Goal: Task Accomplishment & Management: Manage account settings

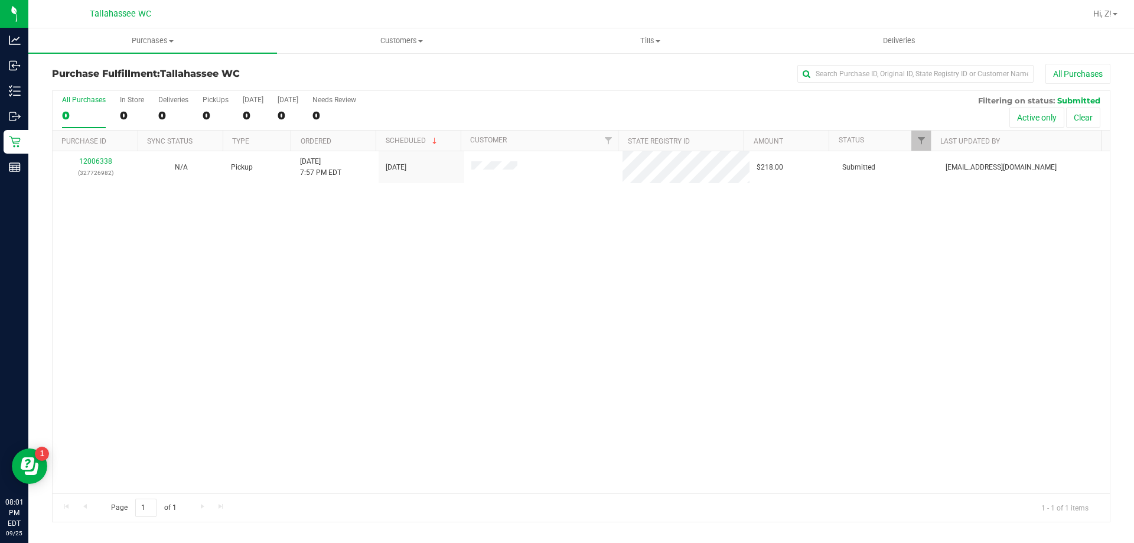
click at [431, 470] on div "12006338 (327726982) N/A Pickup 9/25/2025 7:57 PM EDT 9/26/2025 $218.00 Submitt…" at bounding box center [582, 322] width 1058 height 342
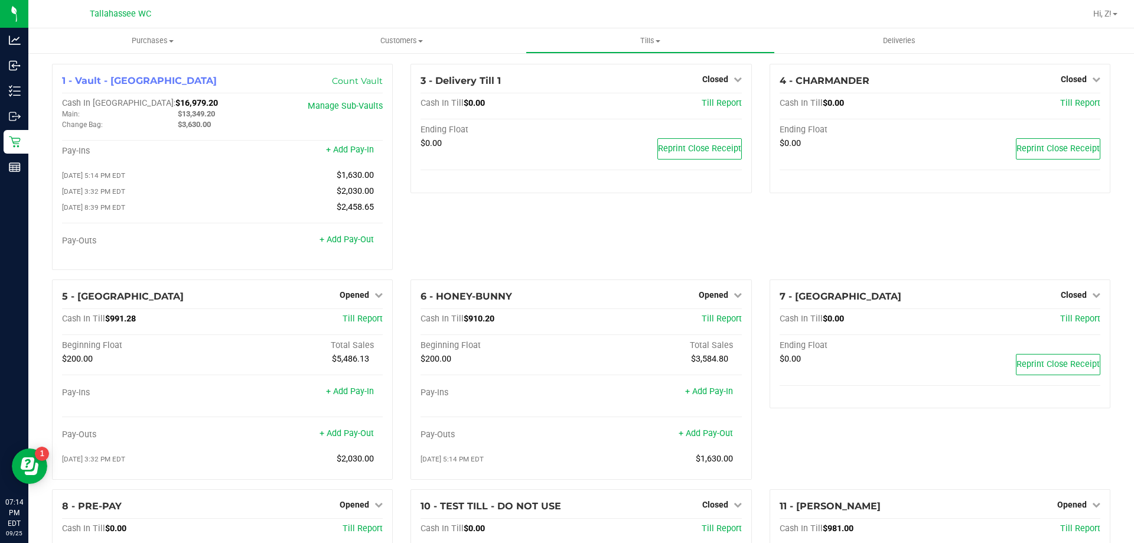
scroll to position [155, 0]
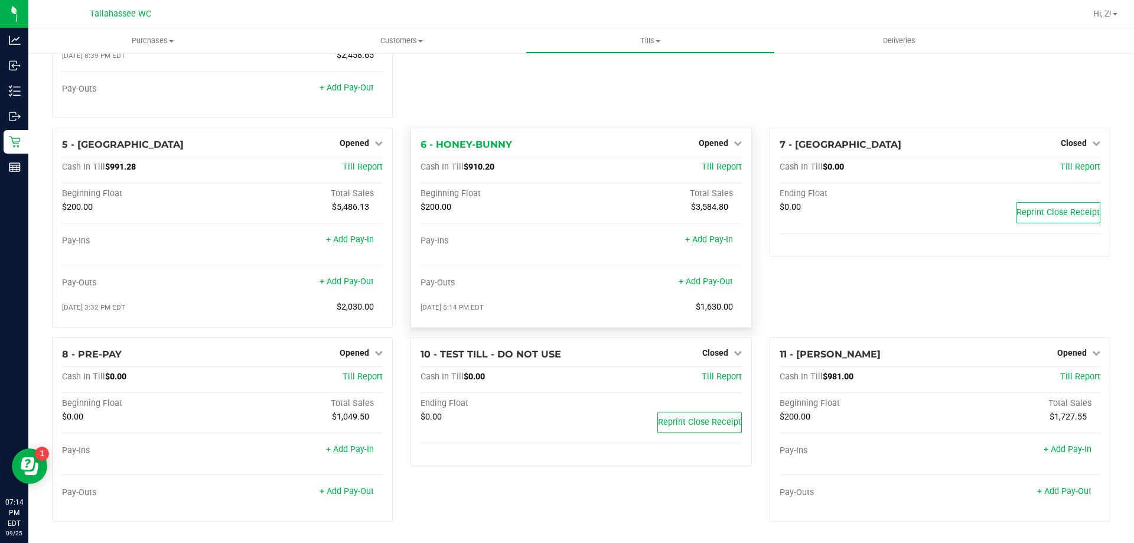
click at [476, 167] on span "$910.20" at bounding box center [479, 167] width 31 height 10
copy span "910.20"
click at [123, 163] on span "$991.28" at bounding box center [120, 167] width 31 height 10
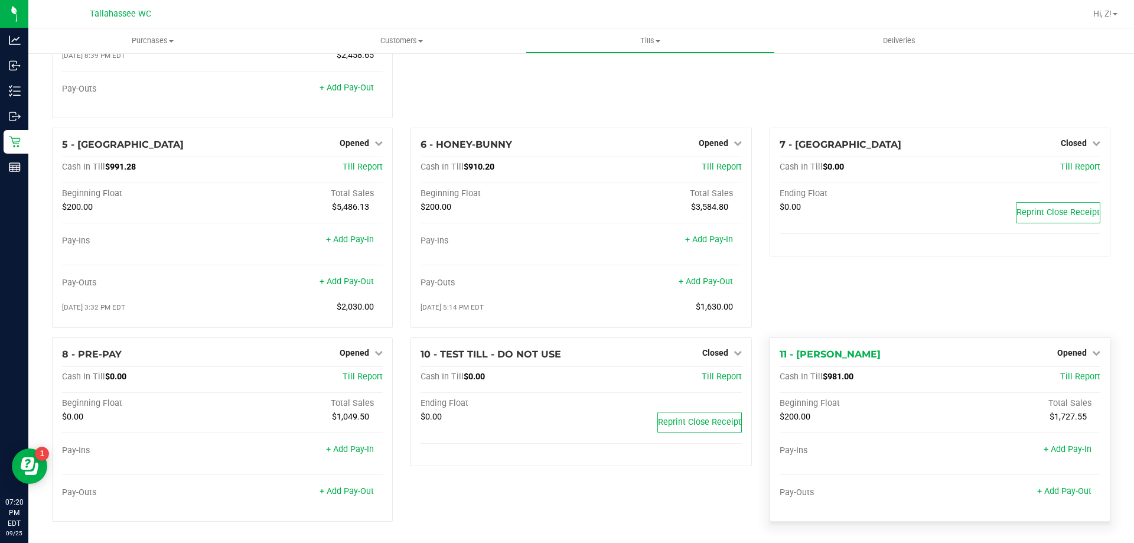
click at [830, 375] on span "$981.00" at bounding box center [838, 377] width 31 height 10
copy span "981.00"
click at [1078, 353] on link "Opened" at bounding box center [1079, 352] width 43 height 9
click at [1058, 378] on link "Close Till" at bounding box center [1074, 376] width 32 height 9
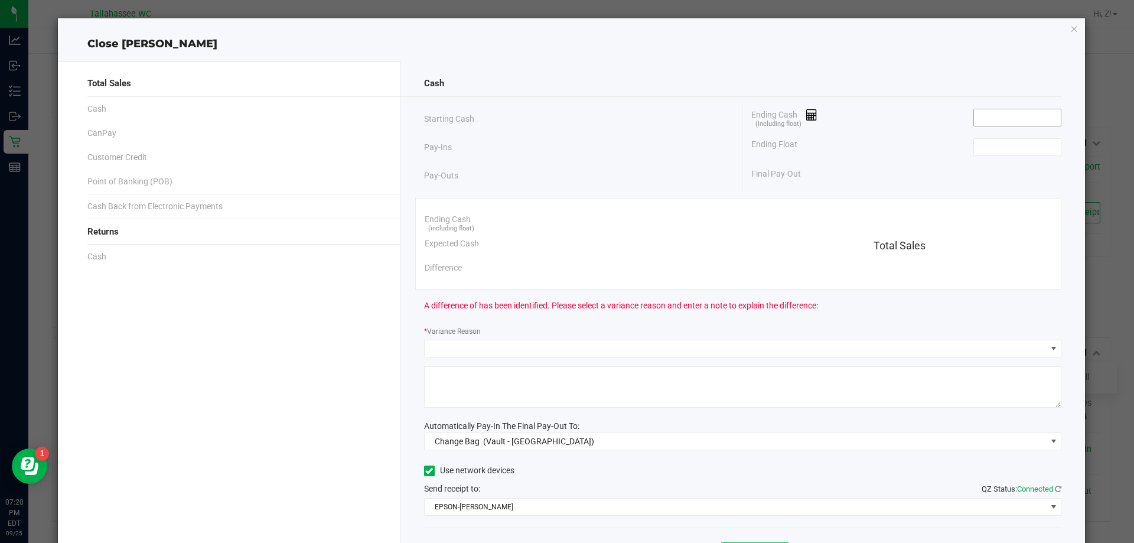
click at [1003, 117] on input at bounding box center [1017, 117] width 87 height 17
paste input "981"
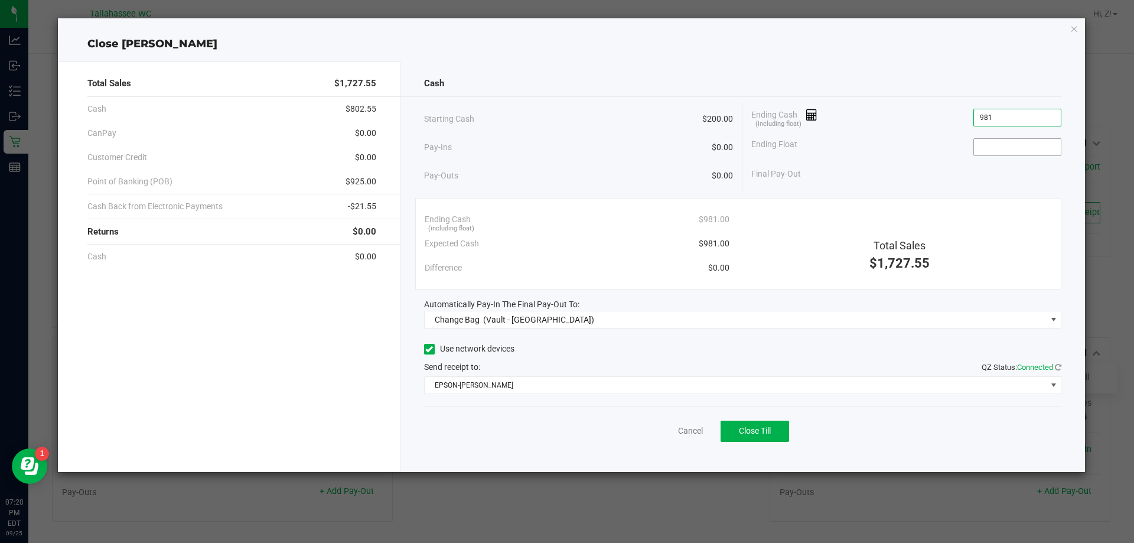
type input "$981.00"
click at [1008, 144] on input at bounding box center [1017, 147] width 87 height 17
type input "$200.00"
click at [366, 181] on span "$925.00" at bounding box center [361, 181] width 31 height 12
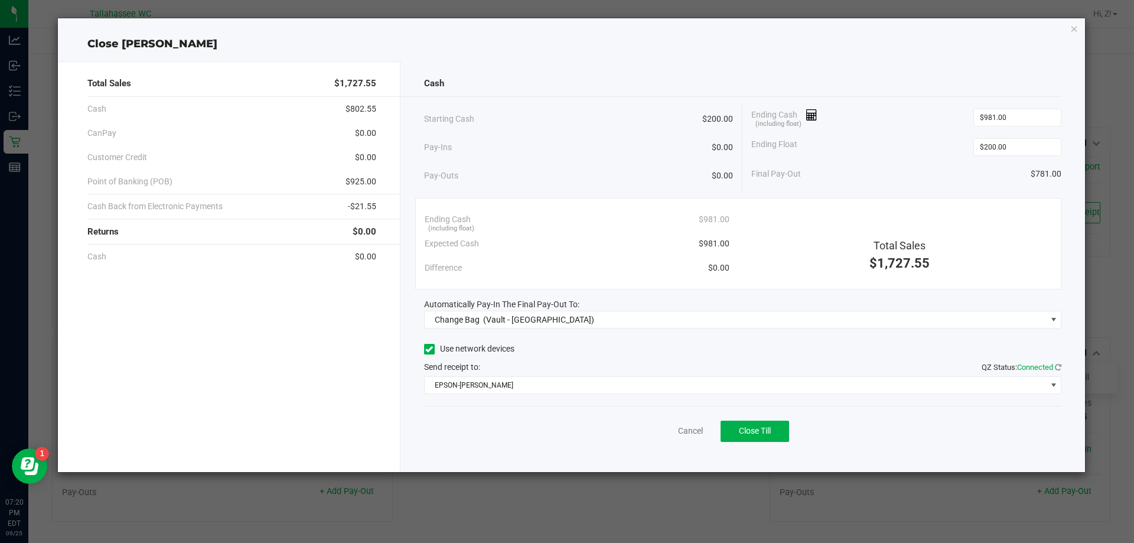
copy span "925.00"
click at [360, 204] on span "-$21.55" at bounding box center [362, 206] width 28 height 12
copy span "21.55"
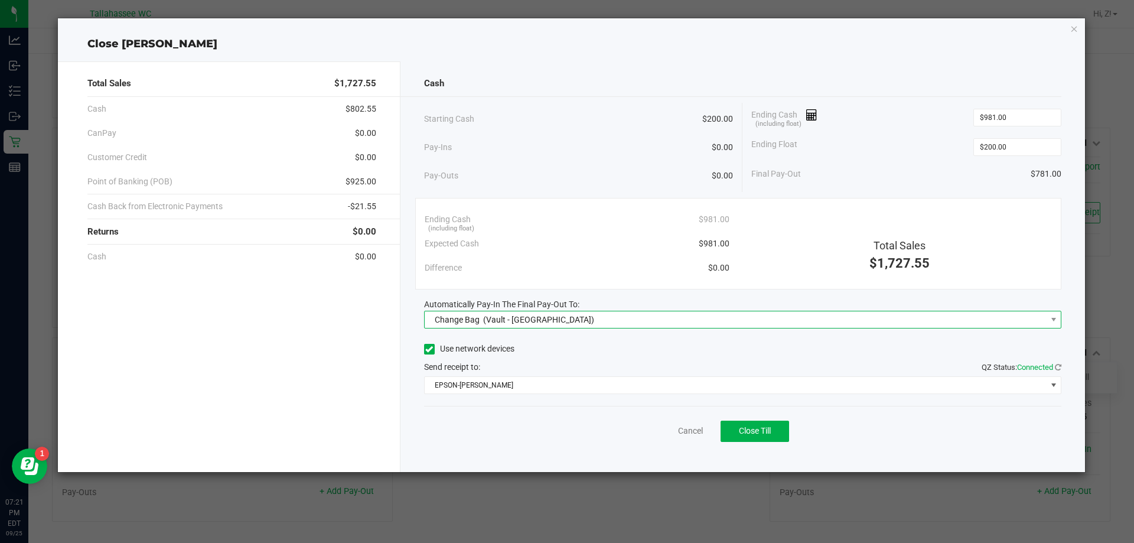
click at [769, 313] on span "Change Bag (Vault - Tallahassee)" at bounding box center [736, 319] width 622 height 17
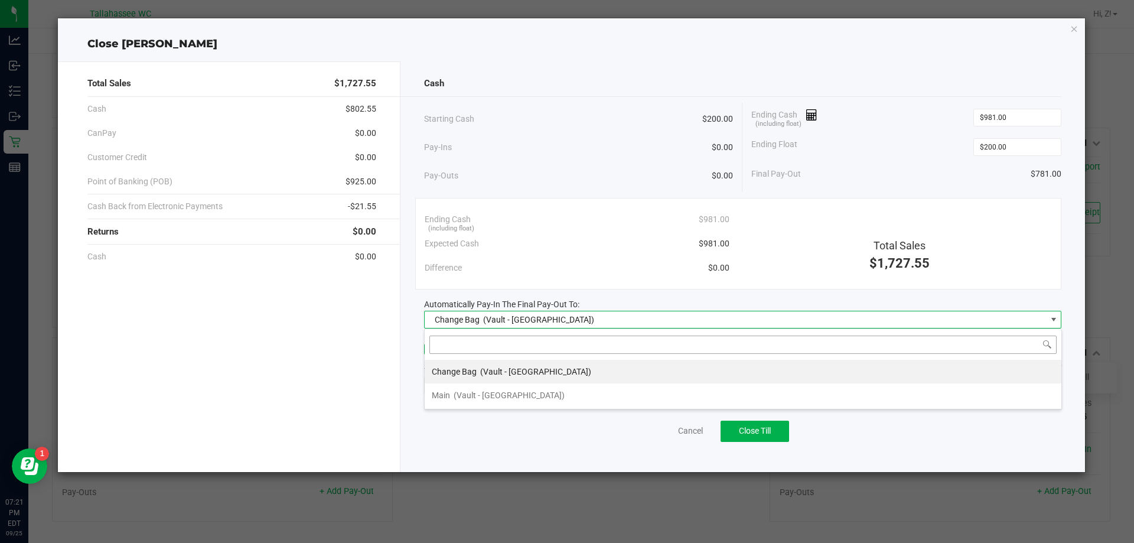
scroll to position [18, 638]
click at [529, 399] on li "Main (Vault - Tallahassee)" at bounding box center [743, 395] width 637 height 24
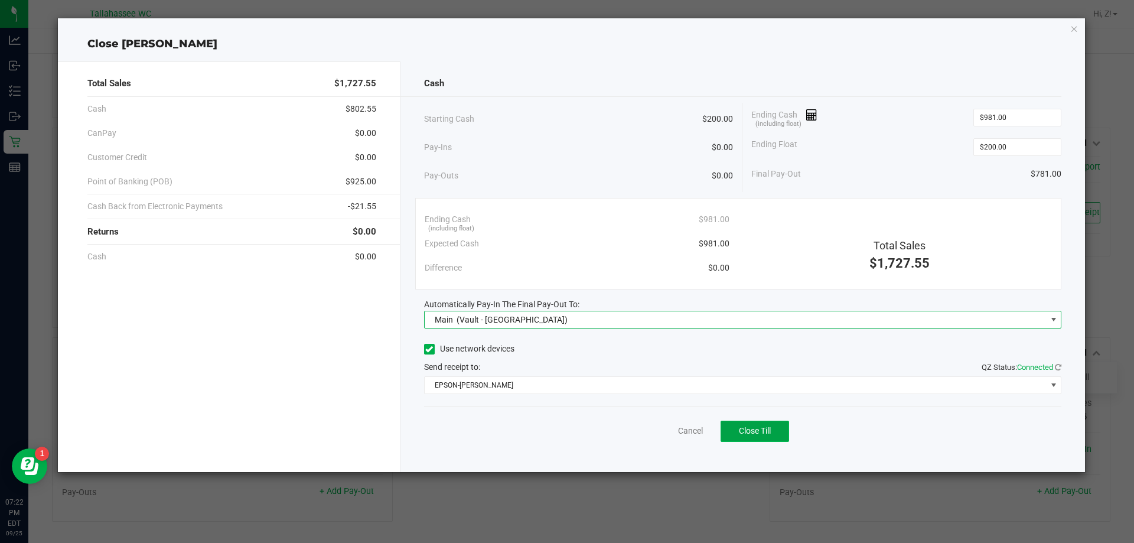
click at [776, 440] on button "Close Till" at bounding box center [755, 431] width 69 height 21
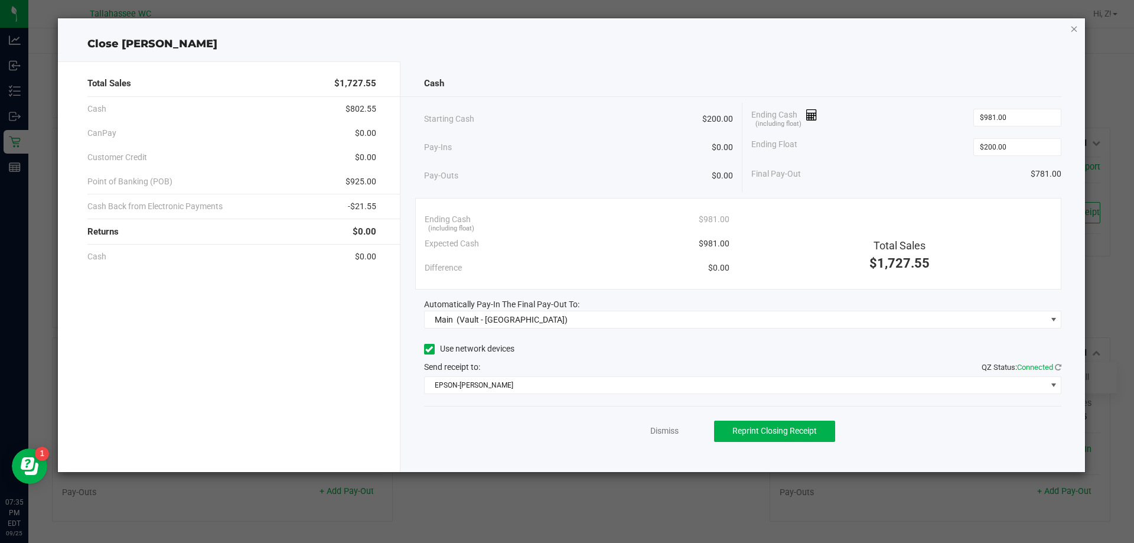
click at [1076, 28] on icon "button" at bounding box center [1075, 28] width 8 height 14
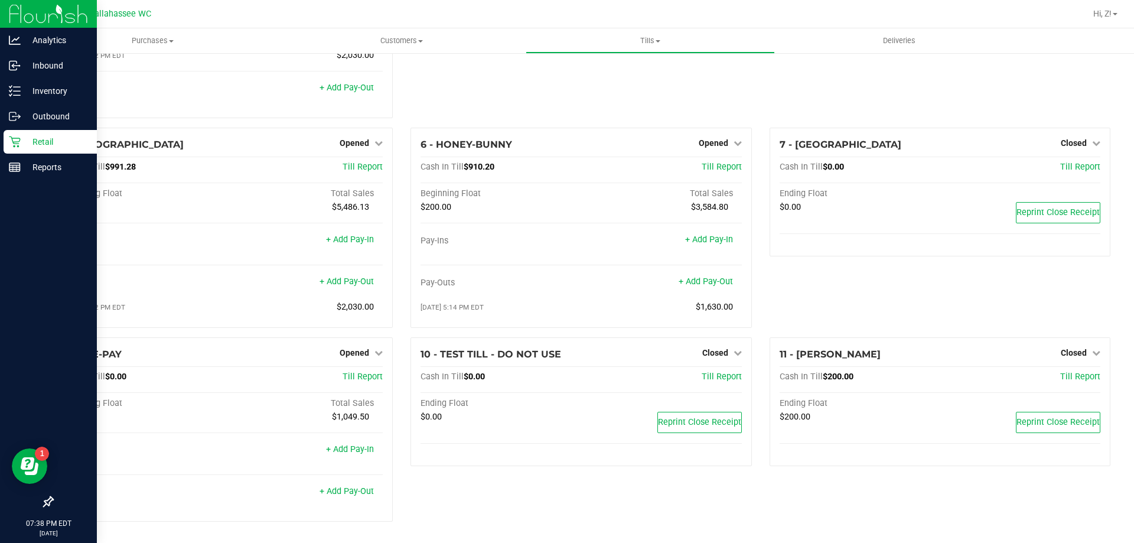
drag, startPoint x: 8, startPoint y: 168, endPoint x: 69, endPoint y: 316, distance: 159.5
click at [88, 391] on div at bounding box center [48, 336] width 97 height 310
click at [40, 174] on p "Reports" at bounding box center [56, 167] width 71 height 14
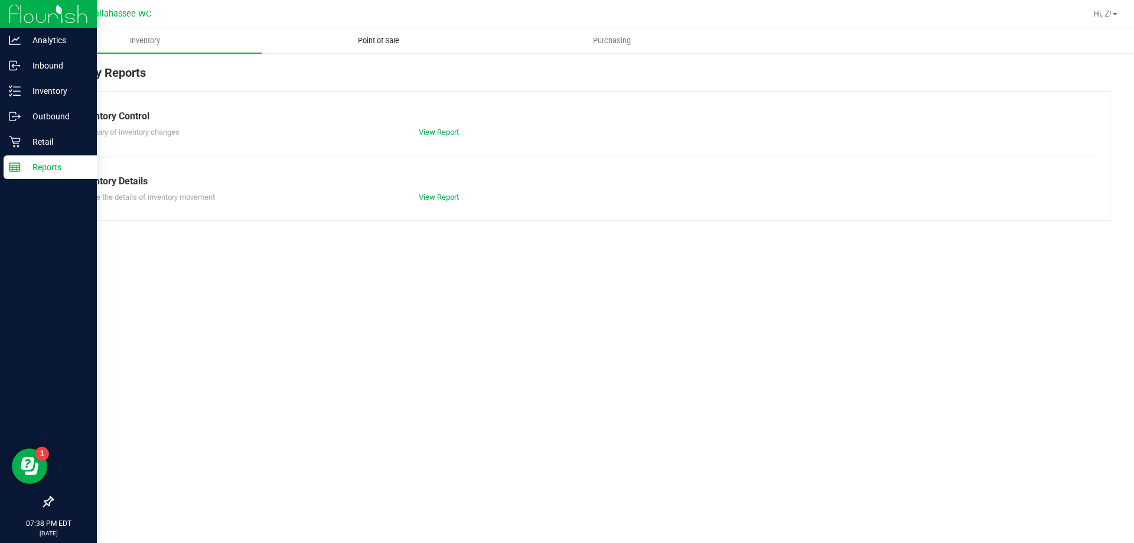
click at [393, 35] on span "Point of Sale" at bounding box center [378, 40] width 73 height 11
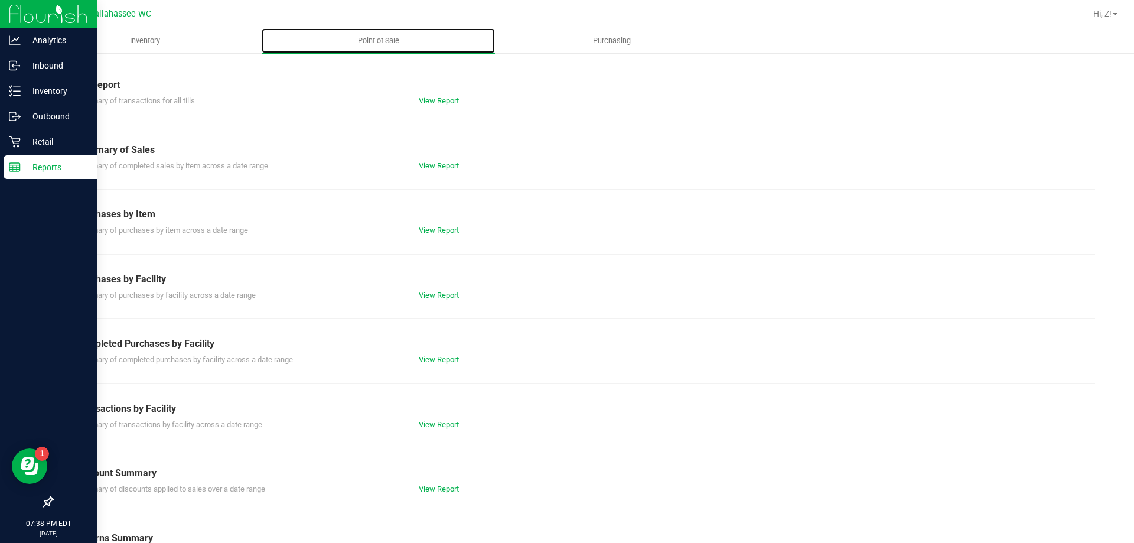
scroll to position [78, 0]
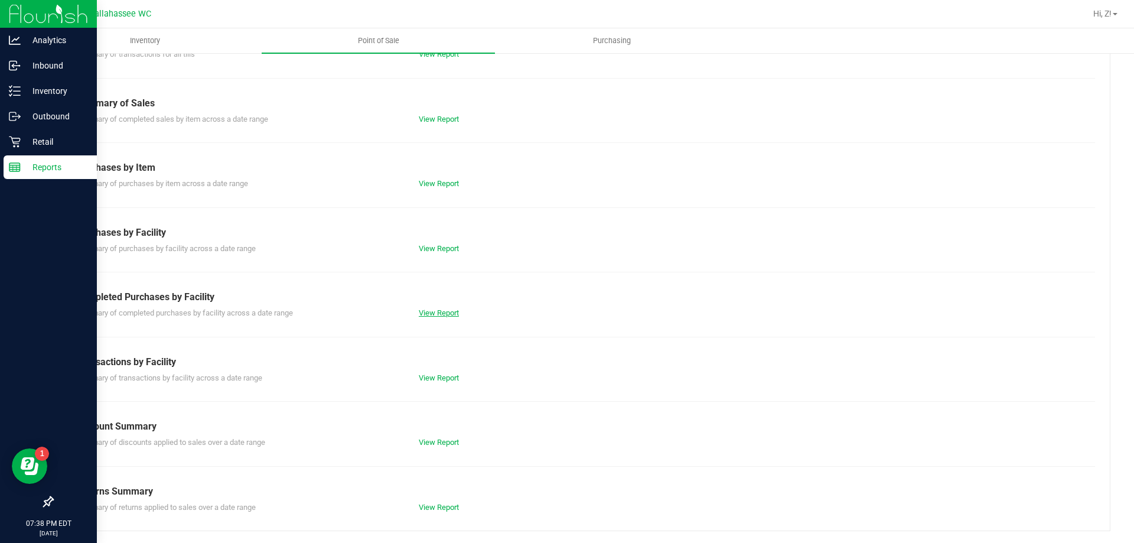
click at [431, 310] on link "View Report" at bounding box center [439, 312] width 40 height 9
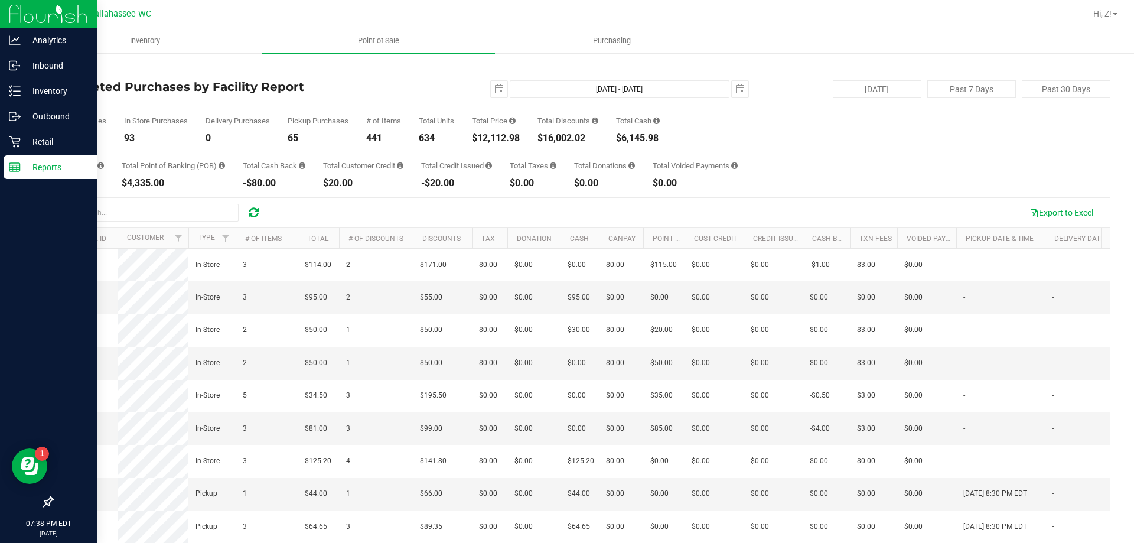
click at [500, 140] on div "$12,112.98" at bounding box center [496, 138] width 48 height 9
copy div "12,112.98"
click at [495, 87] on span "select" at bounding box center [499, 88] width 9 height 9
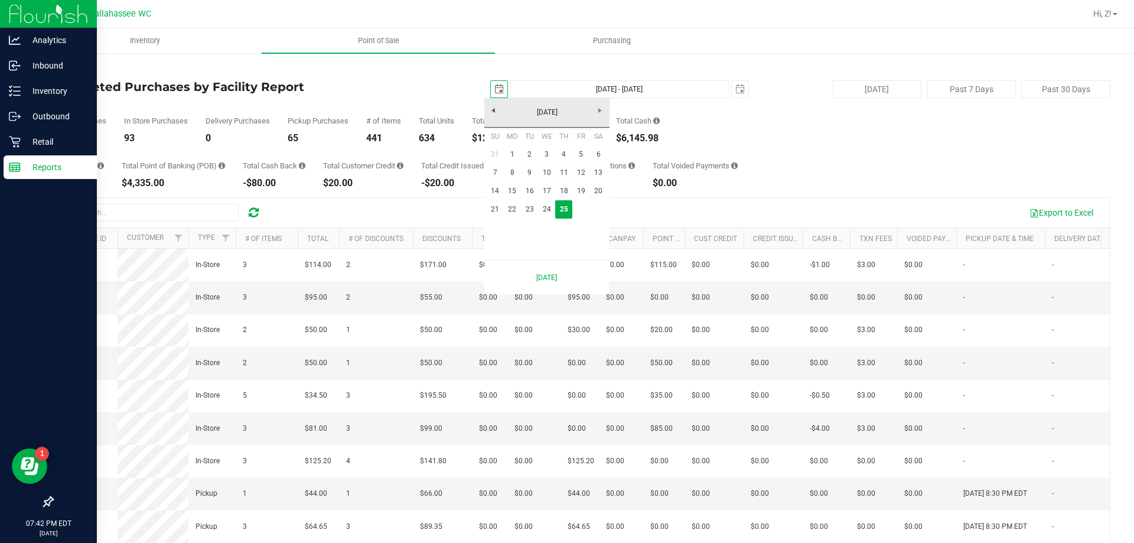
scroll to position [0, 30]
click at [496, 189] on link "14" at bounding box center [495, 191] width 17 height 18
type input "2025-09-14"
type input "Sep 14, 2025 - Sep 25, 2025"
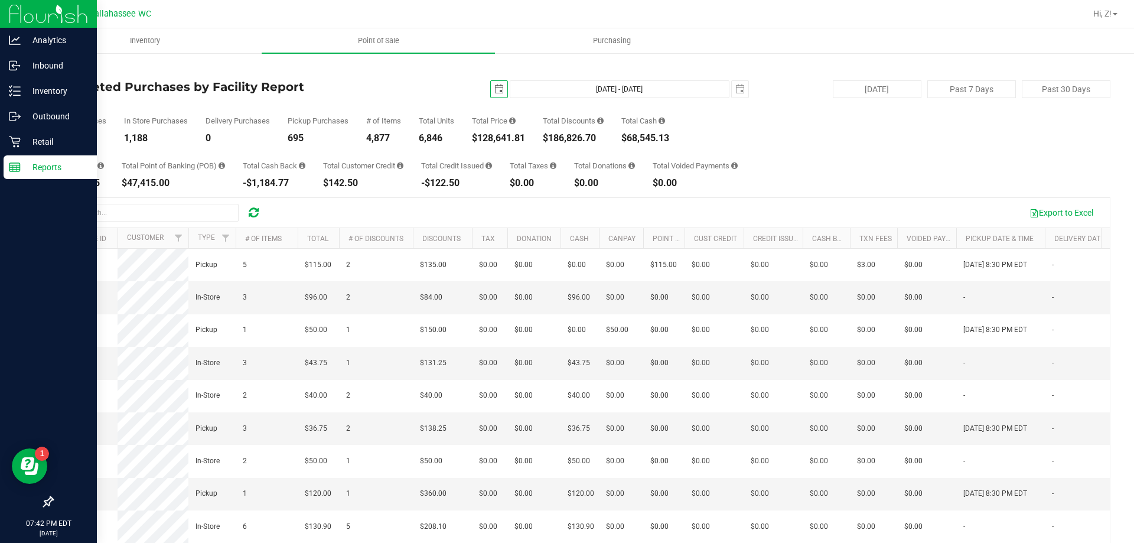
click at [496, 89] on span "select" at bounding box center [499, 88] width 9 height 9
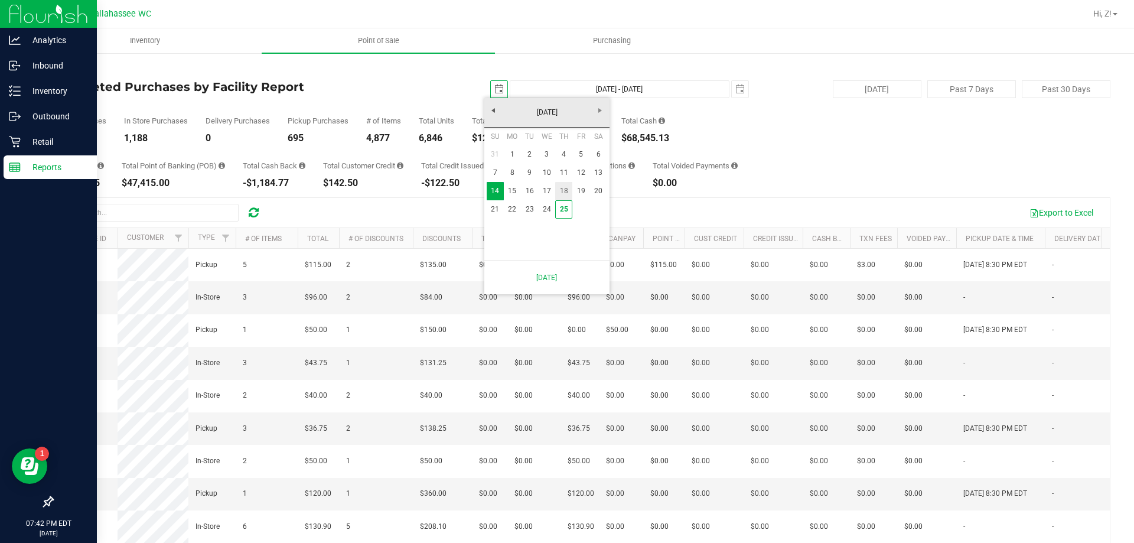
click at [566, 190] on link "18" at bounding box center [563, 191] width 17 height 18
type input "2025-09-18"
type input "Sep 18, 2025 - Sep 25, 2025"
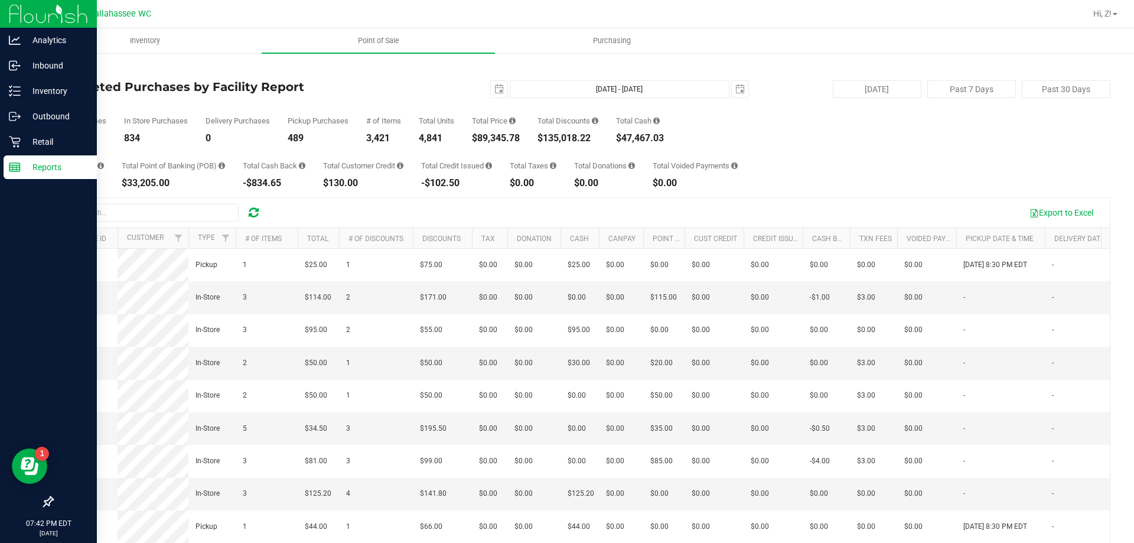
click at [493, 135] on div "$89,345.78" at bounding box center [496, 138] width 48 height 9
copy div "89,345.78"
click at [495, 93] on span "select" at bounding box center [499, 88] width 9 height 9
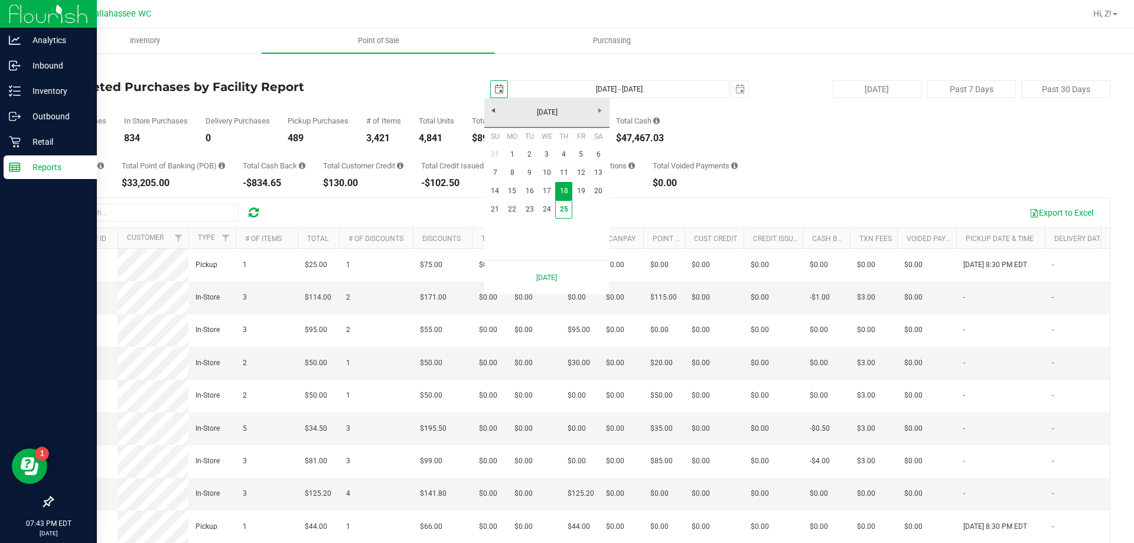
scroll to position [0, 30]
click at [498, 157] on link "31" at bounding box center [495, 154] width 17 height 18
type input "2025-08-31"
type input "Aug 31, 2025 - Sep 25, 2025"
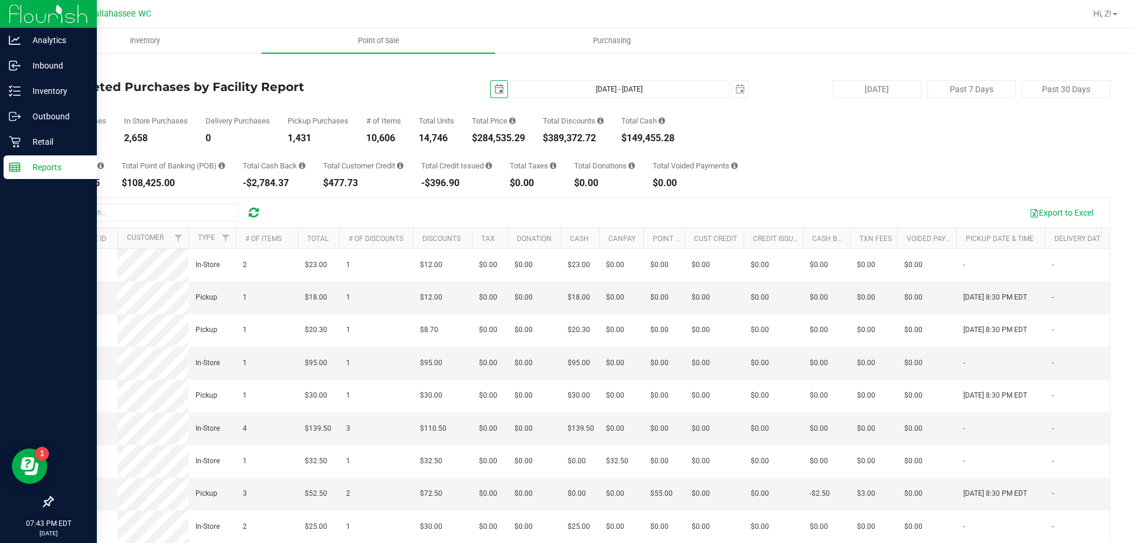
click at [493, 139] on div "$284,535.29" at bounding box center [498, 138] width 53 height 9
copy div "284,535.29"
click at [496, 86] on span "select" at bounding box center [499, 88] width 9 height 9
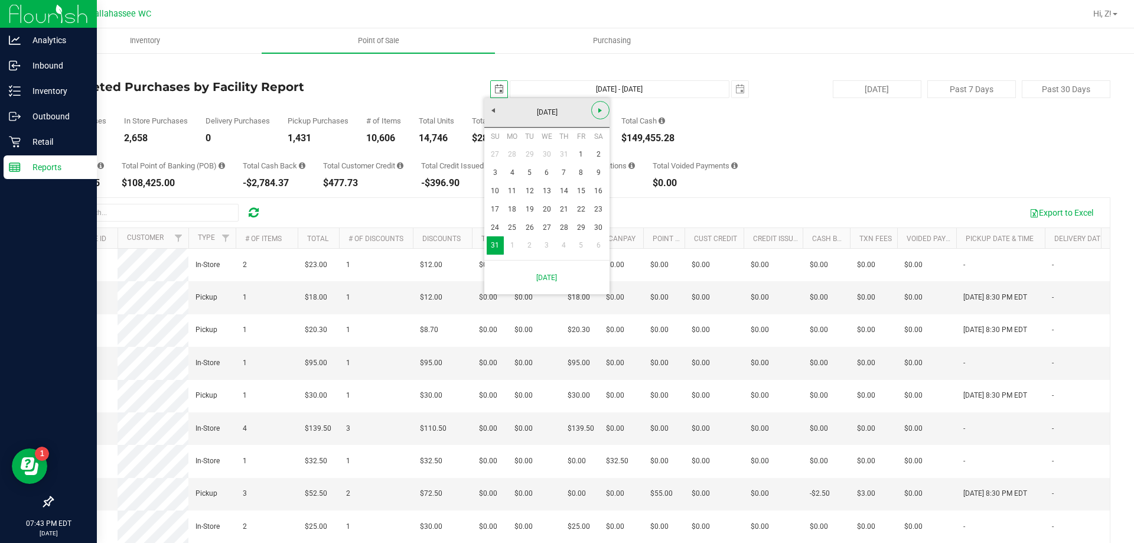
click at [597, 114] on span "Next" at bounding box center [600, 110] width 9 height 9
click at [561, 212] on link "25" at bounding box center [563, 209] width 17 height 18
type input "[DATE]"
type input "[DATE] - [DATE]"
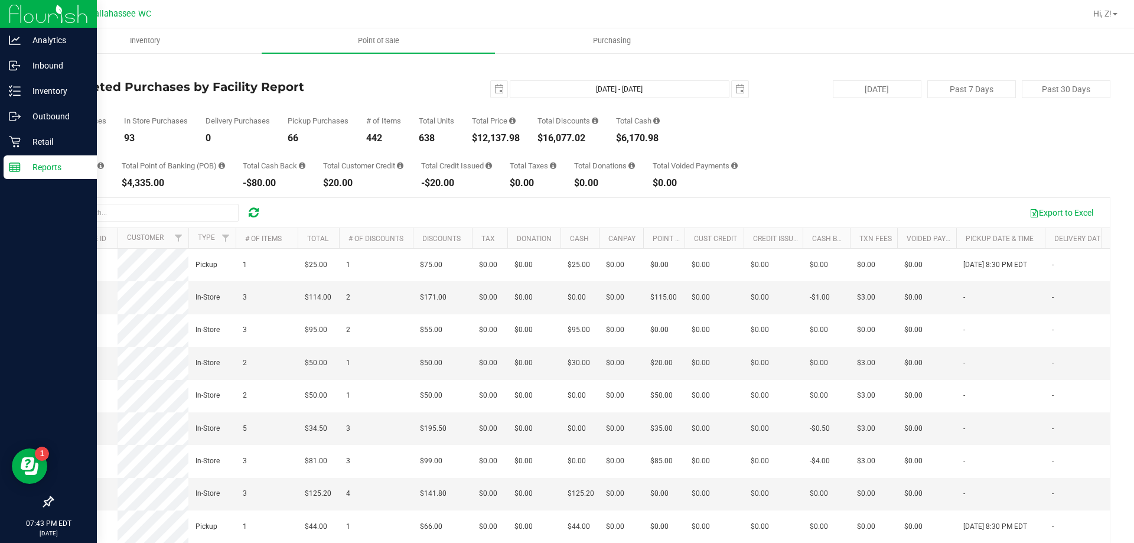
click at [566, 139] on div "$16,077.02" at bounding box center [568, 138] width 61 height 9
copy div "16,077.02"
click at [61, 134] on div "159" at bounding box center [79, 138] width 54 height 9
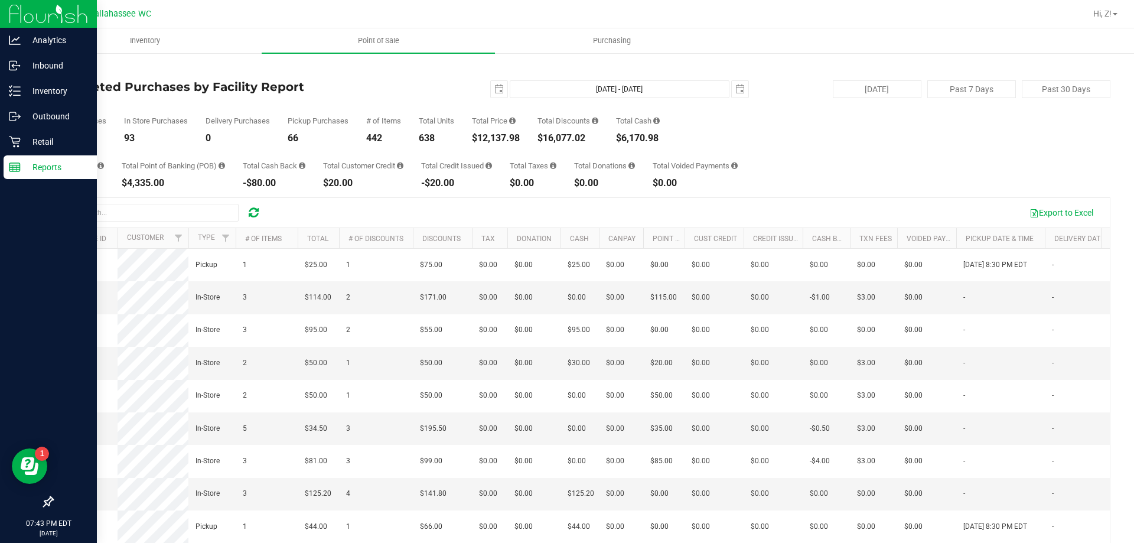
copy div "159"
click at [422, 136] on div "638" at bounding box center [436, 138] width 35 height 9
copy div "638"
click at [133, 45] on span "Inventory" at bounding box center [145, 40] width 62 height 11
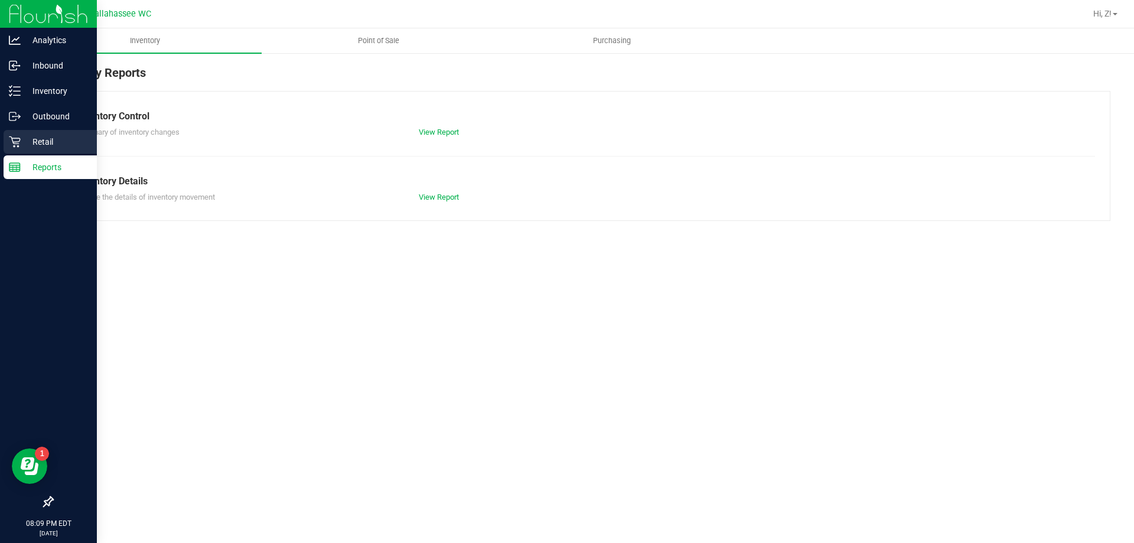
click at [14, 147] on icon at bounding box center [14, 141] width 11 height 11
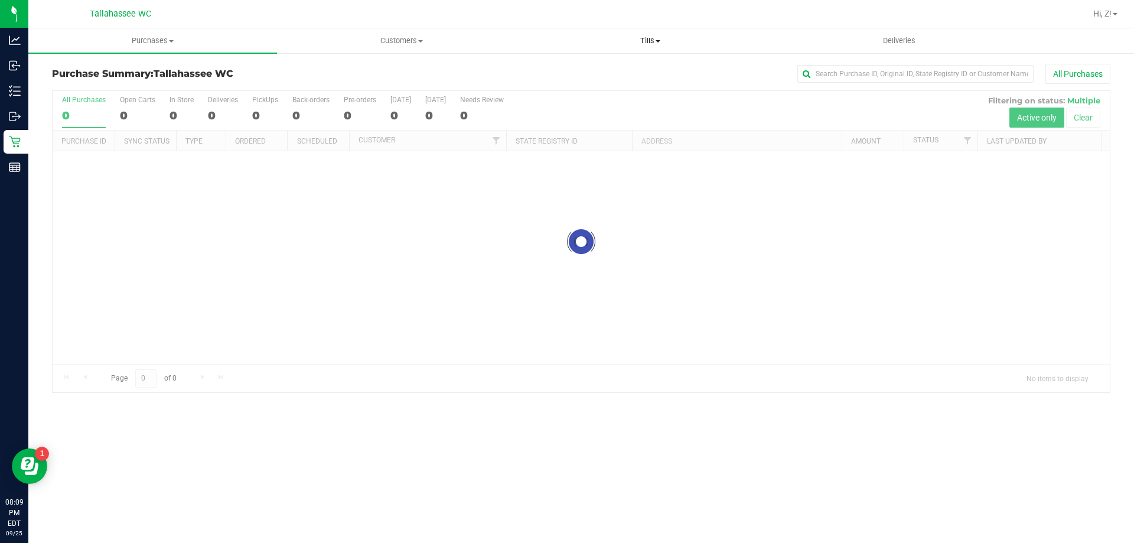
click at [640, 37] on span "Tills" at bounding box center [650, 40] width 248 height 11
click at [556, 69] on span "Manage tills" at bounding box center [566, 71] width 80 height 10
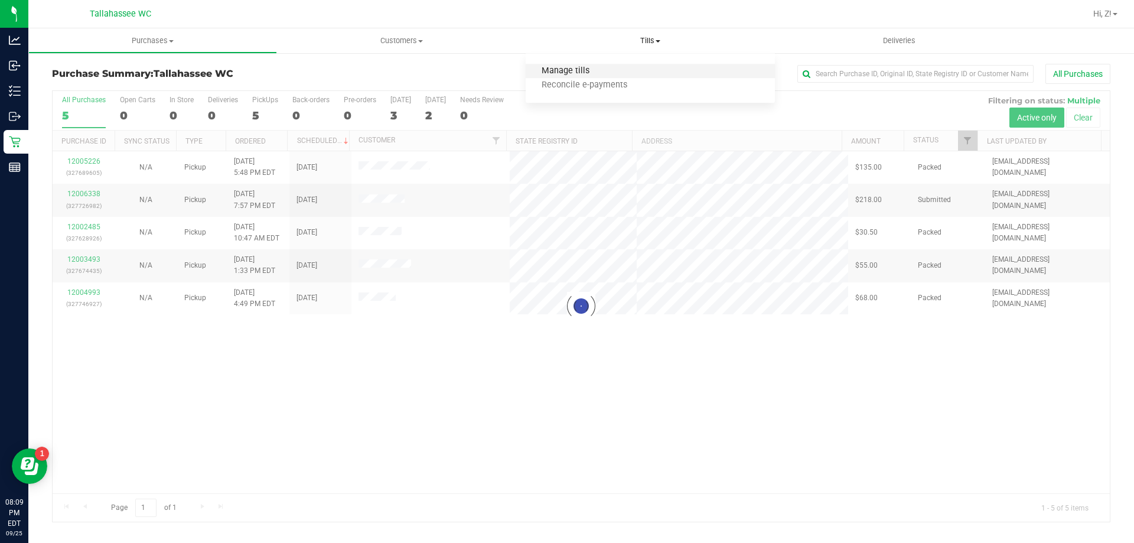
click at [571, 66] on span "Manage tills" at bounding box center [566, 71] width 80 height 10
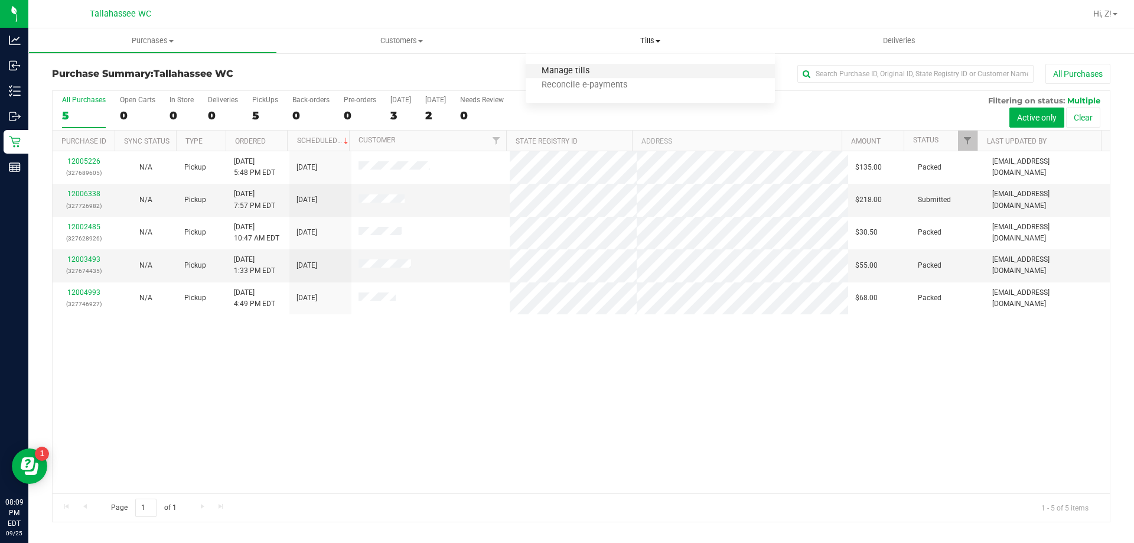
click at [554, 76] on span "Manage tills" at bounding box center [566, 71] width 80 height 10
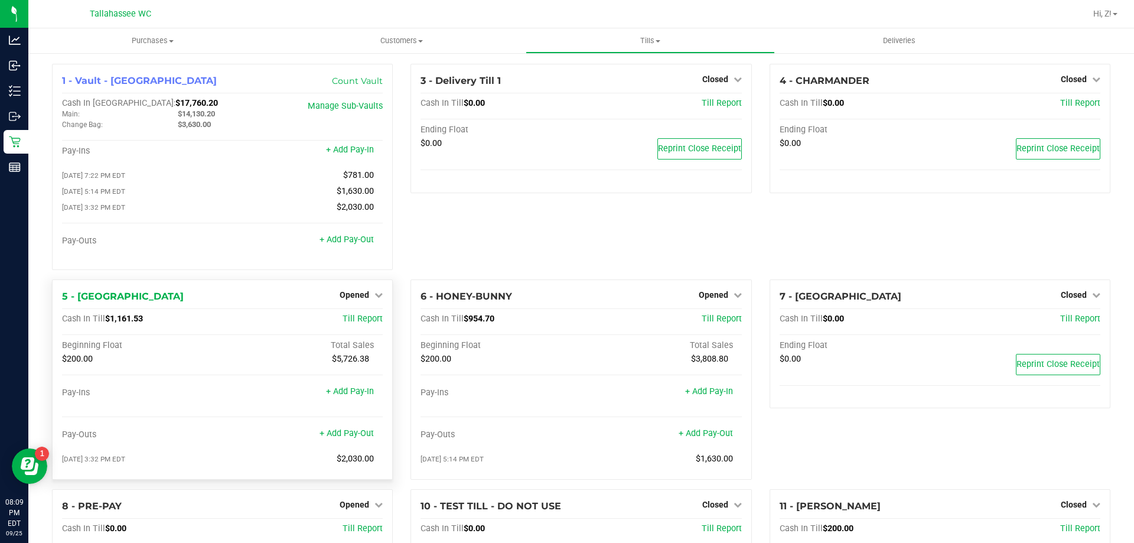
click at [131, 322] on span "$1,161.53" at bounding box center [124, 319] width 38 height 10
click at [360, 287] on div "5 - LATVIA Opened Close Till Cash In Till $1,161.53 Till Report Beginning Float…" at bounding box center [222, 379] width 341 height 200
click at [362, 294] on span "Opened" at bounding box center [355, 294] width 30 height 9
click at [372, 324] on div "Close Till" at bounding box center [356, 319] width 87 height 15
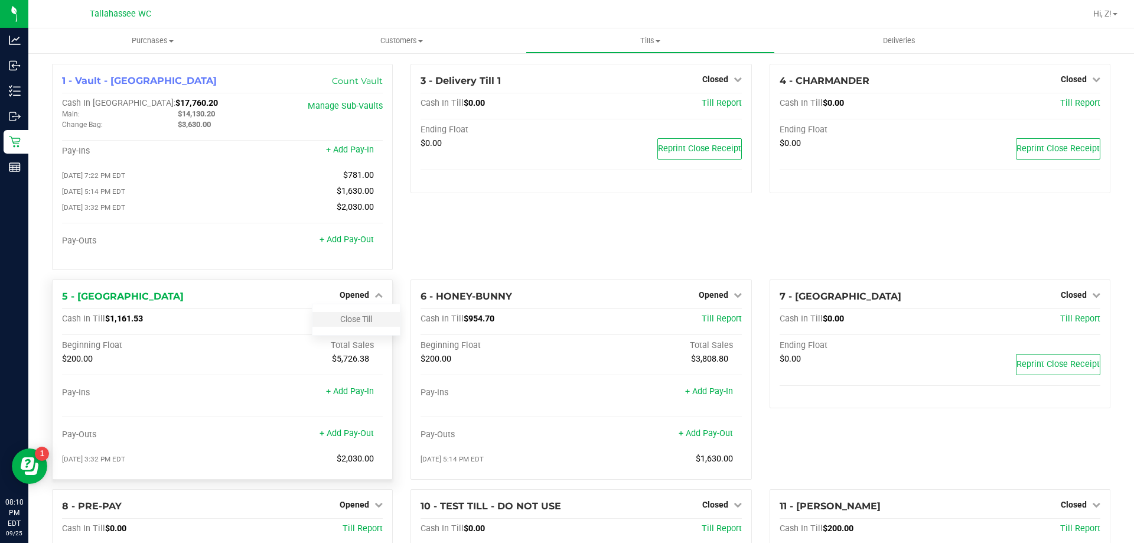
click at [354, 327] on div "Close Till" at bounding box center [356, 319] width 87 height 15
click at [357, 324] on link "Close Till" at bounding box center [356, 318] width 32 height 9
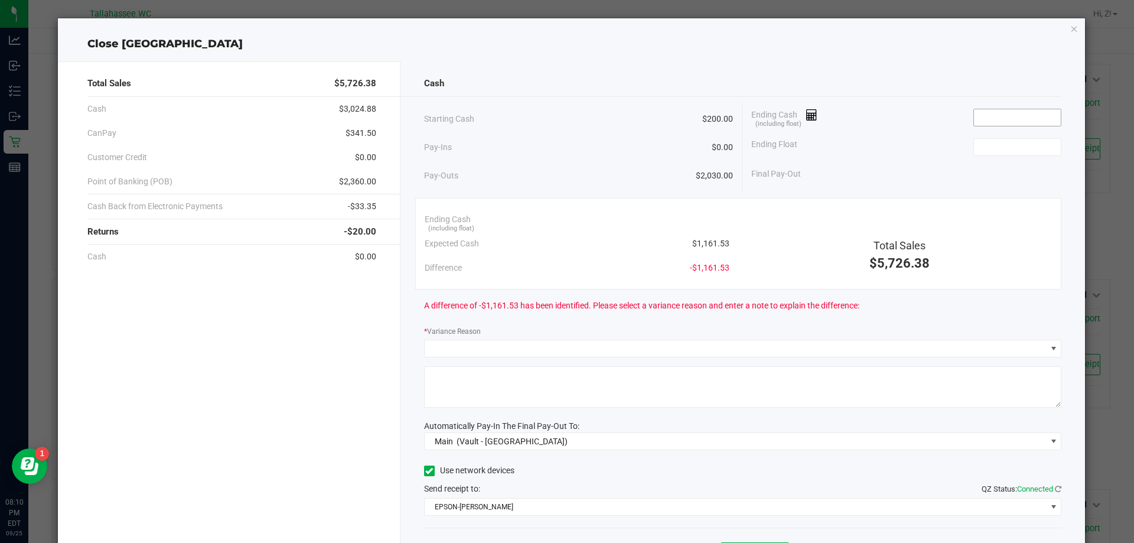
click at [1014, 111] on input at bounding box center [1017, 117] width 87 height 17
paste input "1161.14"
type input "$1,161.14"
click at [1003, 143] on input at bounding box center [1017, 147] width 87 height 17
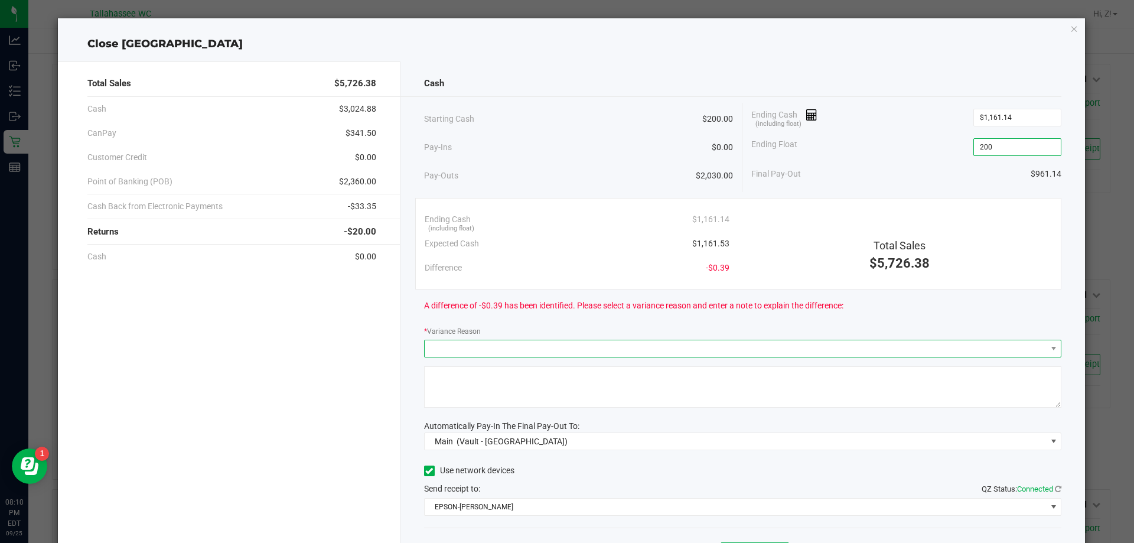
type input "$200.00"
click at [469, 349] on span at bounding box center [736, 348] width 622 height 17
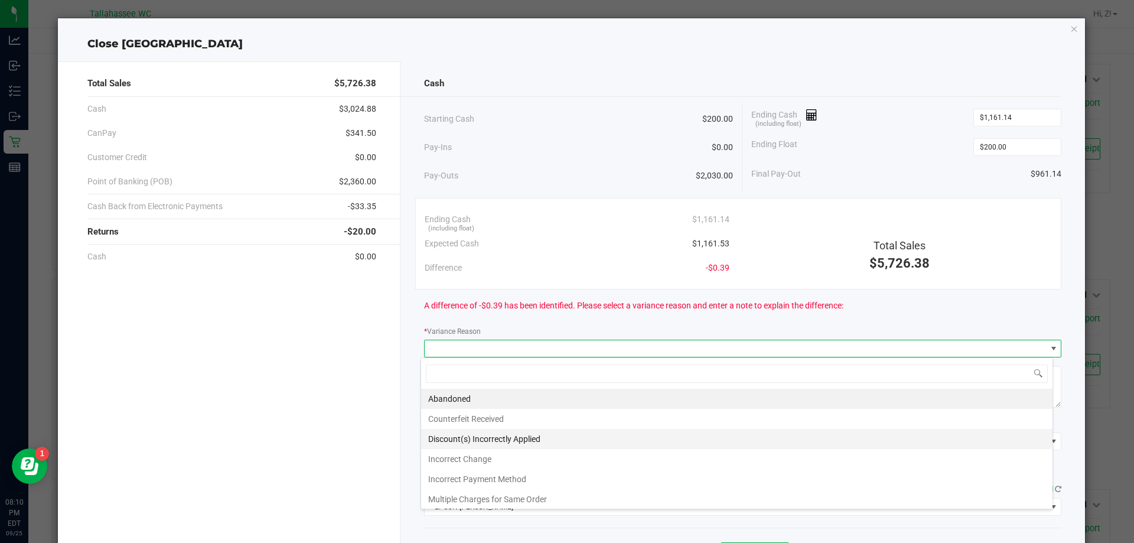
scroll to position [43, 0]
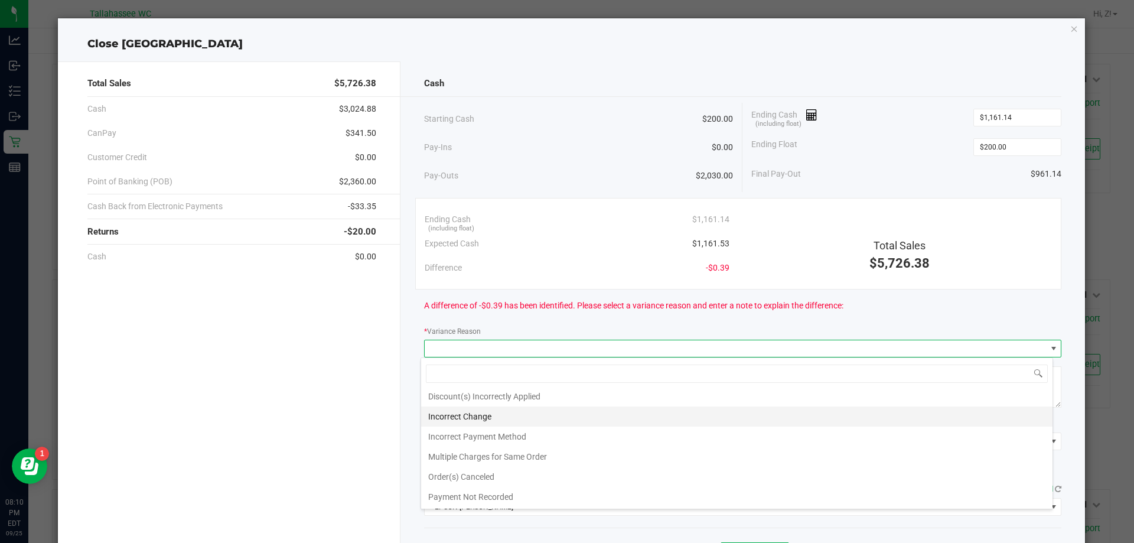
click at [487, 417] on li "Incorrect Change" at bounding box center [737, 417] width 632 height 20
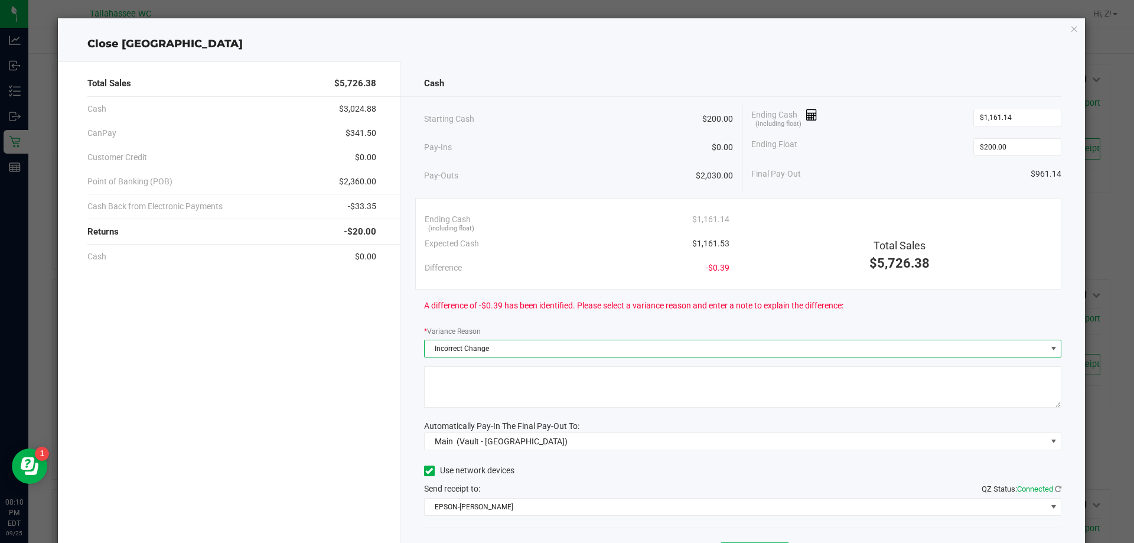
click at [488, 388] on textarea at bounding box center [743, 386] width 638 height 41
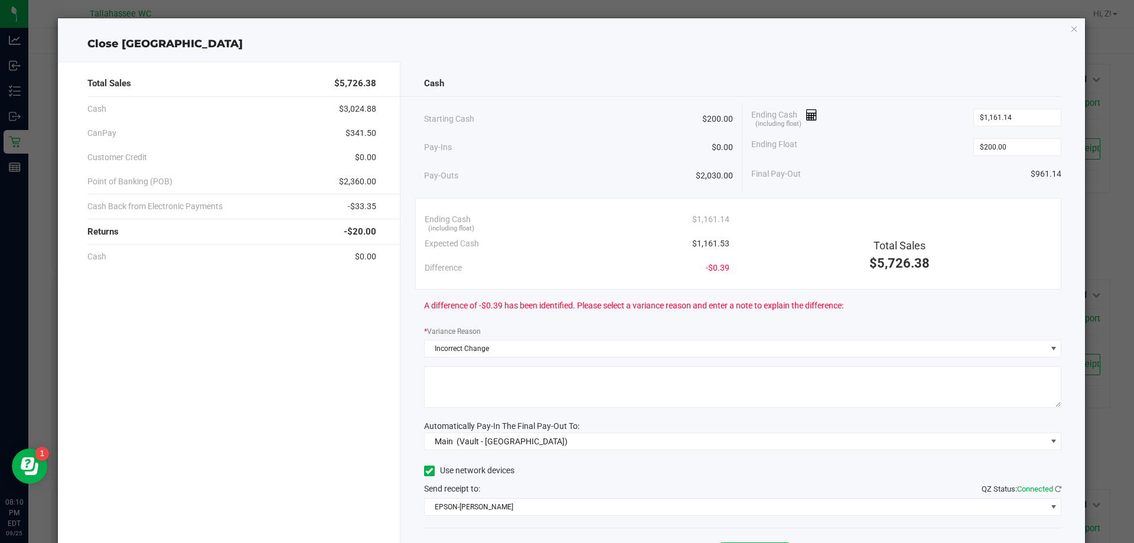
click at [360, 183] on span "$2,360.00" at bounding box center [357, 181] width 37 height 12
click at [358, 128] on span "$341.50" at bounding box center [361, 133] width 31 height 12
click at [355, 206] on span "-$33.35" at bounding box center [362, 206] width 28 height 12
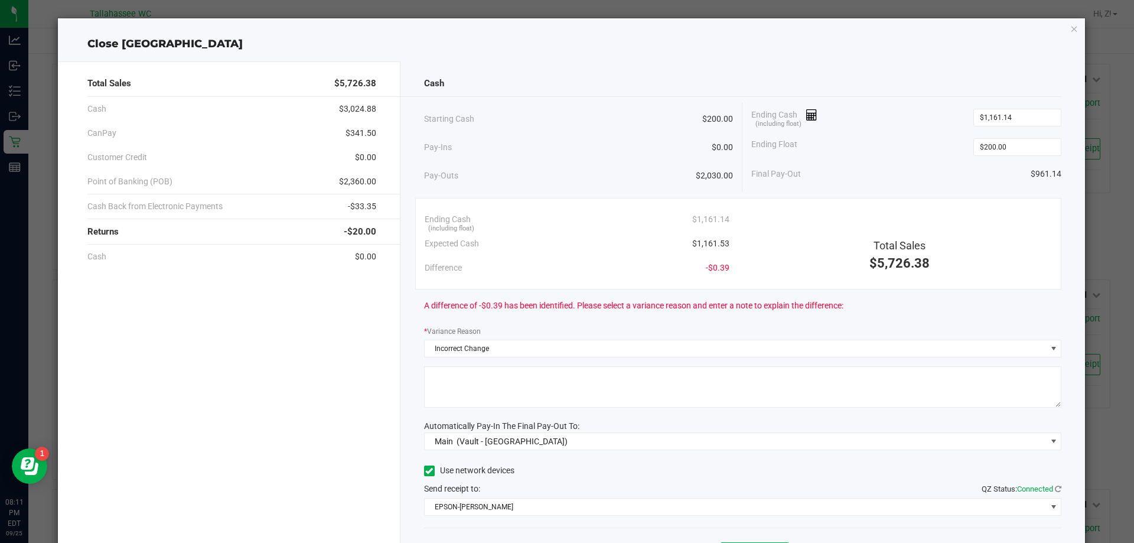
click at [355, 206] on span "-$33.35" at bounding box center [362, 206] width 28 height 12
click at [929, 156] on div "Ending Float $200.00" at bounding box center [907, 147] width 310 height 30
click at [524, 372] on textarea at bounding box center [743, 386] width 638 height 41
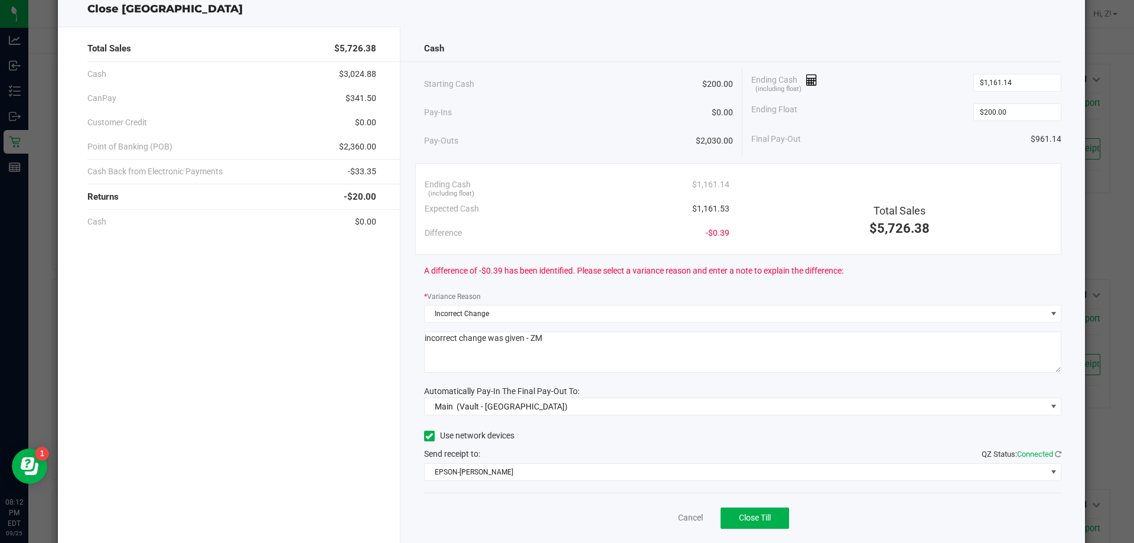
scroll to position [69, 0]
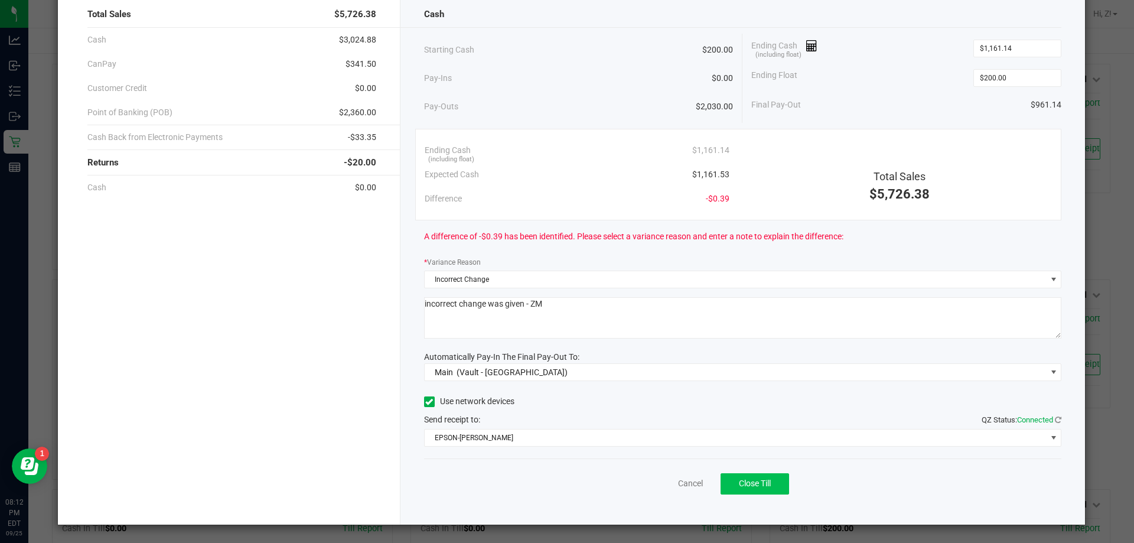
type textarea "incorrect change was given - ZM"
click at [766, 483] on span "Close Till" at bounding box center [755, 483] width 32 height 9
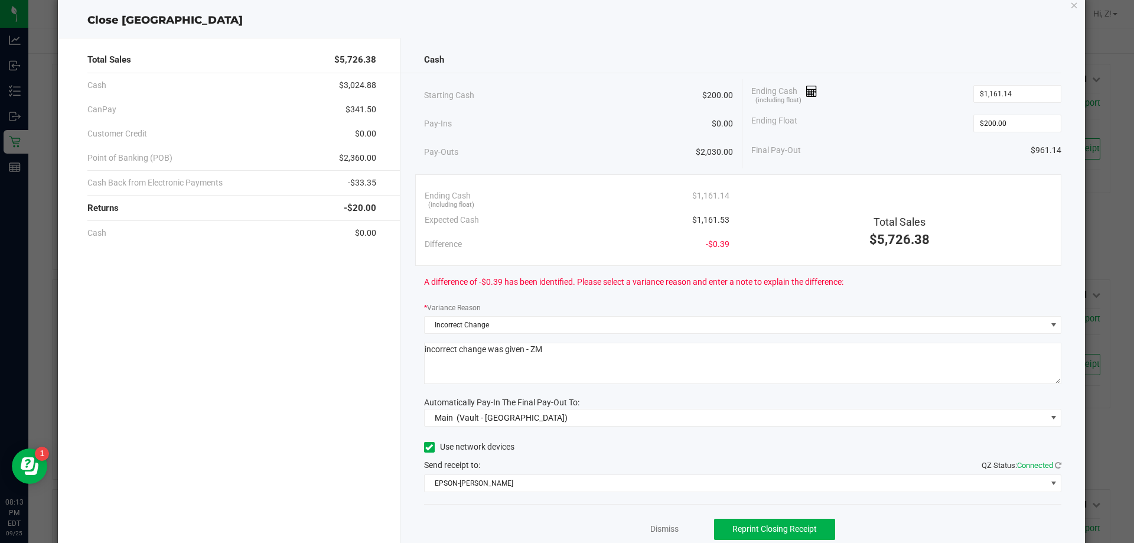
scroll to position [0, 0]
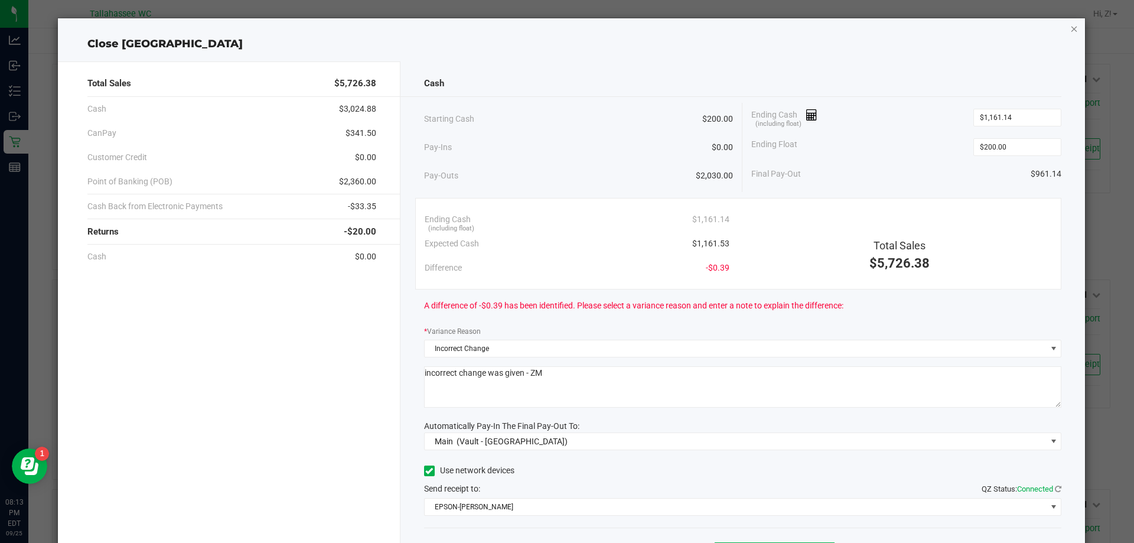
click at [1071, 30] on icon "button" at bounding box center [1075, 28] width 8 height 14
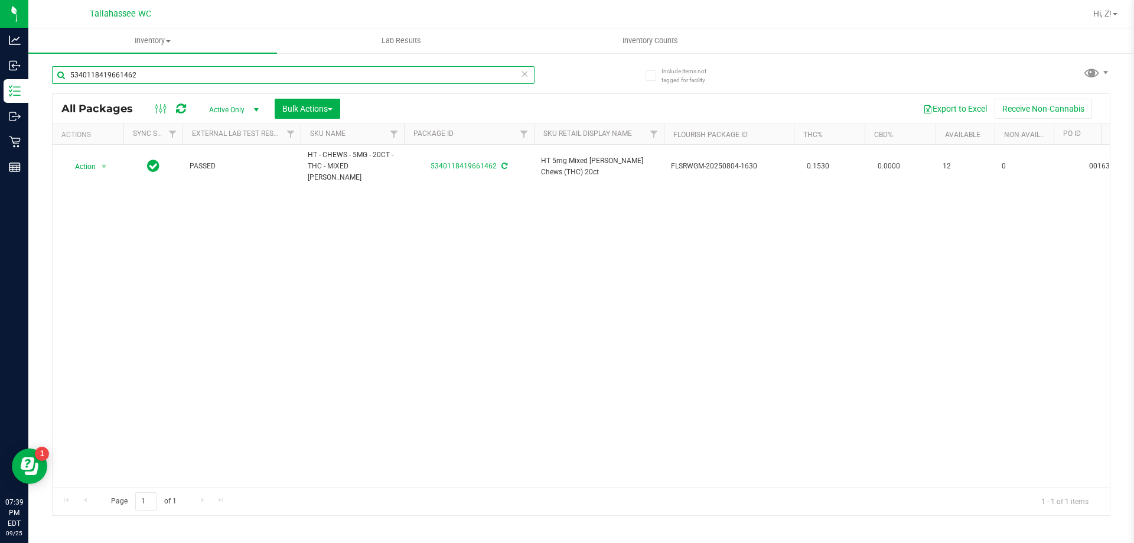
click at [175, 81] on input "5340118419661462" at bounding box center [293, 75] width 483 height 18
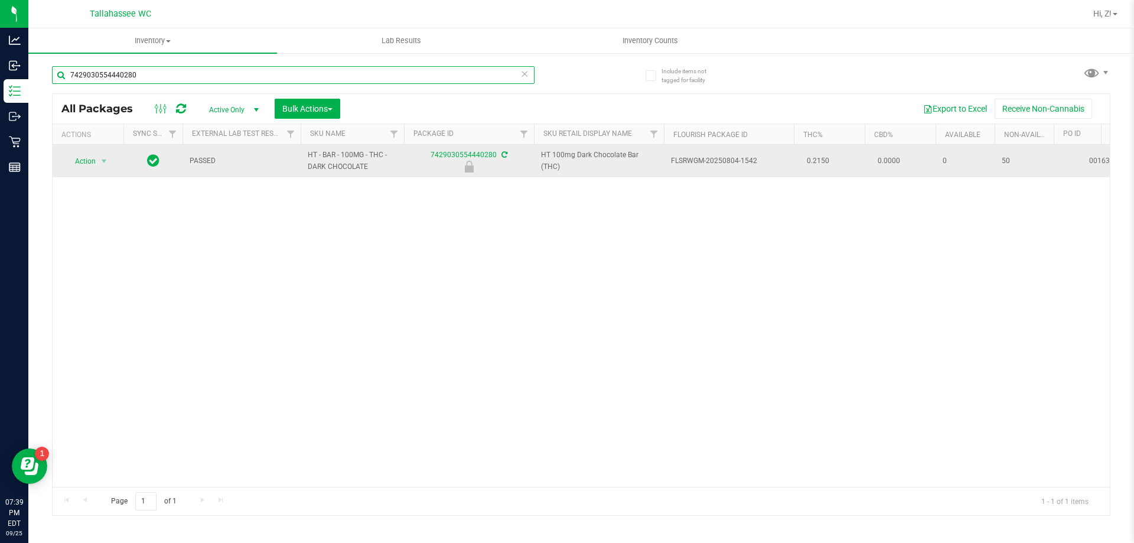
type input "7429030554440280"
click at [97, 161] on span "select" at bounding box center [104, 161] width 15 height 17
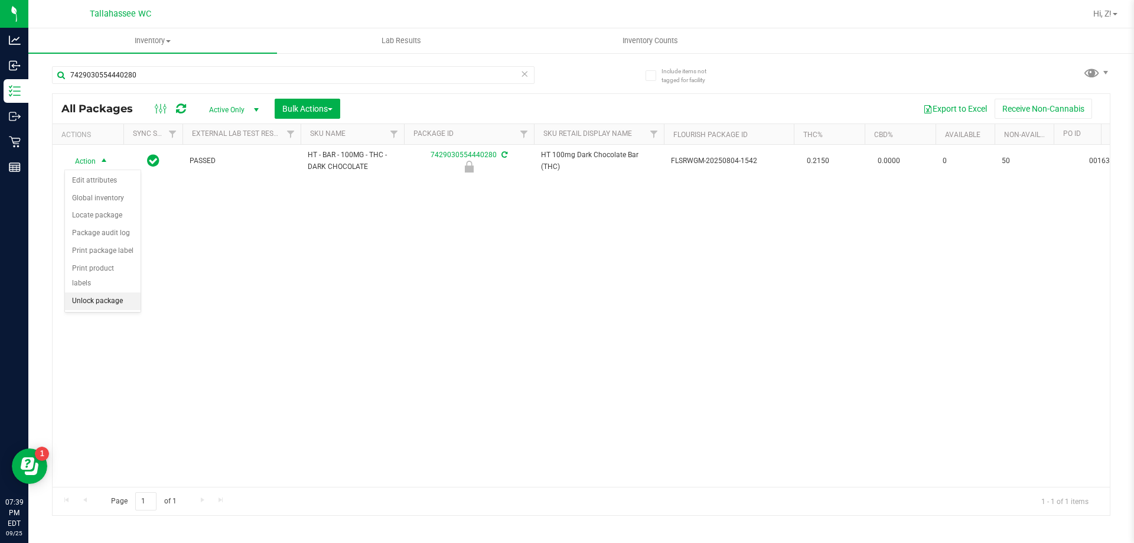
click at [89, 292] on li "Unlock package" at bounding box center [103, 301] width 76 height 18
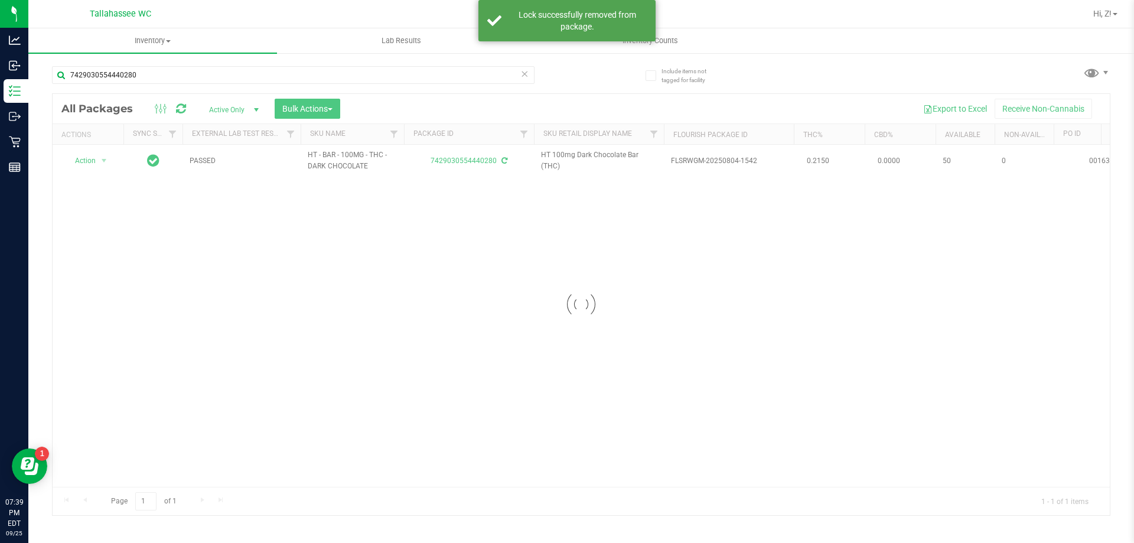
click at [93, 161] on div at bounding box center [582, 304] width 1058 height 421
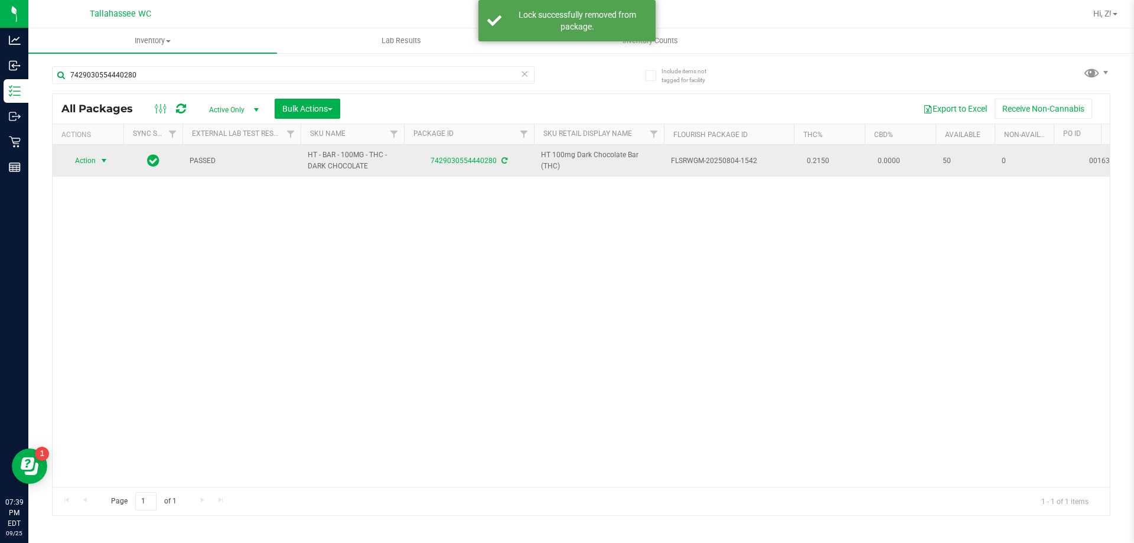
click at [97, 157] on span "select" at bounding box center [104, 160] width 15 height 17
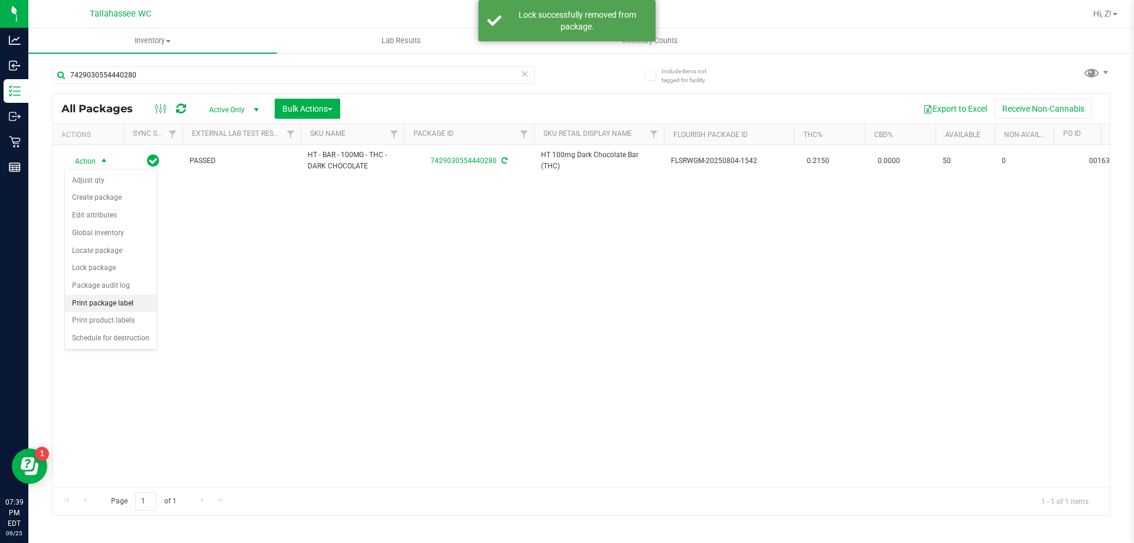
click at [122, 302] on li "Print package label" at bounding box center [111, 304] width 92 height 18
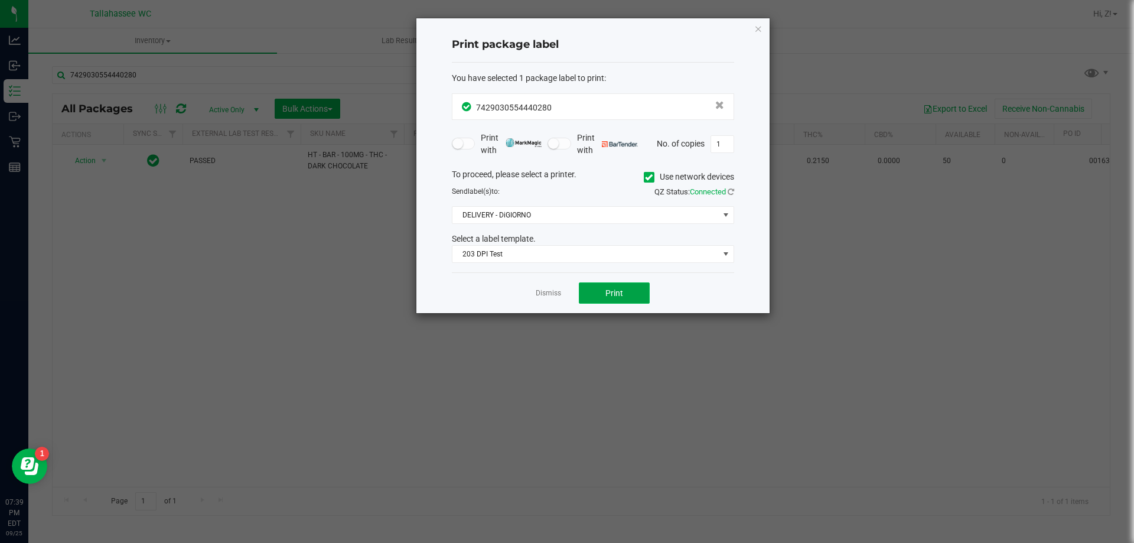
click at [614, 298] on span "Print" at bounding box center [615, 292] width 18 height 9
click at [552, 298] on link "Dismiss" at bounding box center [548, 293] width 25 height 10
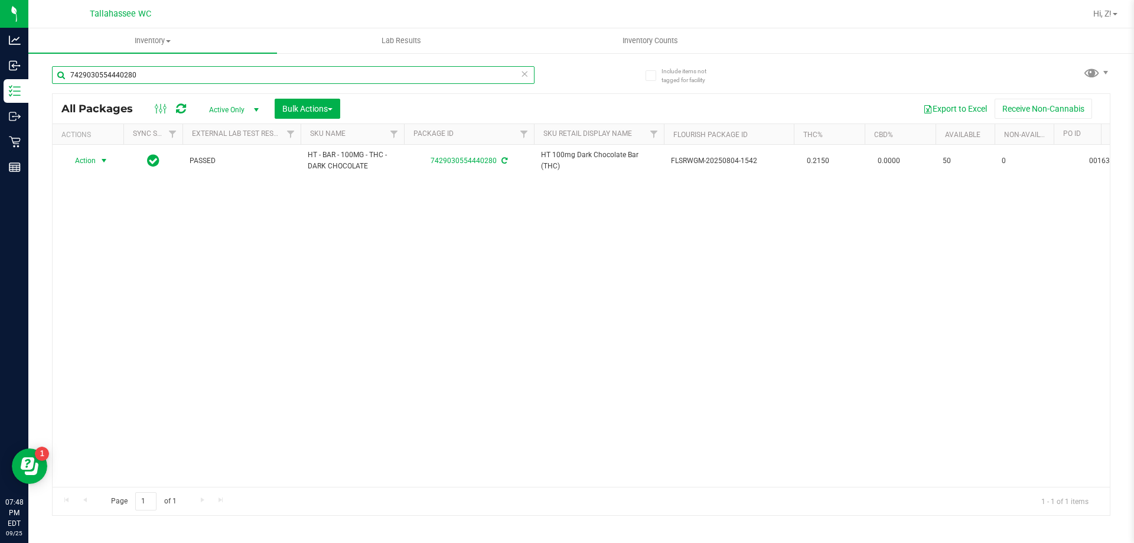
click at [515, 82] on input "7429030554440280" at bounding box center [293, 75] width 483 height 18
click at [529, 79] on input "7429030554440280" at bounding box center [293, 75] width 483 height 18
click at [529, 76] on input "7429030554440280" at bounding box center [293, 75] width 483 height 18
click at [524, 75] on icon at bounding box center [525, 73] width 8 height 14
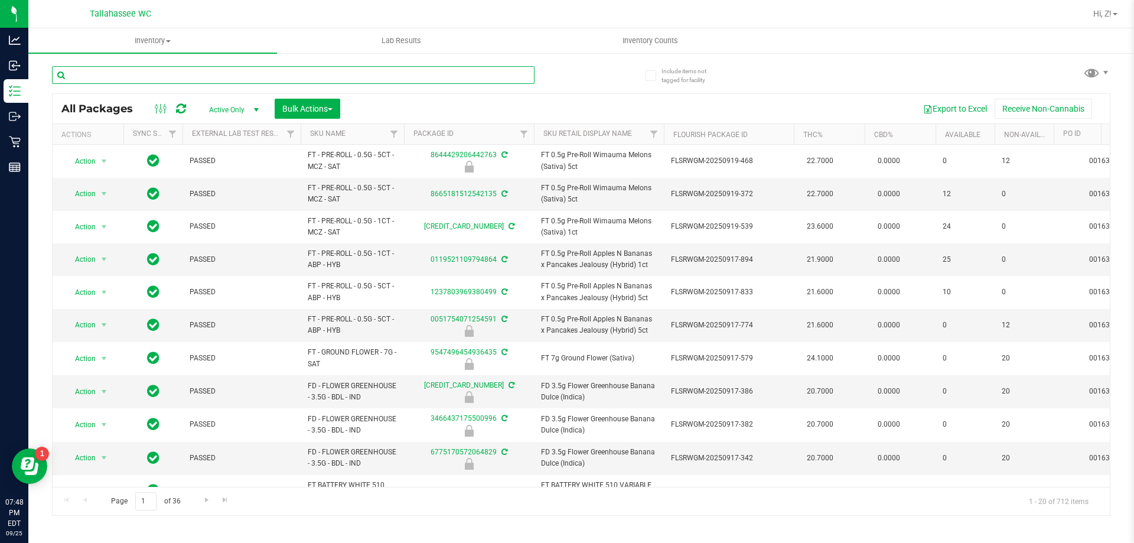
click at [382, 79] on input "text" at bounding box center [293, 75] width 483 height 18
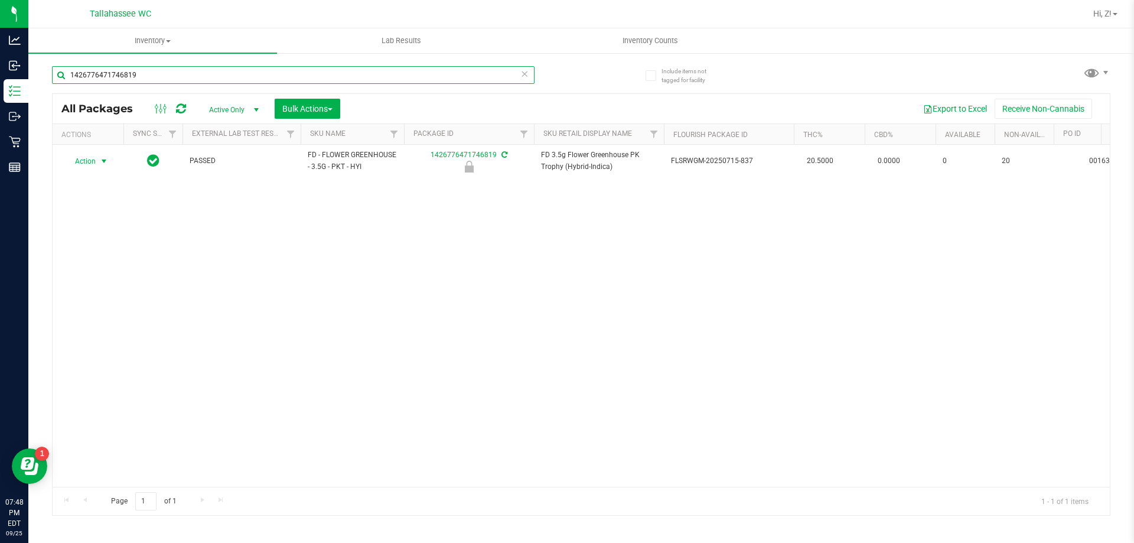
type input "1426776471746819"
click at [98, 161] on span "select" at bounding box center [104, 161] width 15 height 17
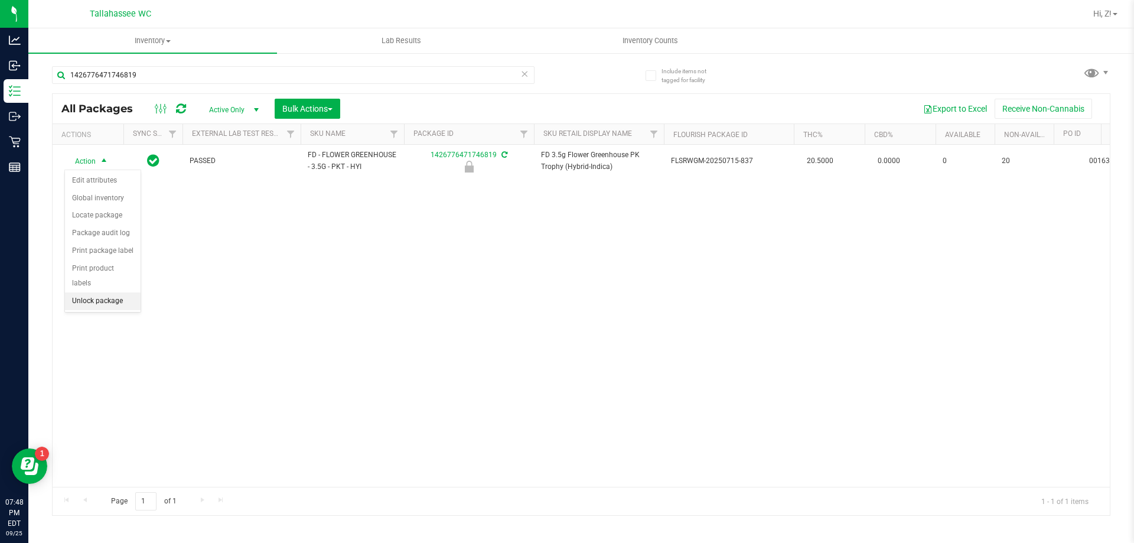
click at [99, 292] on li "Unlock package" at bounding box center [103, 301] width 76 height 18
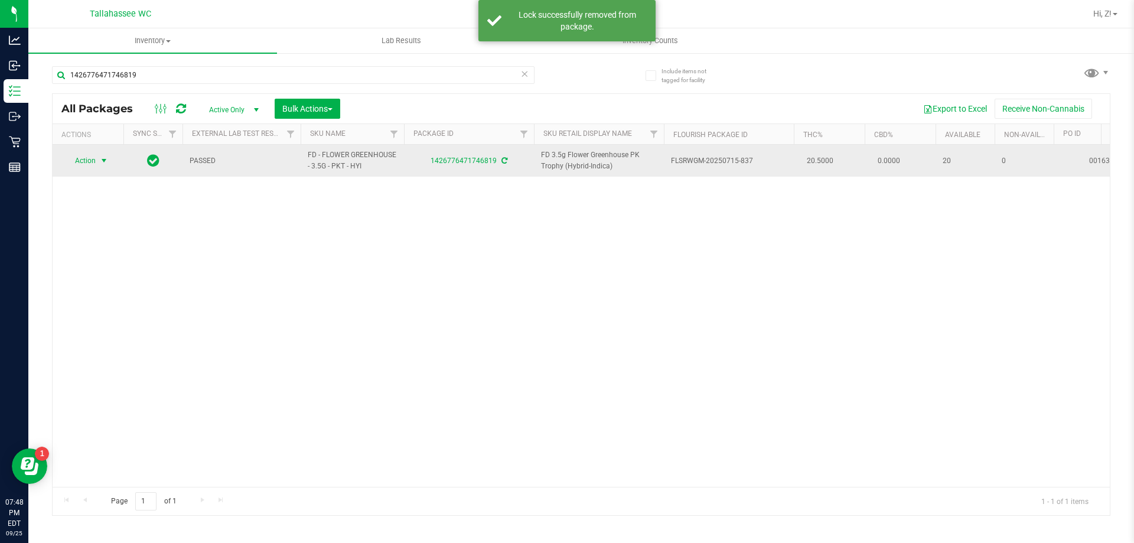
click at [102, 164] on span "select" at bounding box center [103, 160] width 9 height 9
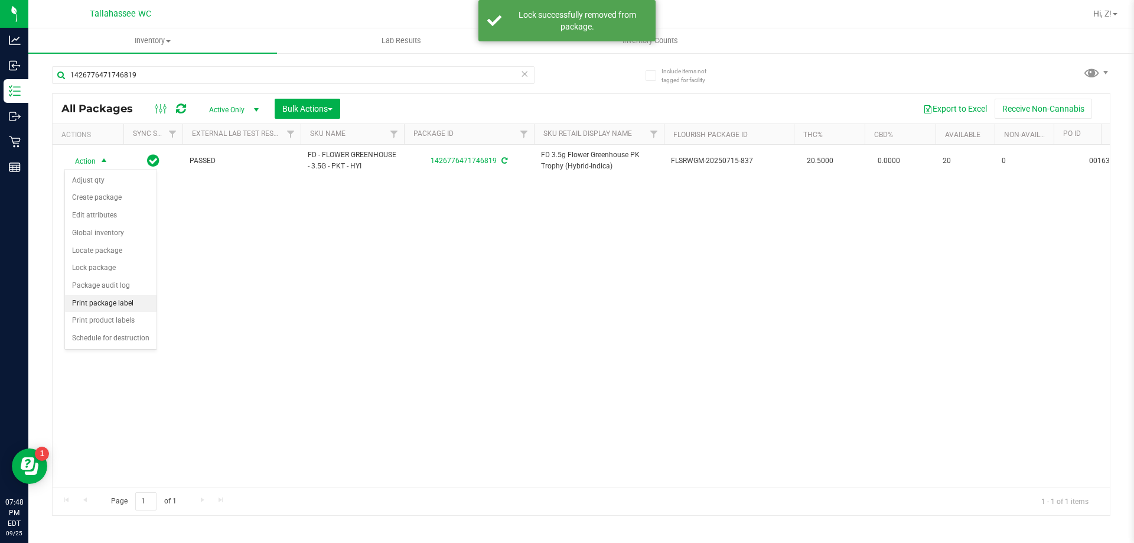
click at [103, 300] on li "Print package label" at bounding box center [111, 304] width 92 height 18
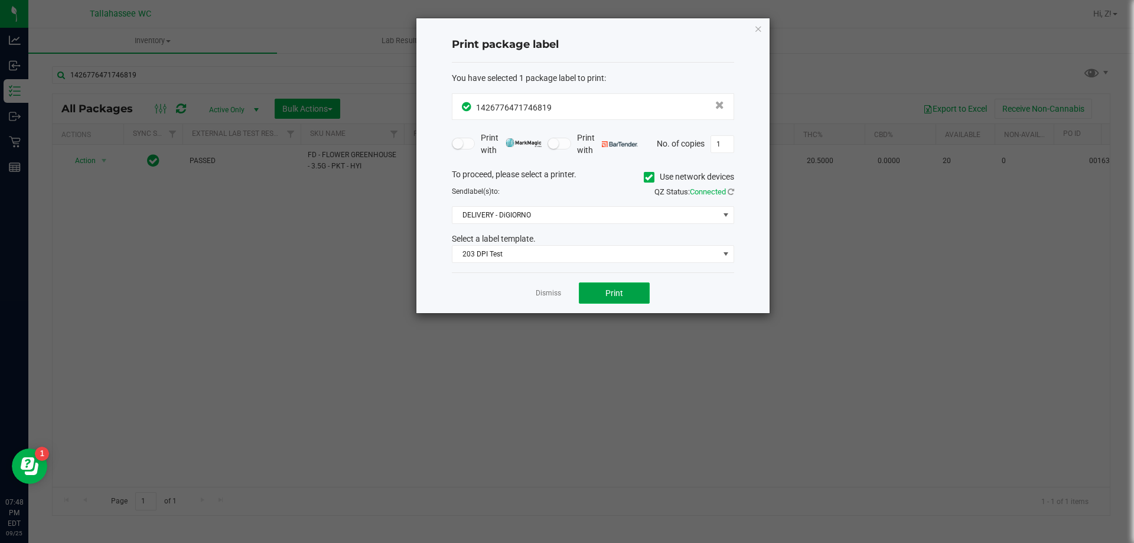
click at [638, 292] on button "Print" at bounding box center [614, 292] width 71 height 21
click at [760, 28] on icon "button" at bounding box center [759, 28] width 8 height 14
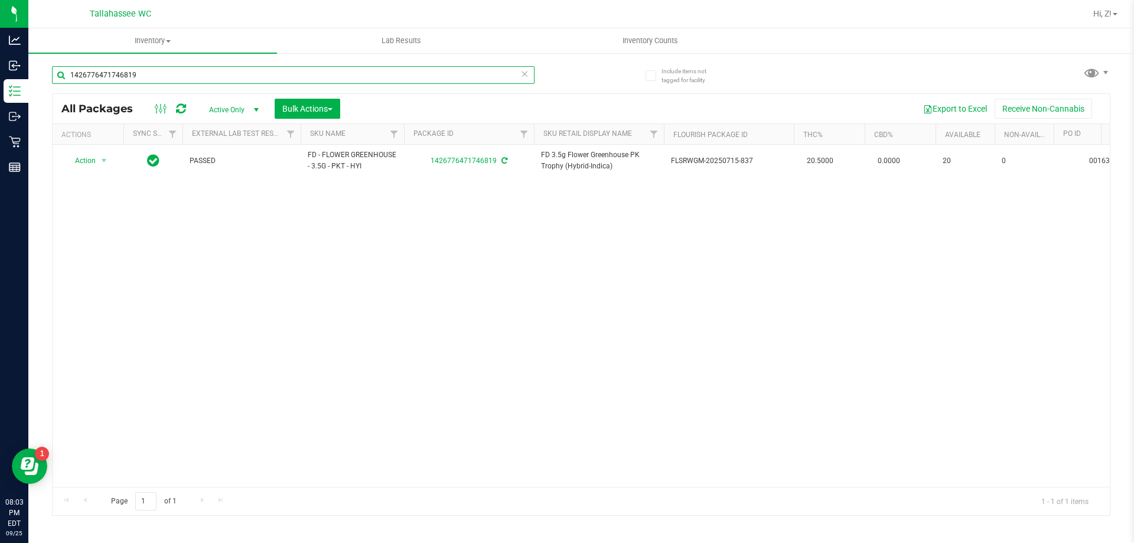
click at [164, 76] on input "1426776471746819" at bounding box center [293, 75] width 483 height 18
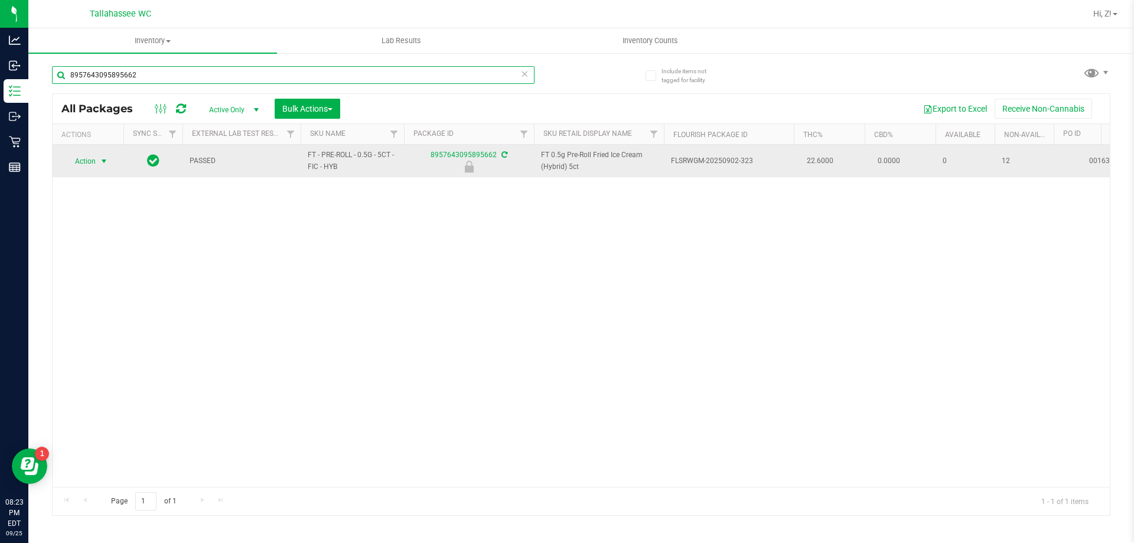
type input "8957643095895662"
click at [97, 161] on span "select" at bounding box center [104, 161] width 15 height 17
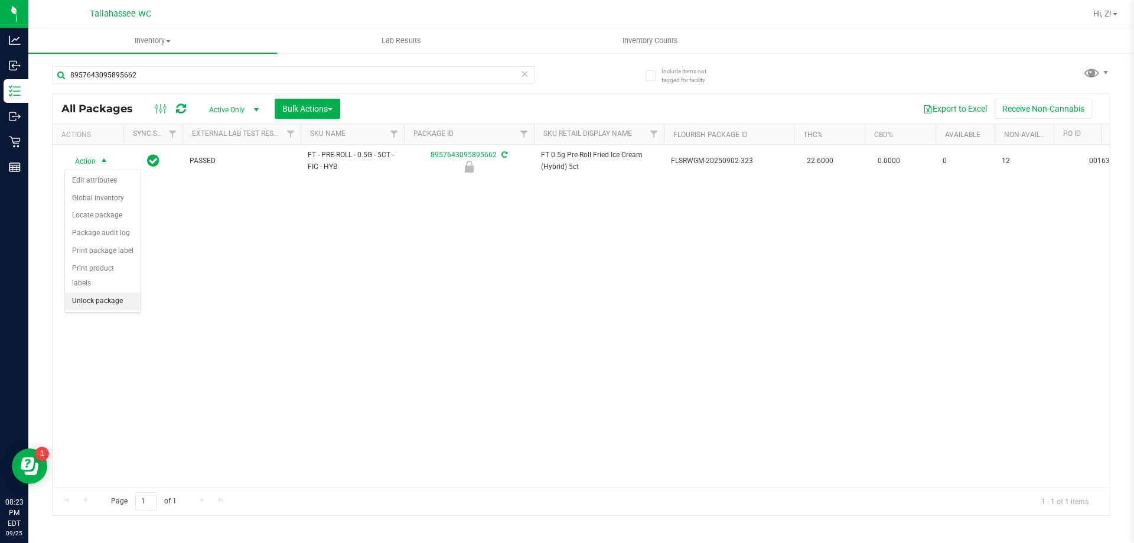
click at [113, 292] on li "Unlock package" at bounding box center [103, 301] width 76 height 18
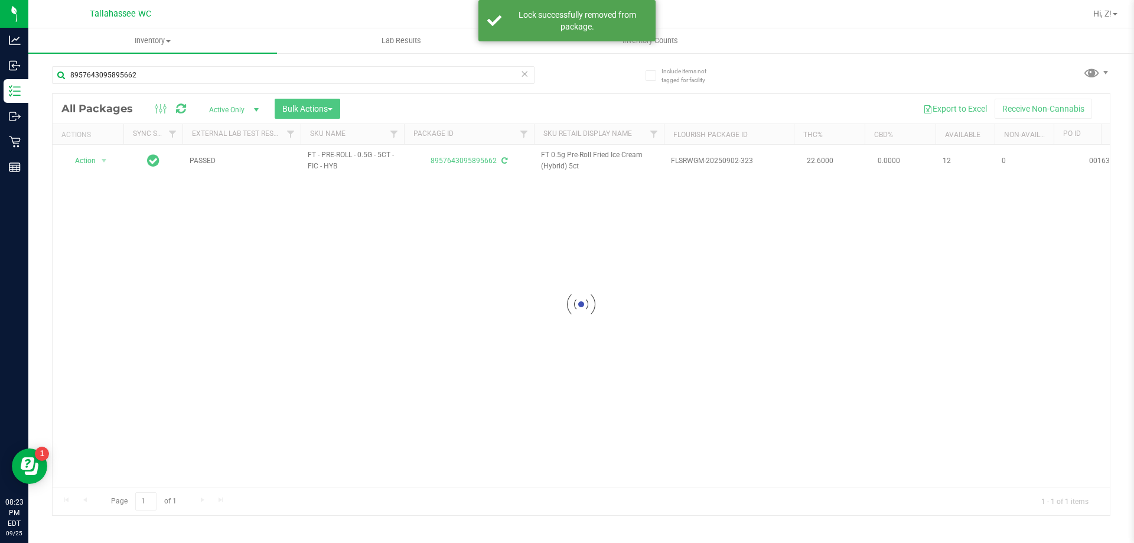
click at [96, 160] on div at bounding box center [582, 304] width 1058 height 421
click at [93, 161] on div at bounding box center [582, 304] width 1058 height 421
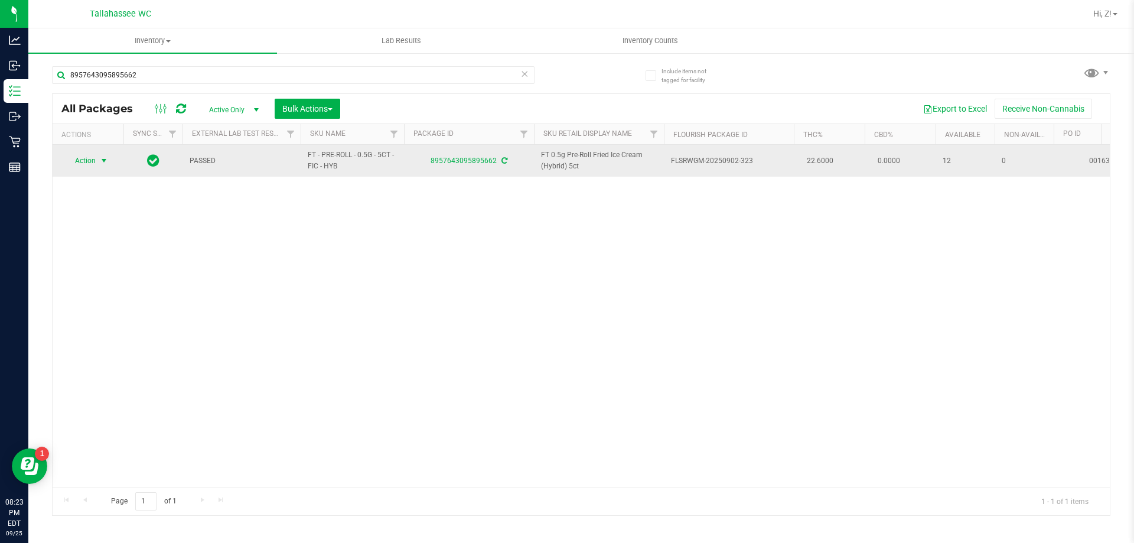
click at [102, 161] on span "select" at bounding box center [103, 160] width 9 height 9
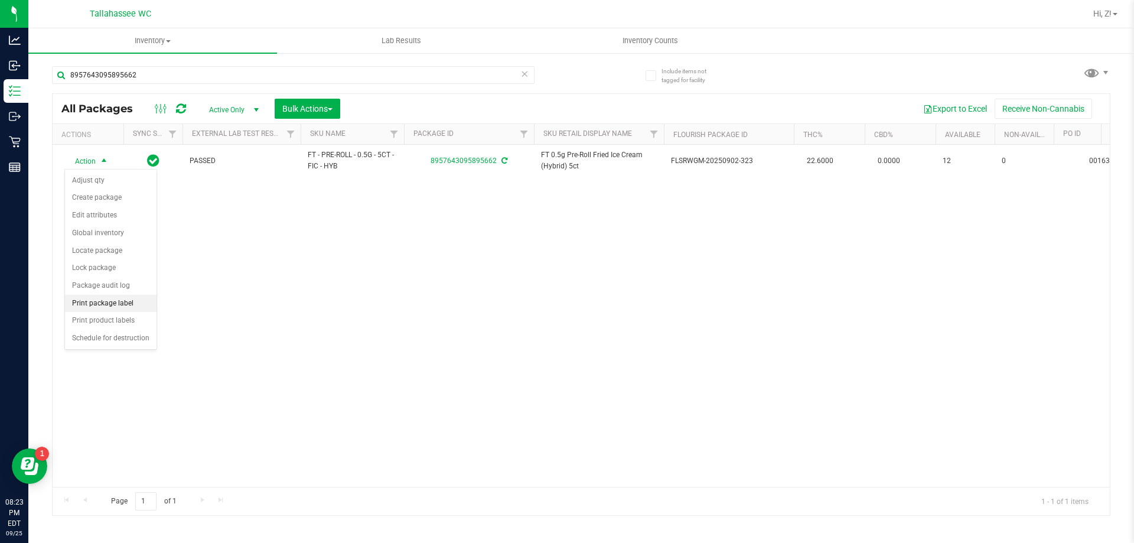
click at [129, 307] on li "Print package label" at bounding box center [111, 304] width 92 height 18
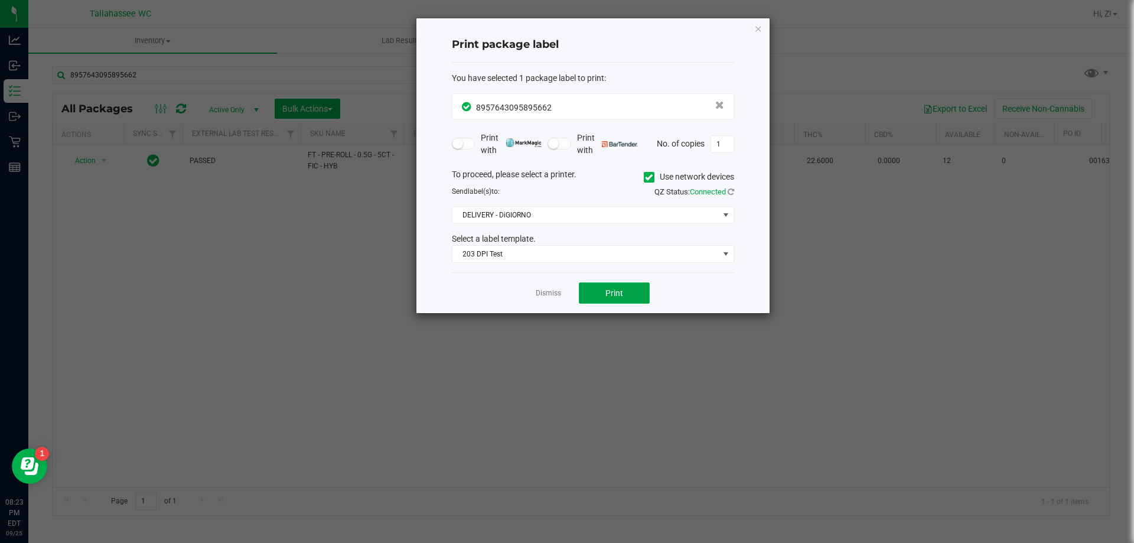
click at [598, 287] on button "Print" at bounding box center [614, 292] width 71 height 21
click at [757, 32] on icon "button" at bounding box center [759, 28] width 8 height 14
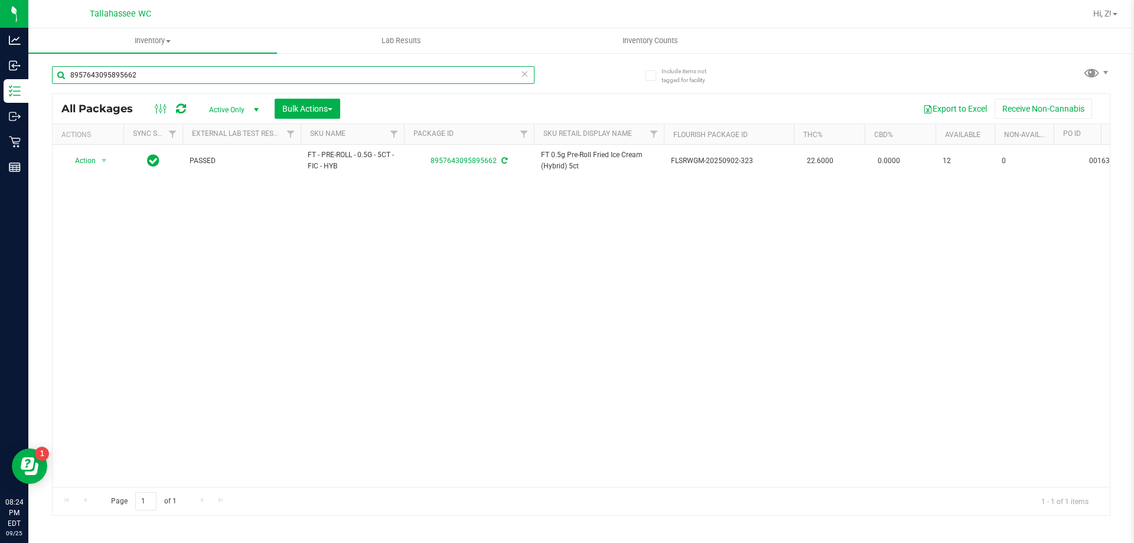
click at [149, 82] on input "8957643095895662" at bounding box center [293, 75] width 483 height 18
type input "3593418910586182"
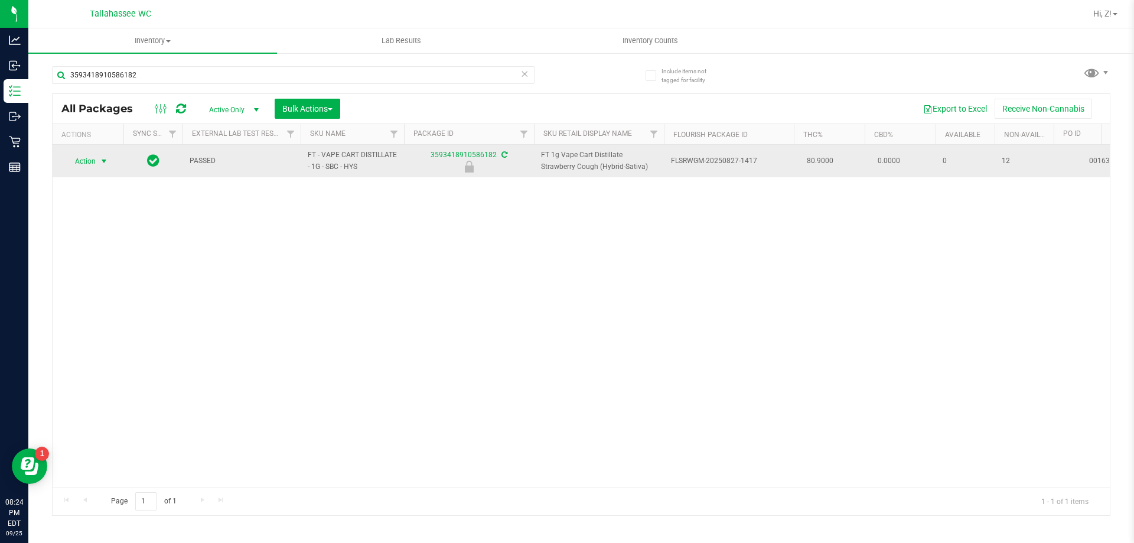
click at [93, 161] on span "Action" at bounding box center [80, 161] width 32 height 17
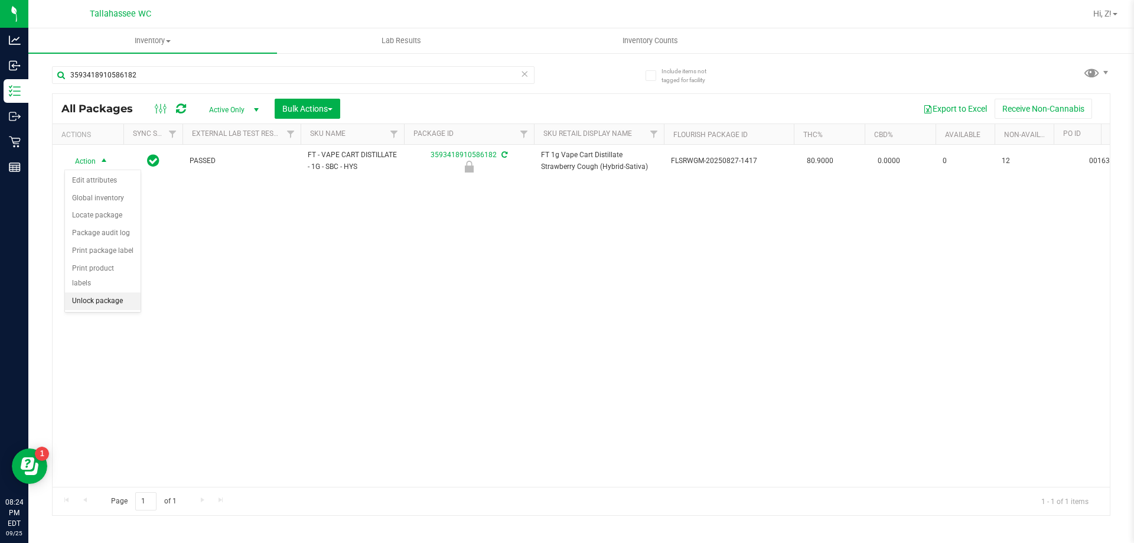
click at [100, 292] on li "Unlock package" at bounding box center [103, 301] width 76 height 18
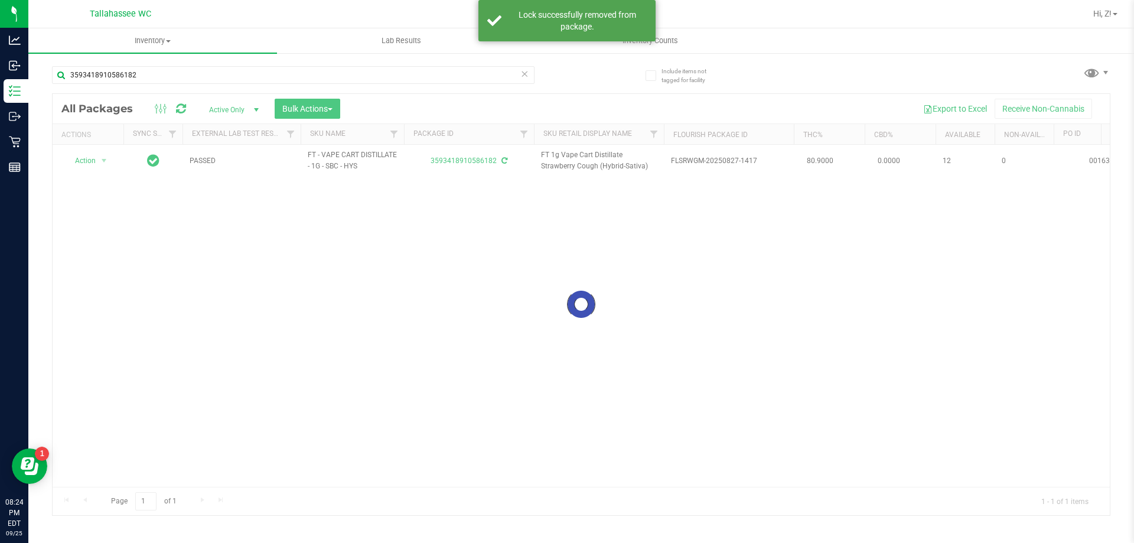
click at [99, 161] on div at bounding box center [582, 304] width 1058 height 421
click at [99, 160] on div at bounding box center [582, 304] width 1058 height 421
click at [96, 158] on span "Action" at bounding box center [80, 160] width 32 height 17
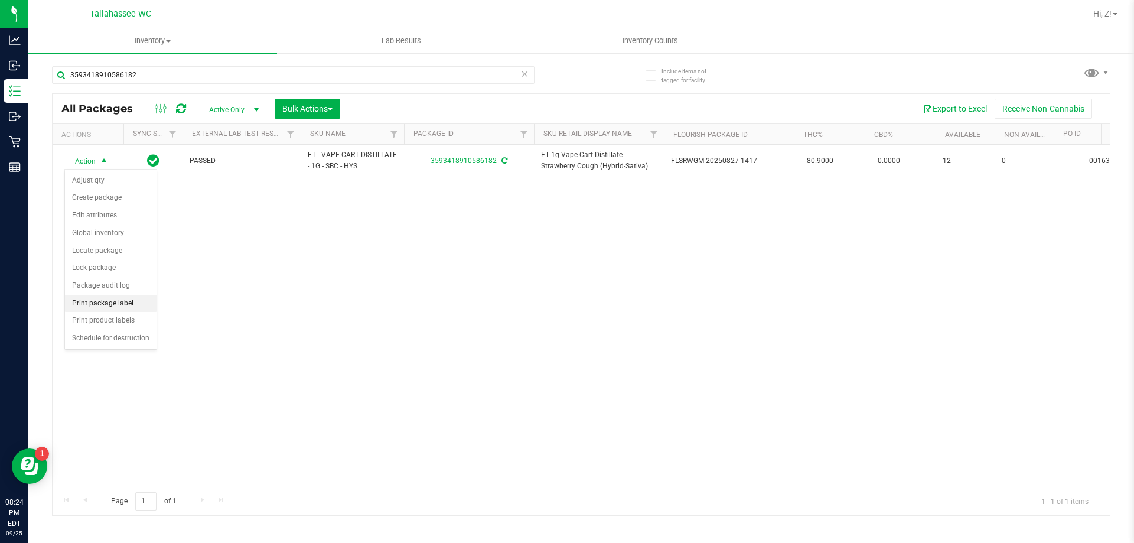
click at [108, 304] on li "Print package label" at bounding box center [111, 304] width 92 height 18
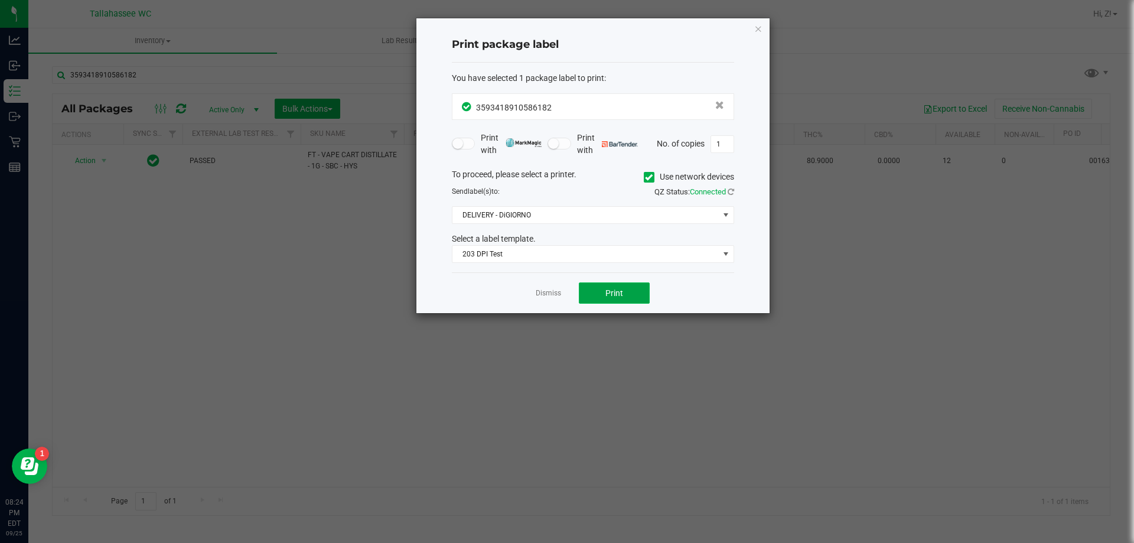
click at [607, 294] on span "Print" at bounding box center [615, 292] width 18 height 9
click at [757, 31] on icon "button" at bounding box center [759, 28] width 8 height 14
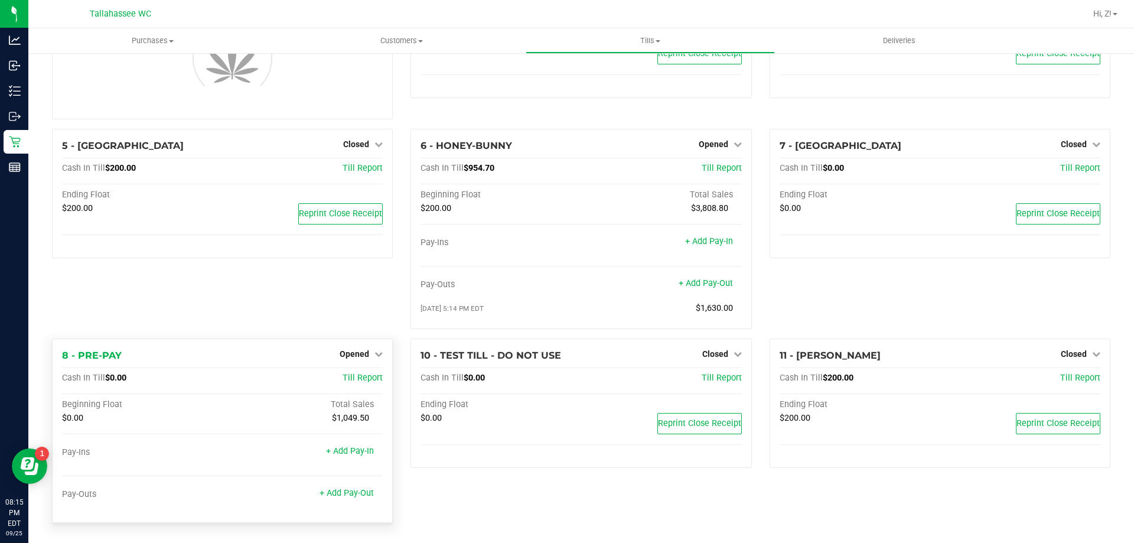
scroll to position [97, 0]
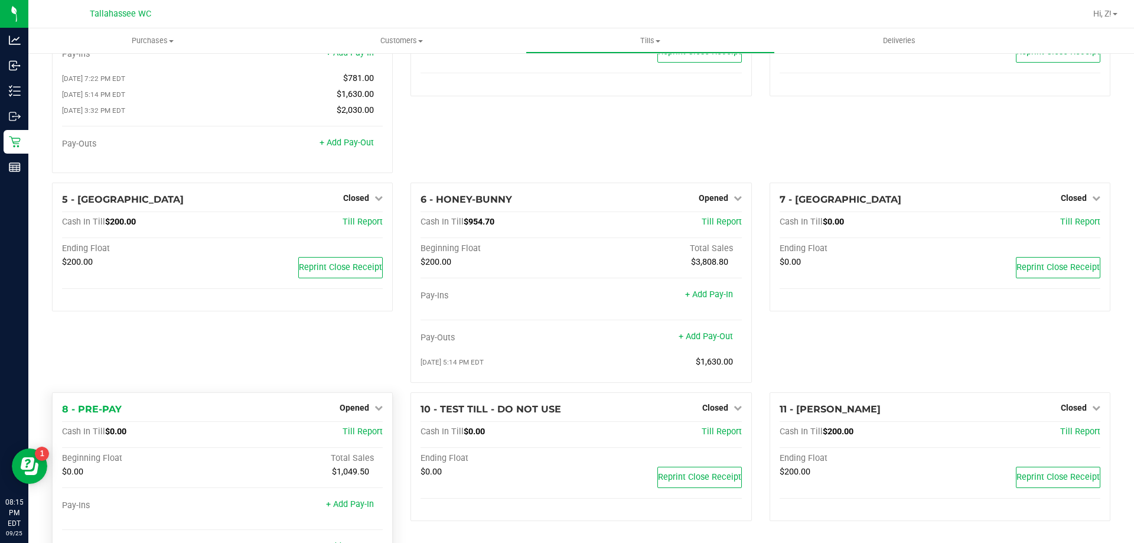
click at [353, 473] on span "$1,049.50" at bounding box center [350, 472] width 37 height 10
copy div "1,049.50"
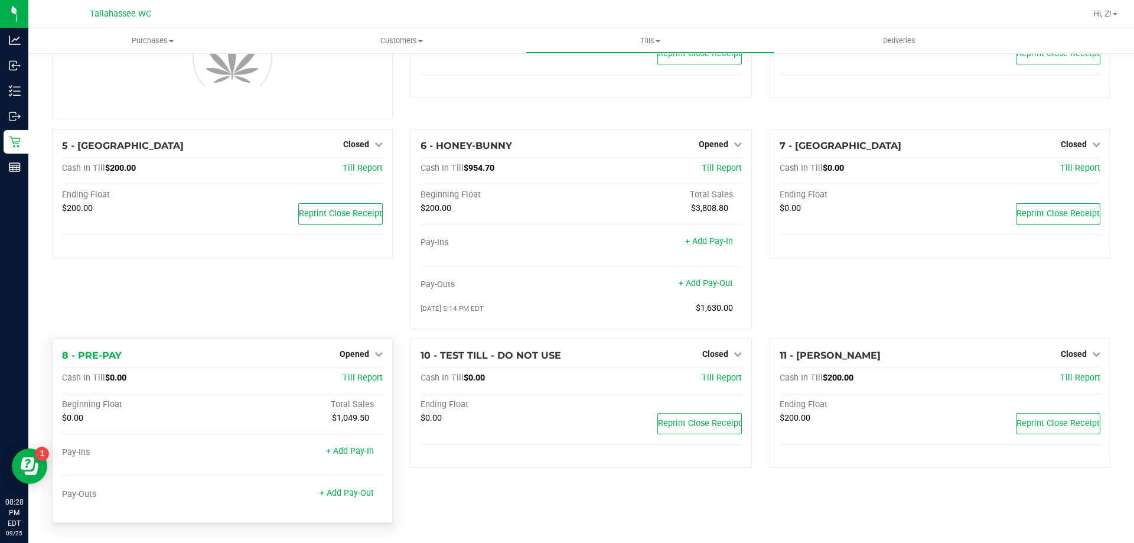
scroll to position [97, 0]
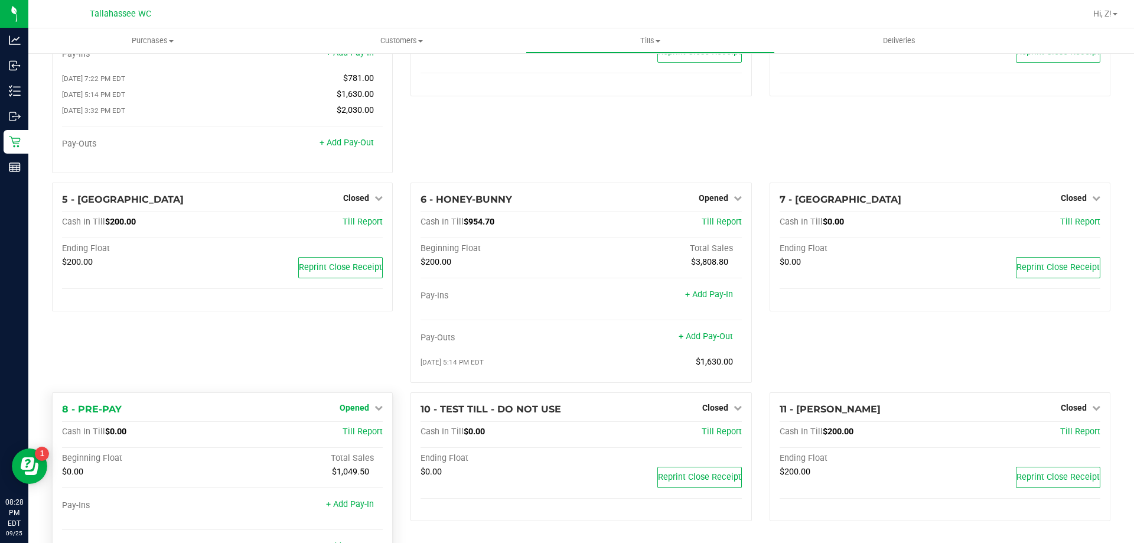
click at [362, 407] on span "Opened" at bounding box center [355, 407] width 30 height 9
click at [360, 437] on link "Close Till" at bounding box center [356, 431] width 32 height 9
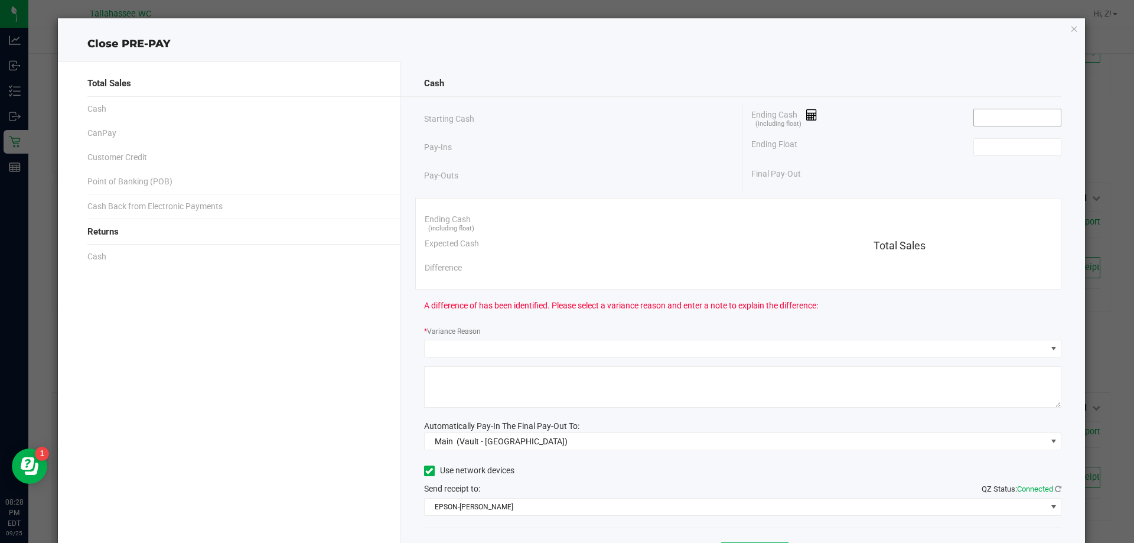
click at [988, 115] on input at bounding box center [1017, 117] width 87 height 17
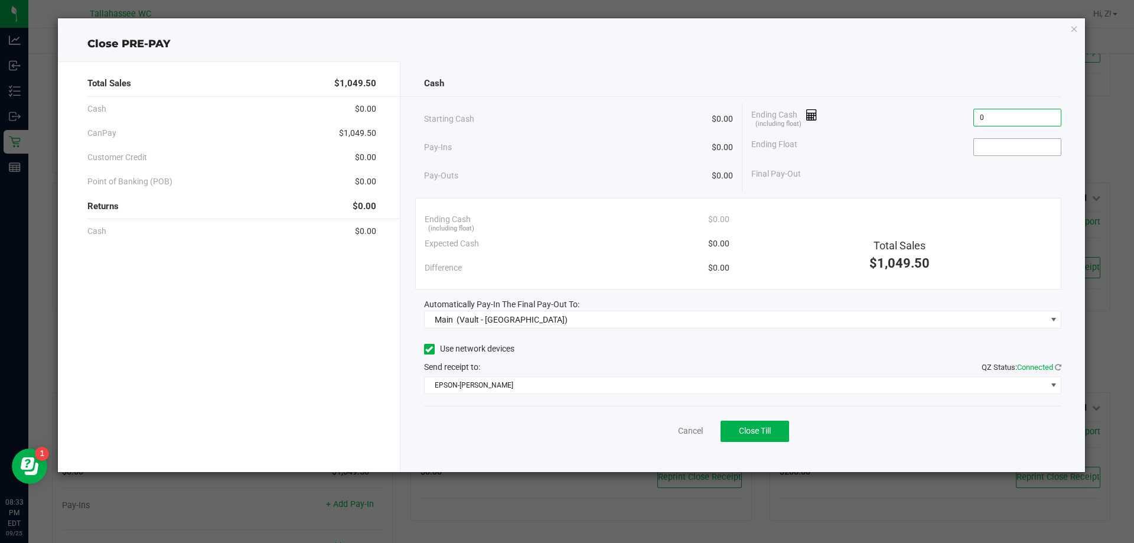
type input "$0.00"
click at [994, 151] on input at bounding box center [1017, 147] width 87 height 17
type input "$0.00"
click at [763, 422] on button "Close Till" at bounding box center [755, 431] width 69 height 21
click at [1079, 28] on div "Close PRE-PAY Total Sales $1,049.50 Cash $0.00 CanPay $1,049.50 Customer Credit…" at bounding box center [572, 245] width 1028 height 454
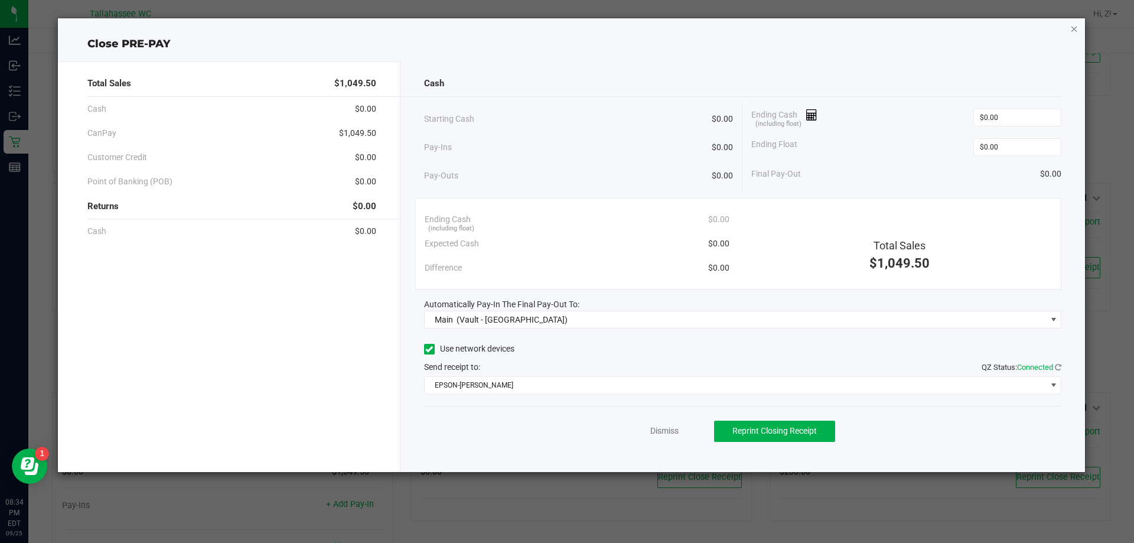
click at [1074, 28] on icon "button" at bounding box center [1075, 28] width 8 height 14
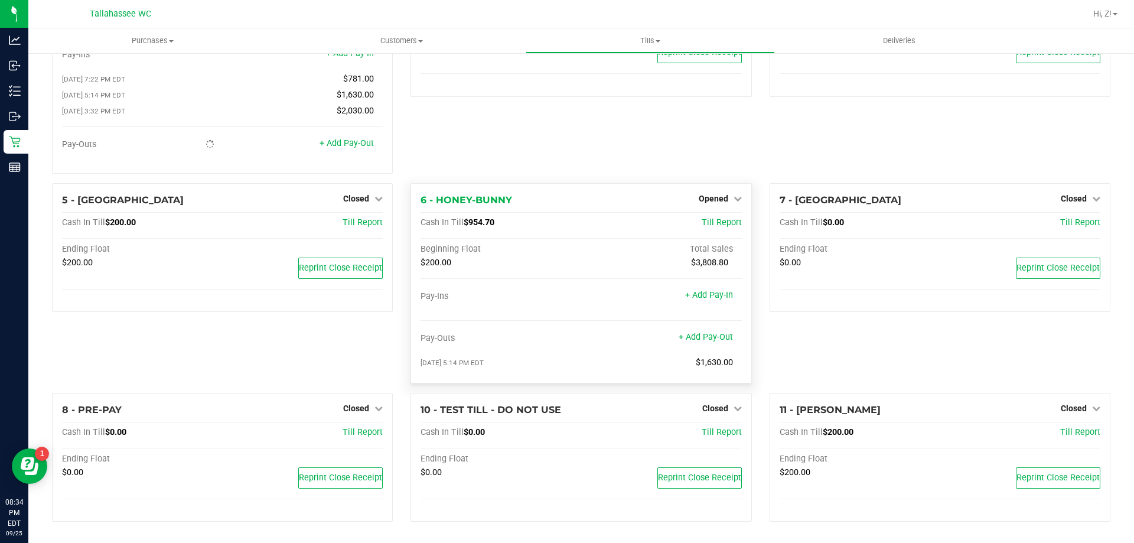
click at [481, 221] on span "$954.70" at bounding box center [479, 222] width 31 height 10
copy span "954.70"
click at [716, 203] on span "Opened" at bounding box center [714, 198] width 30 height 9
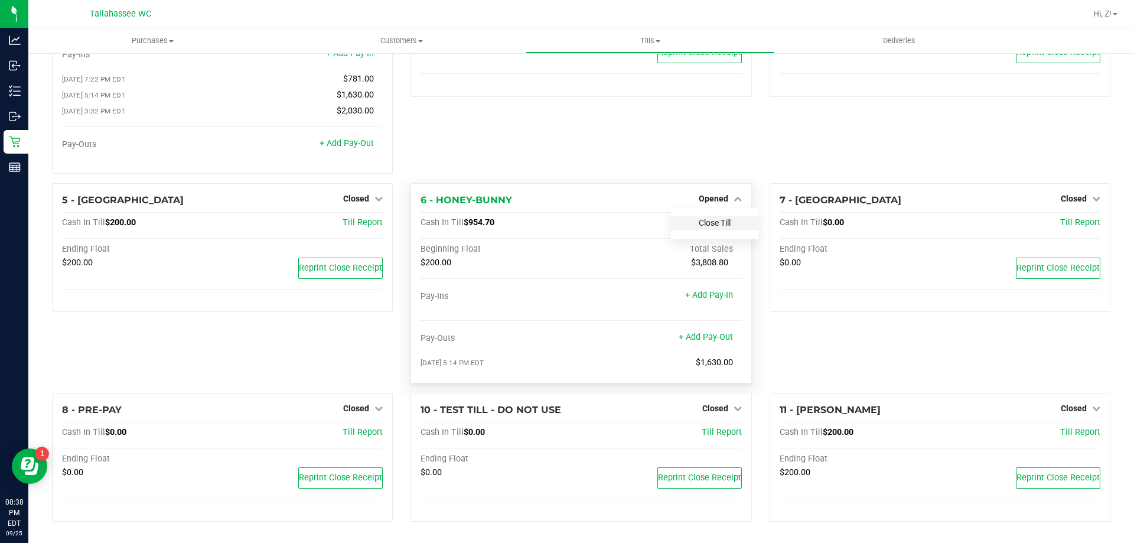
click at [716, 224] on link "Close Till" at bounding box center [715, 222] width 32 height 9
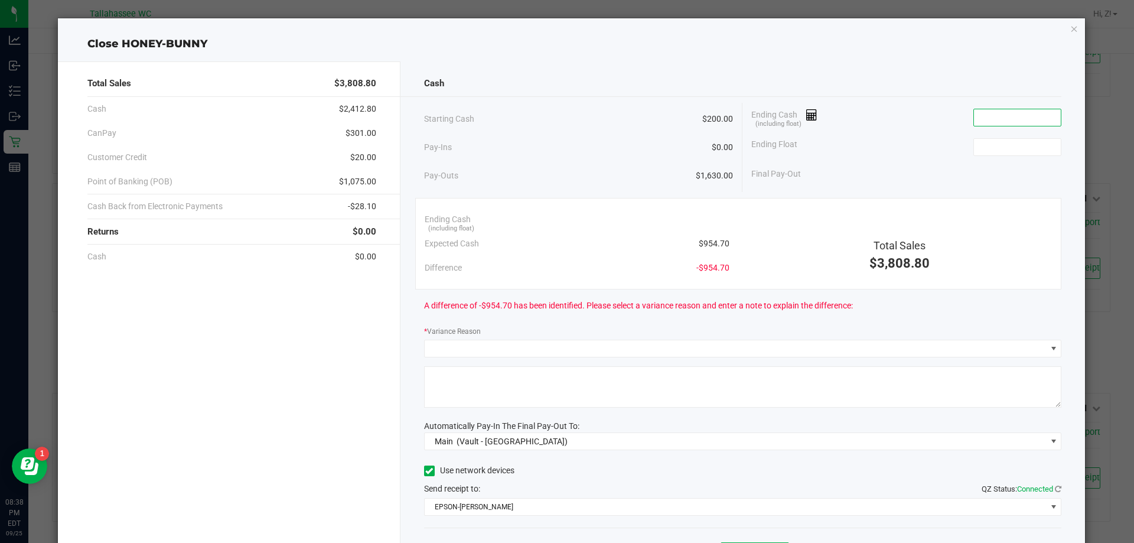
click at [974, 113] on input at bounding box center [1017, 117] width 87 height 17
paste input "957.6"
type input "$957.60"
click at [986, 139] on input at bounding box center [1017, 147] width 87 height 17
type input "$200.00"
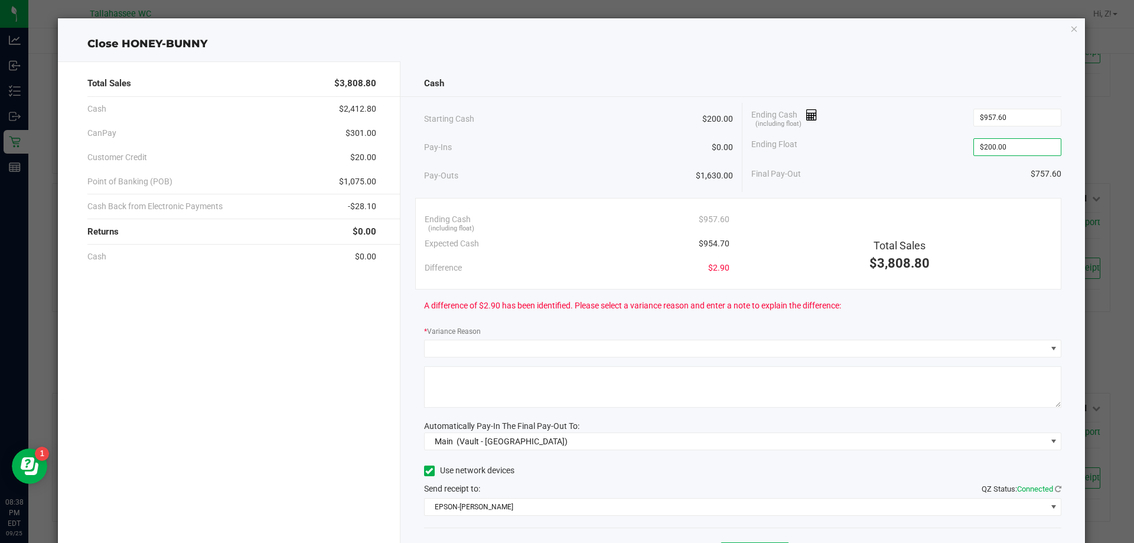
click at [359, 181] on span "$1,075.00" at bounding box center [357, 181] width 37 height 12
copy span "1,075.00"
click at [354, 133] on span "$301.00" at bounding box center [361, 133] width 31 height 12
click at [354, 132] on span "$301.00" at bounding box center [361, 133] width 31 height 12
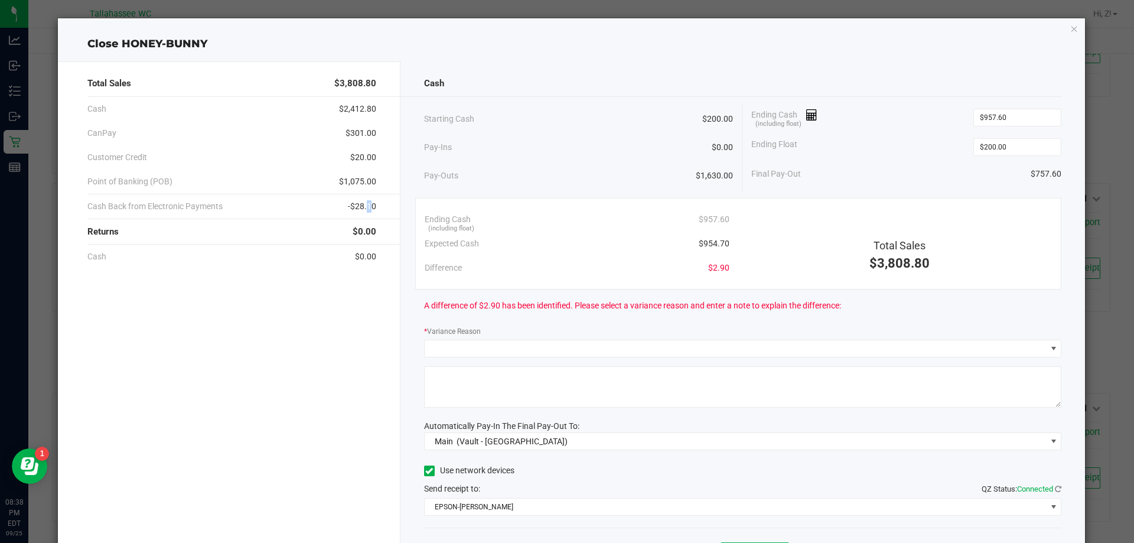
click at [363, 202] on span "-$28.10" at bounding box center [362, 206] width 28 height 12
click at [364, 204] on span "-$28.10" at bounding box center [362, 206] width 28 height 12
click at [376, 205] on div "Total Sales $3,808.80 Cash $2,412.80 CanPay $301.00 Customer Credit $20.00 Poin…" at bounding box center [229, 327] width 343 height 532
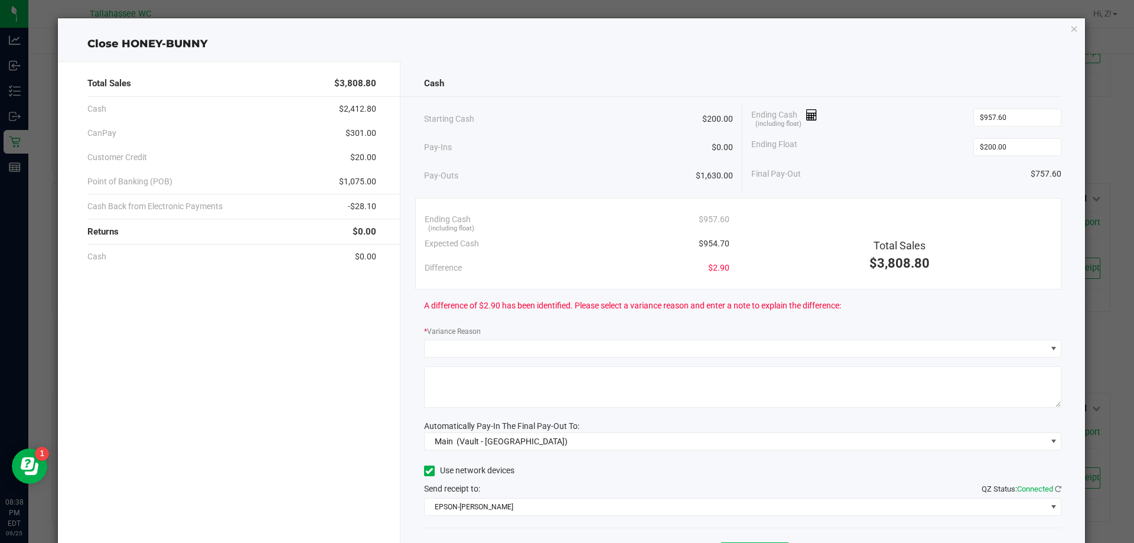
click at [366, 206] on span "-$28.10" at bounding box center [362, 206] width 28 height 12
copy span "28.10"
click at [357, 134] on span "$301.00" at bounding box center [361, 133] width 31 height 12
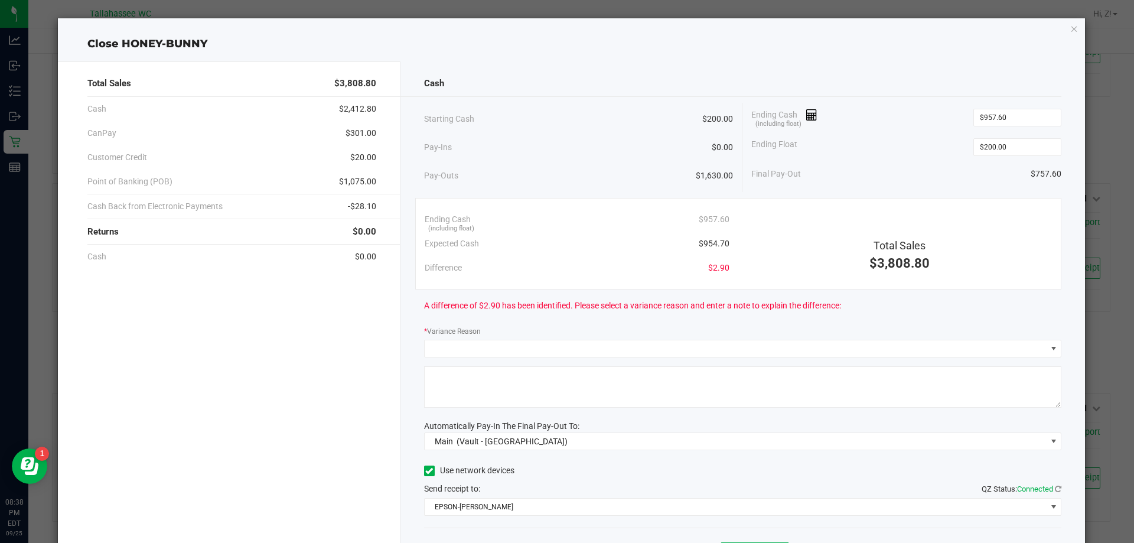
copy span "301.00"
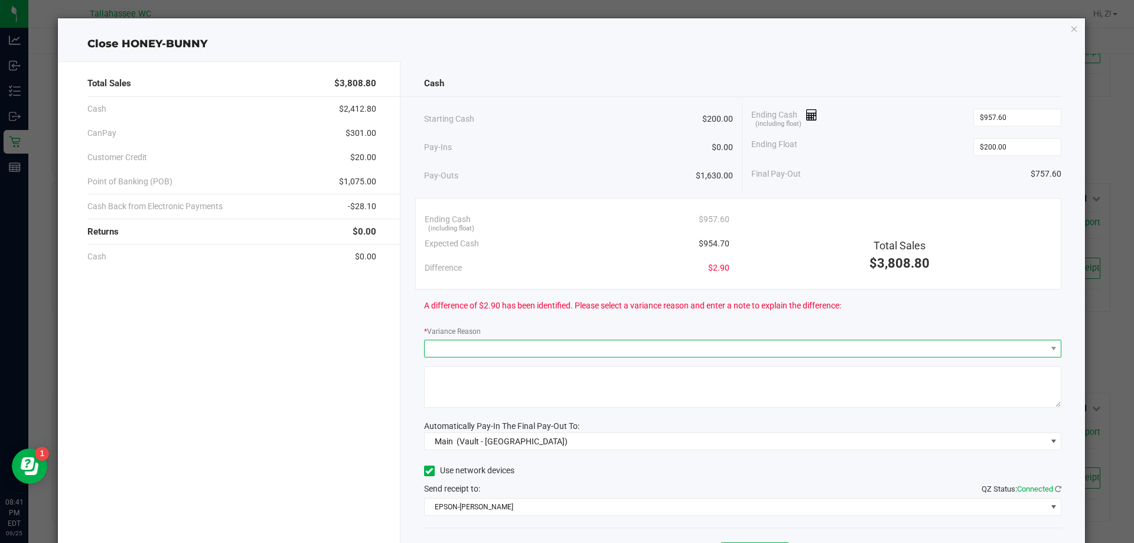
click at [461, 346] on span at bounding box center [736, 348] width 622 height 17
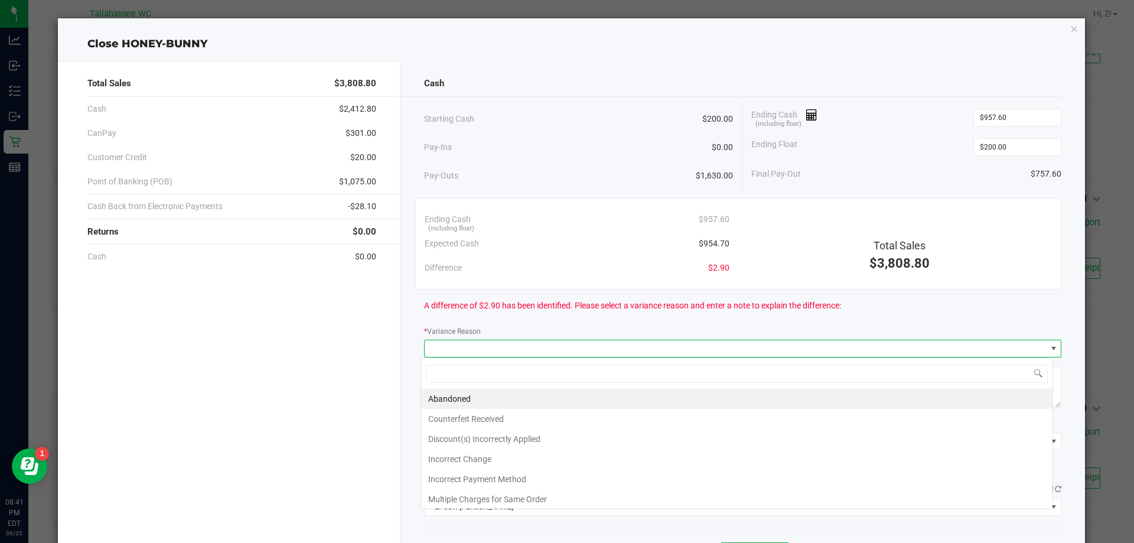
scroll to position [18, 632]
type input "incorre"
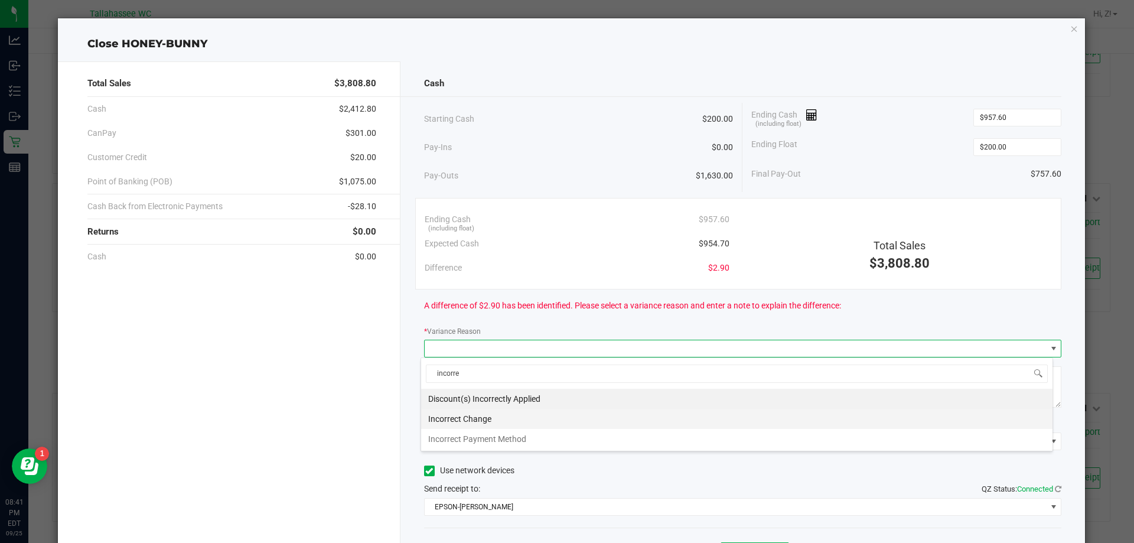
click at [461, 421] on li "Incorrect Change" at bounding box center [737, 419] width 632 height 20
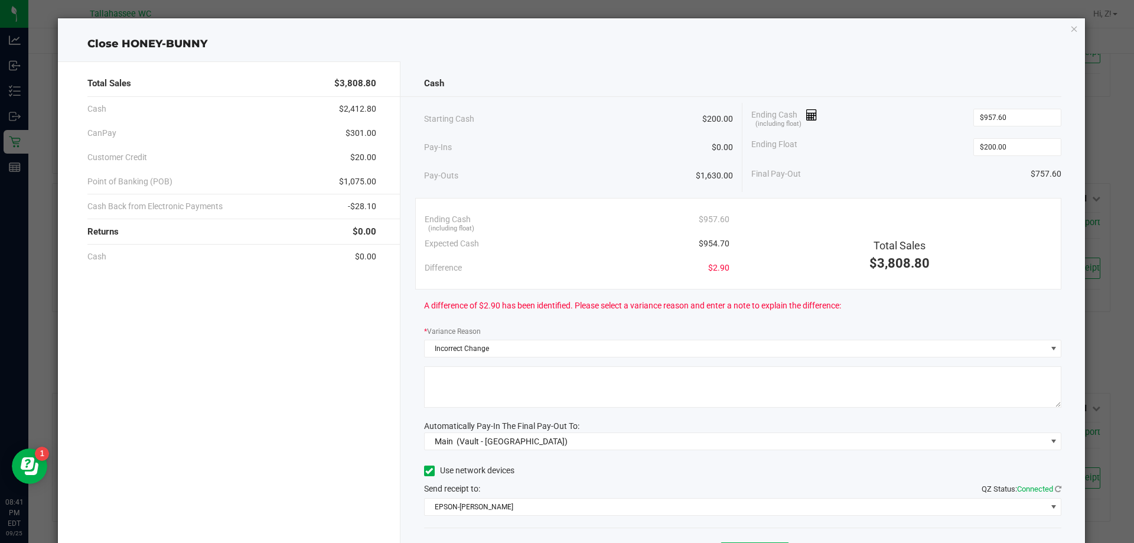
click at [463, 383] on textarea at bounding box center [743, 386] width 638 height 41
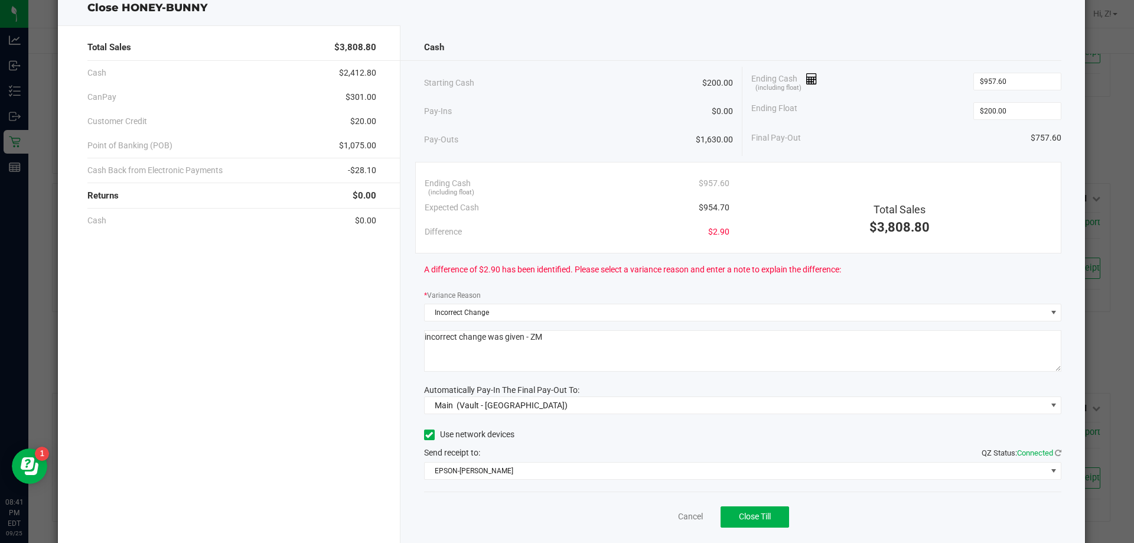
scroll to position [69, 0]
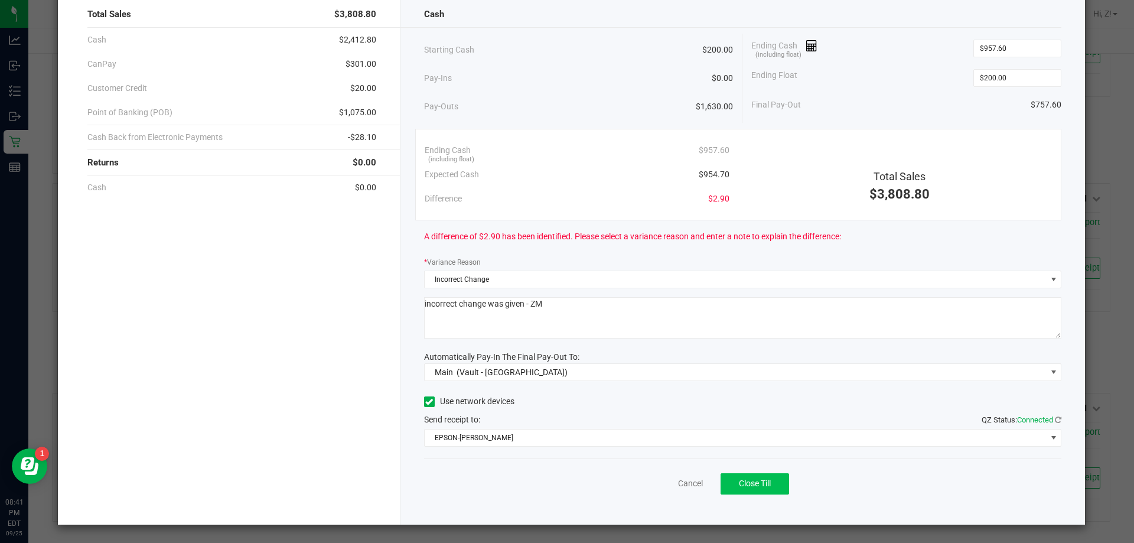
type textarea "incorrect change was given - ZM"
click at [760, 484] on span "Close Till" at bounding box center [755, 483] width 32 height 9
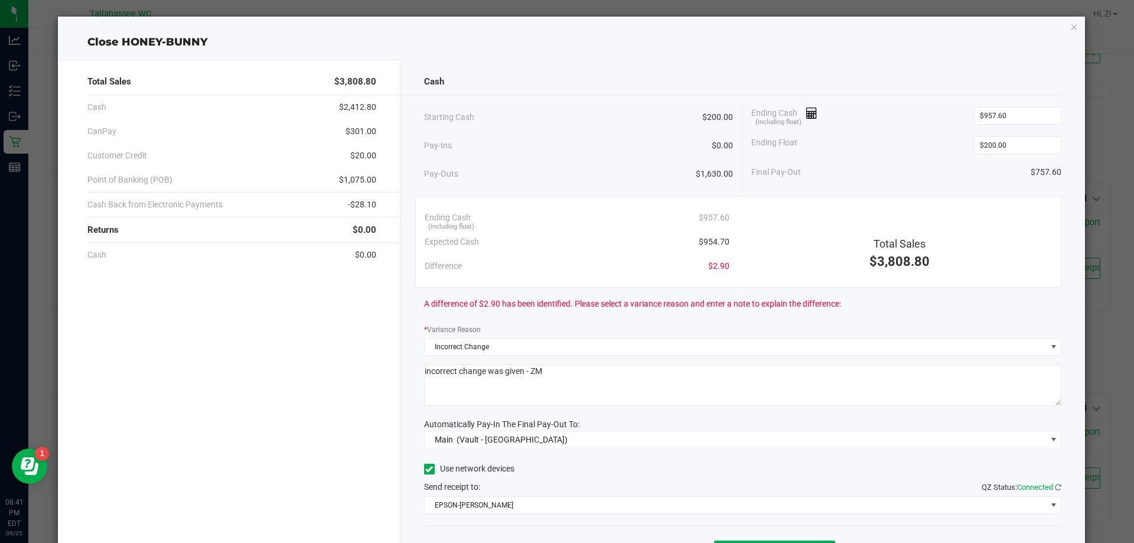
scroll to position [0, 0]
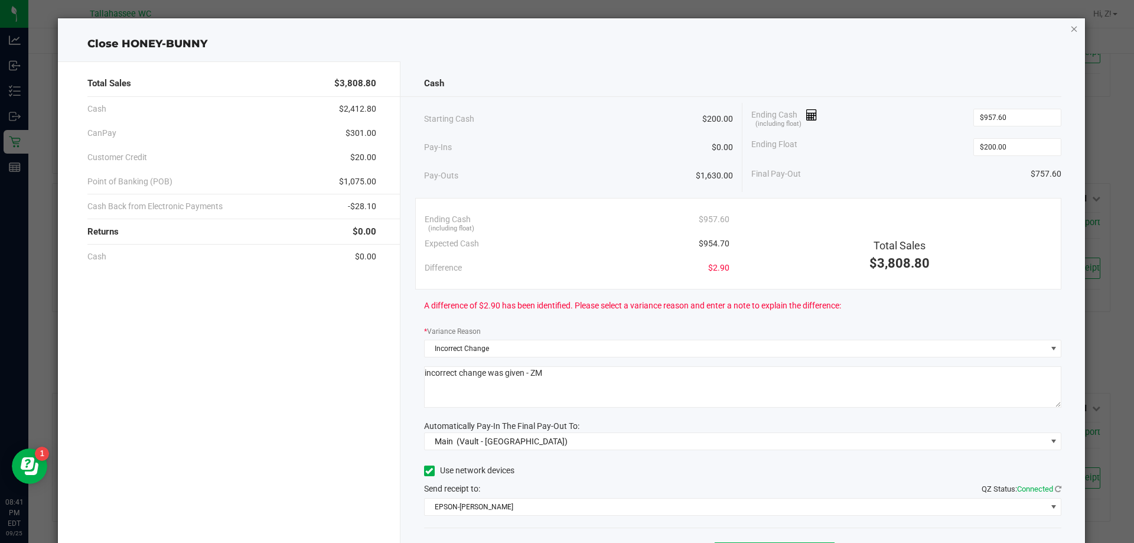
click at [1071, 27] on icon "button" at bounding box center [1075, 28] width 8 height 14
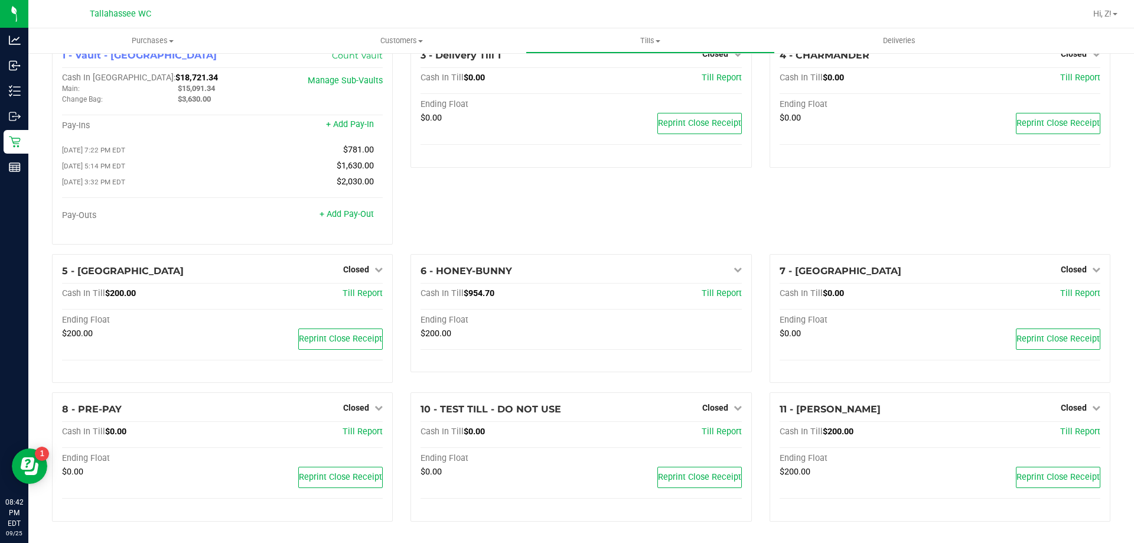
scroll to position [28, 0]
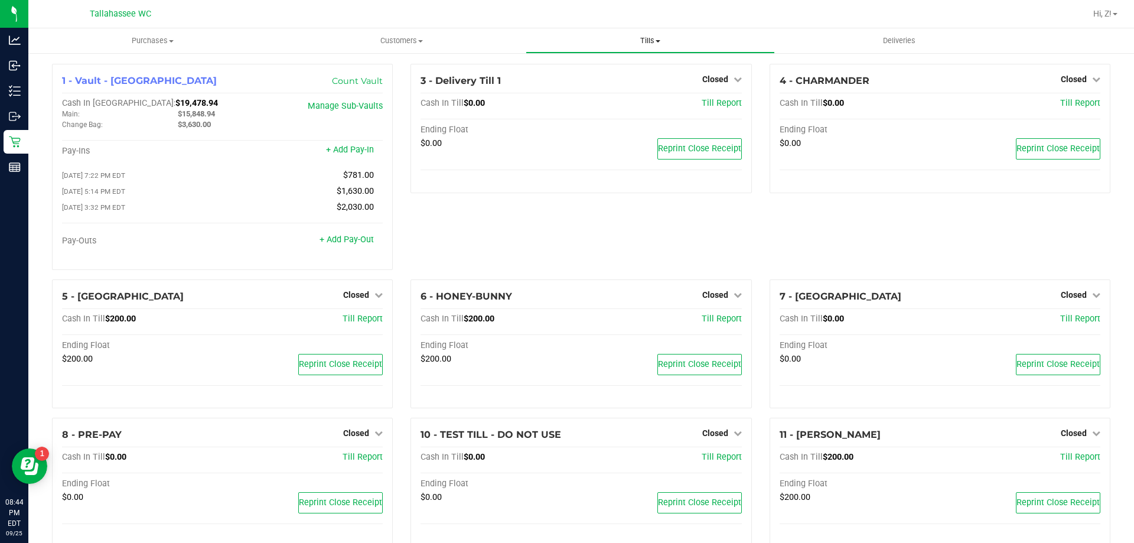
click at [638, 38] on span "Tills" at bounding box center [650, 40] width 248 height 11
click at [594, 86] on span "Reconcile e-payments" at bounding box center [585, 85] width 118 height 10
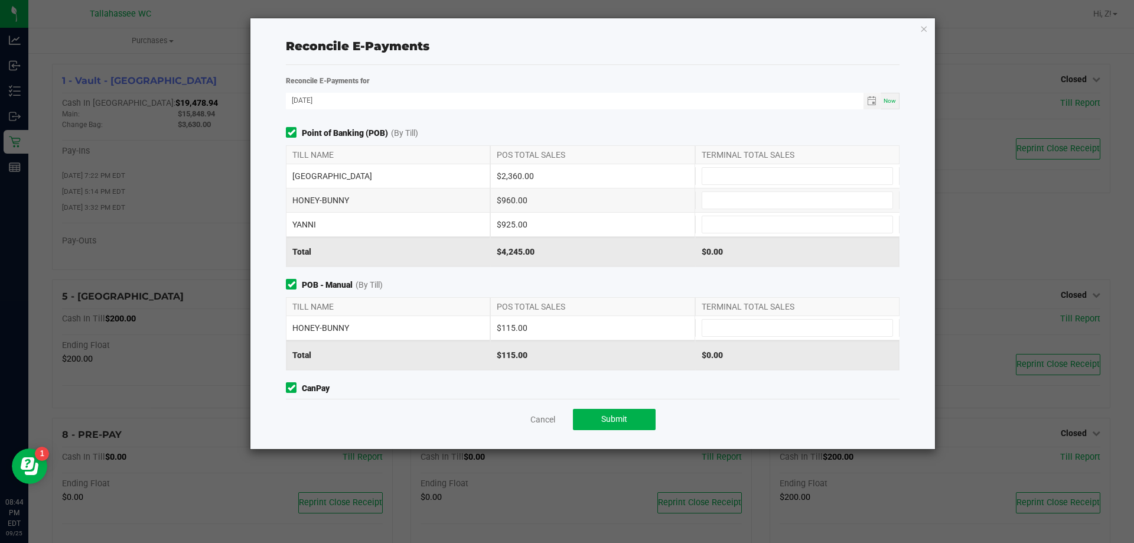
click at [435, 360] on div "Total" at bounding box center [388, 355] width 204 height 30
click at [511, 175] on div "$2,360.00" at bounding box center [592, 176] width 204 height 24
copy div "2,360.00"
click at [754, 170] on input at bounding box center [798, 176] width 190 height 17
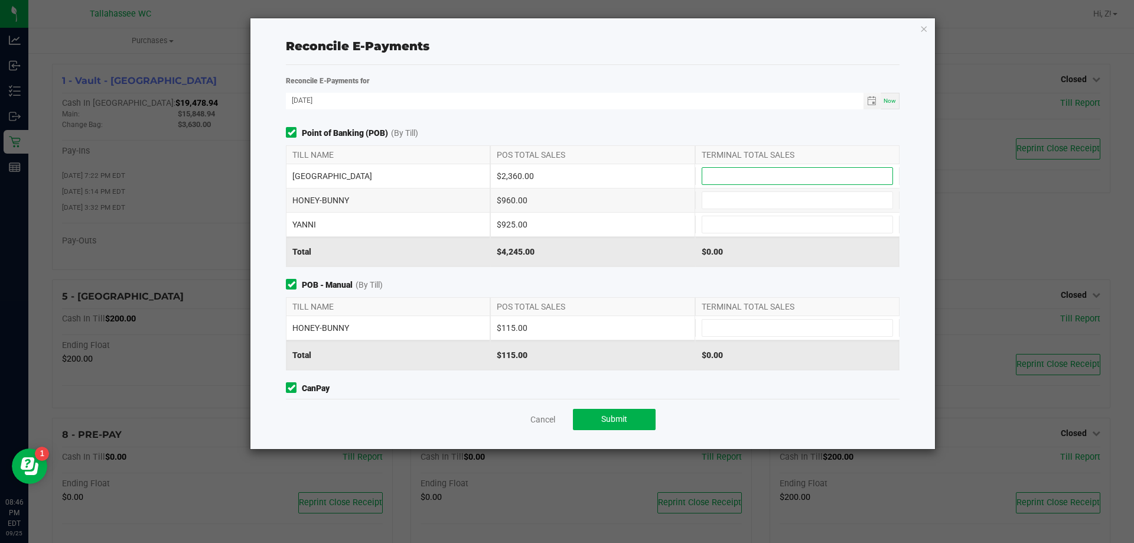
paste input "2360"
type input "$2,360.00"
click at [516, 198] on div "$960.00" at bounding box center [592, 200] width 204 height 24
copy div "960.00"
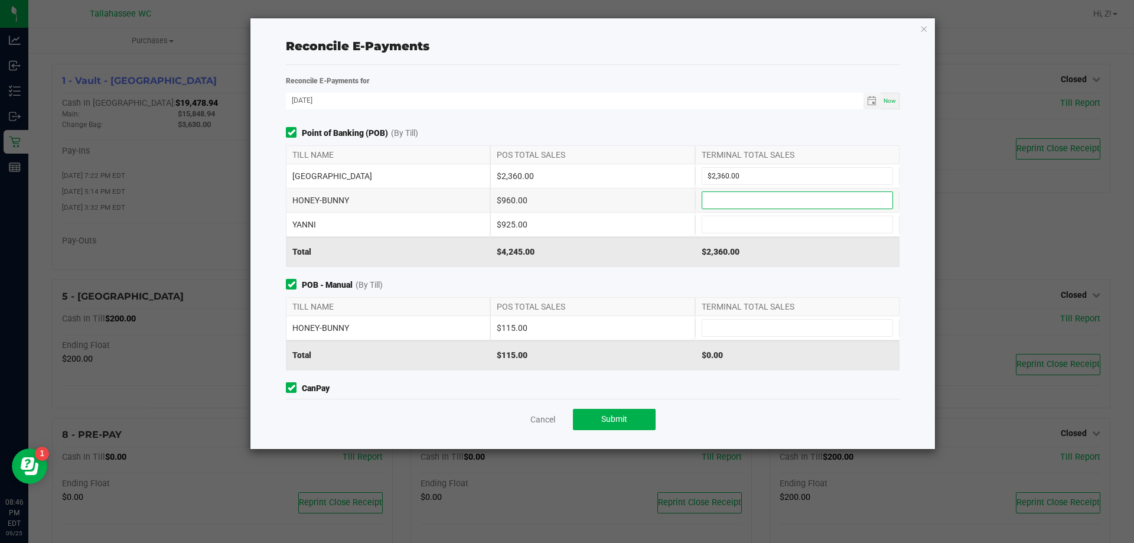
click at [710, 196] on input at bounding box center [798, 200] width 190 height 17
paste input "960"
type input "$960.00"
click at [515, 227] on div "$925.00" at bounding box center [592, 225] width 204 height 24
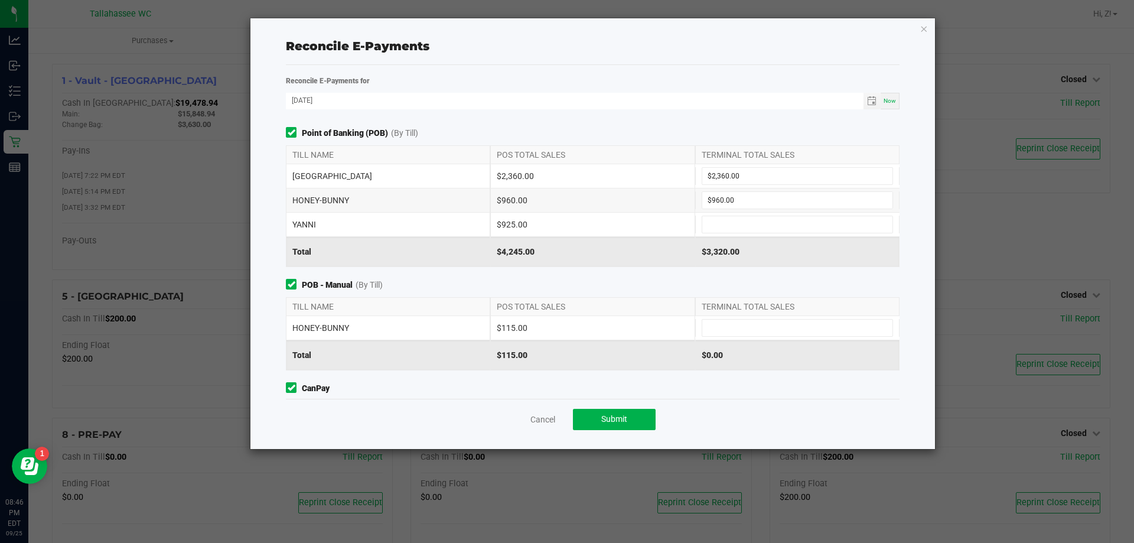
copy div "925.00"
click at [736, 222] on input at bounding box center [798, 224] width 190 height 17
paste input "925"
type input "$925.00"
click at [512, 324] on div "$115.00" at bounding box center [592, 328] width 204 height 24
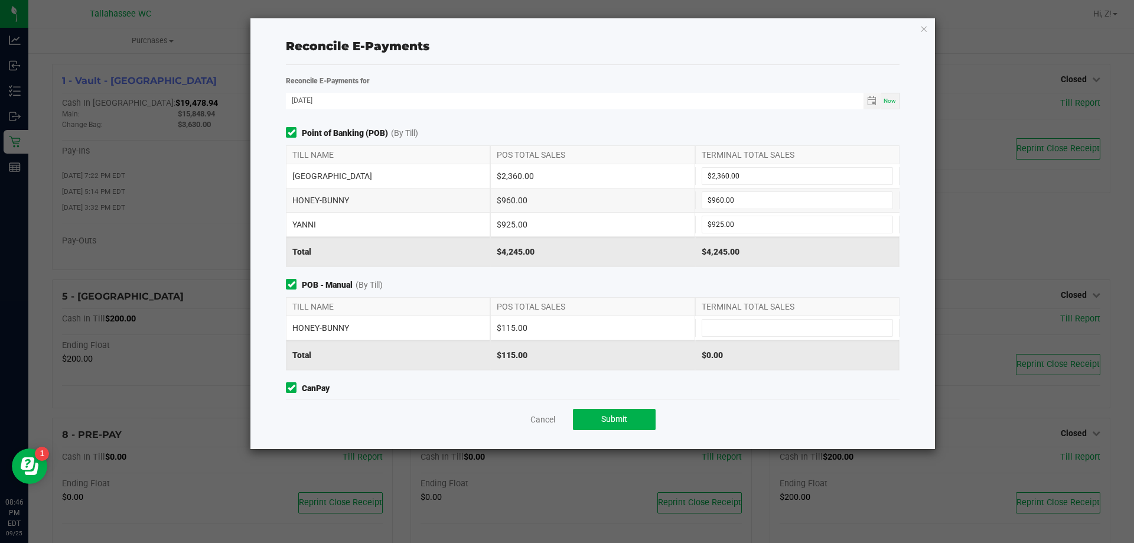
click at [512, 323] on div "$115.00" at bounding box center [592, 328] width 204 height 24
copy div "115.00"
click at [739, 320] on input at bounding box center [798, 328] width 190 height 17
paste input "115"
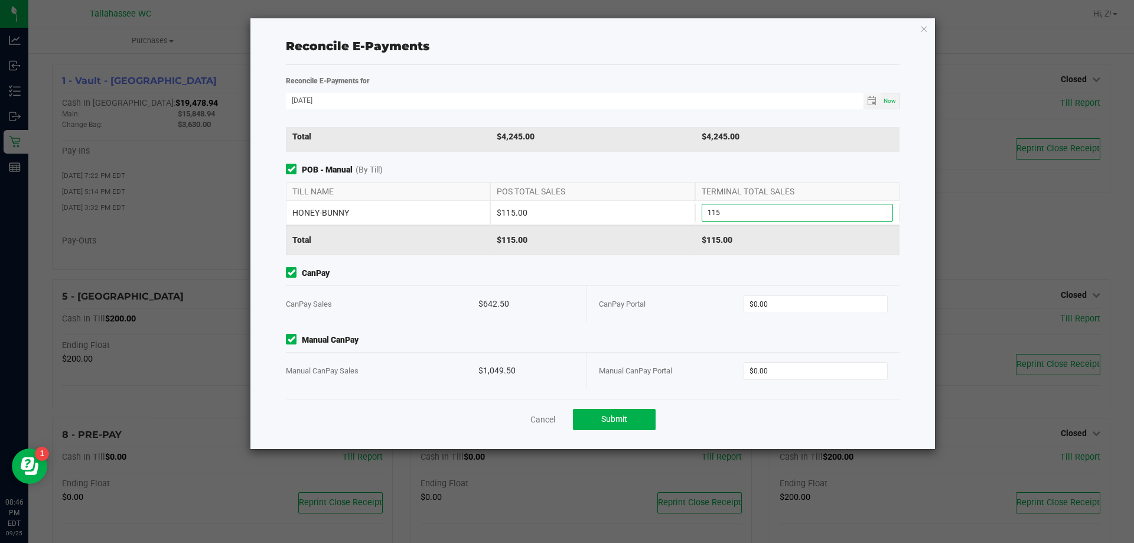
scroll to position [116, 0]
type input "$115.00"
click at [492, 304] on div "$642.50" at bounding box center [527, 303] width 96 height 36
copy div "642.50"
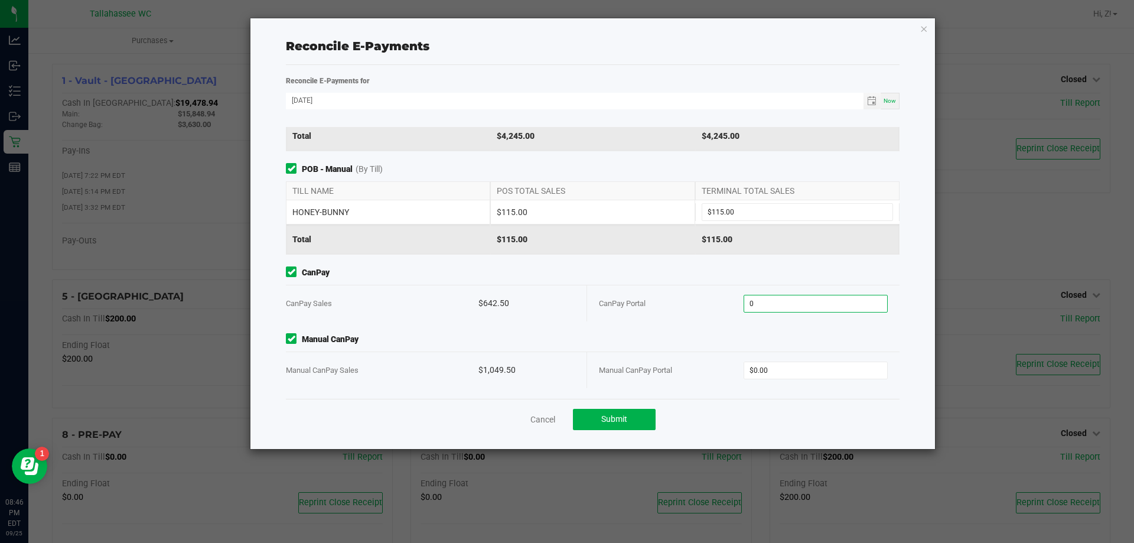
click at [796, 303] on input "0" at bounding box center [816, 303] width 144 height 17
paste input "642.5"
type input "$642.50"
click at [501, 369] on div "$1,049.50" at bounding box center [527, 370] width 96 height 36
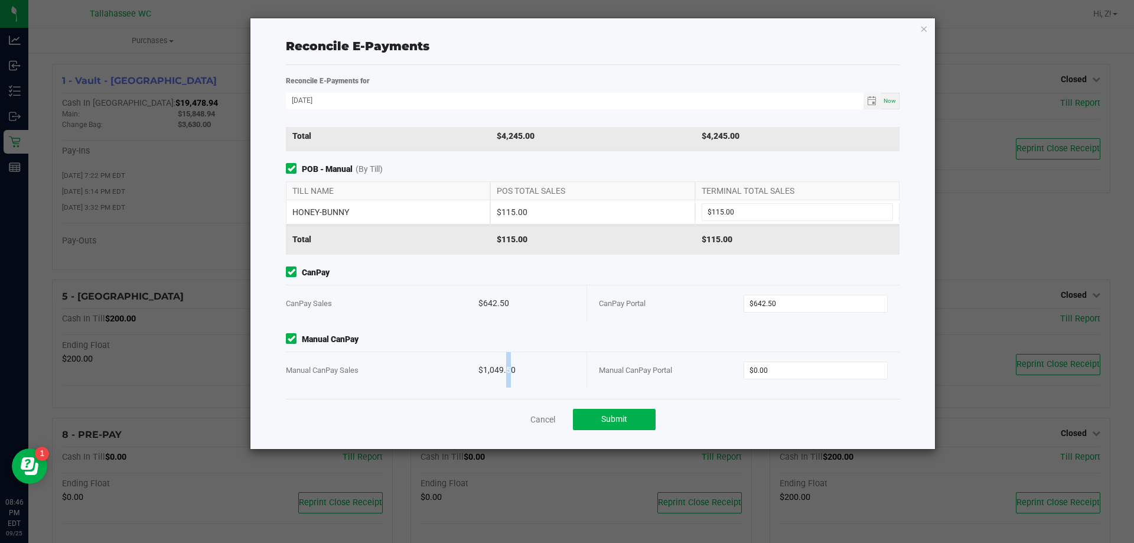
click at [501, 366] on div "$1,049.50" at bounding box center [527, 370] width 96 height 36
click at [785, 366] on input "0" at bounding box center [816, 370] width 144 height 17
paste input "1049.5"
type input "$1,049.50"
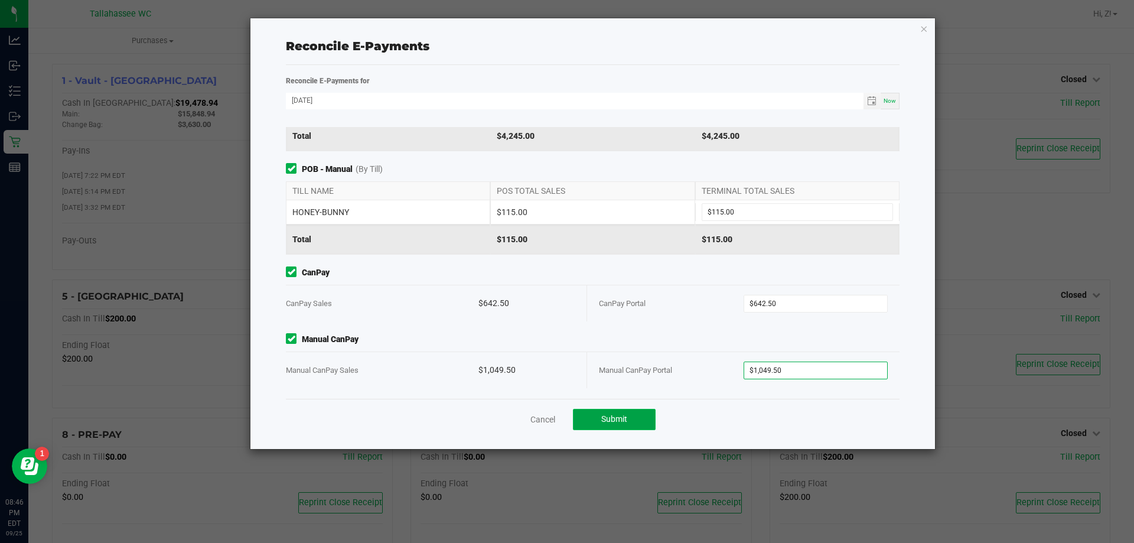
click at [628, 420] on button "Submit" at bounding box center [614, 419] width 83 height 21
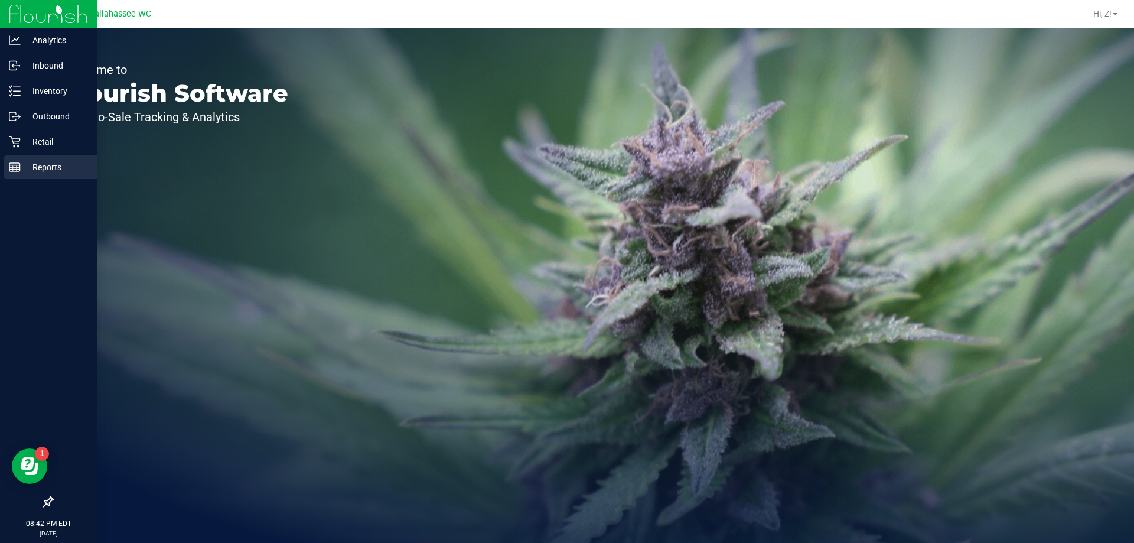
click at [11, 171] on rect at bounding box center [14, 167] width 11 height 8
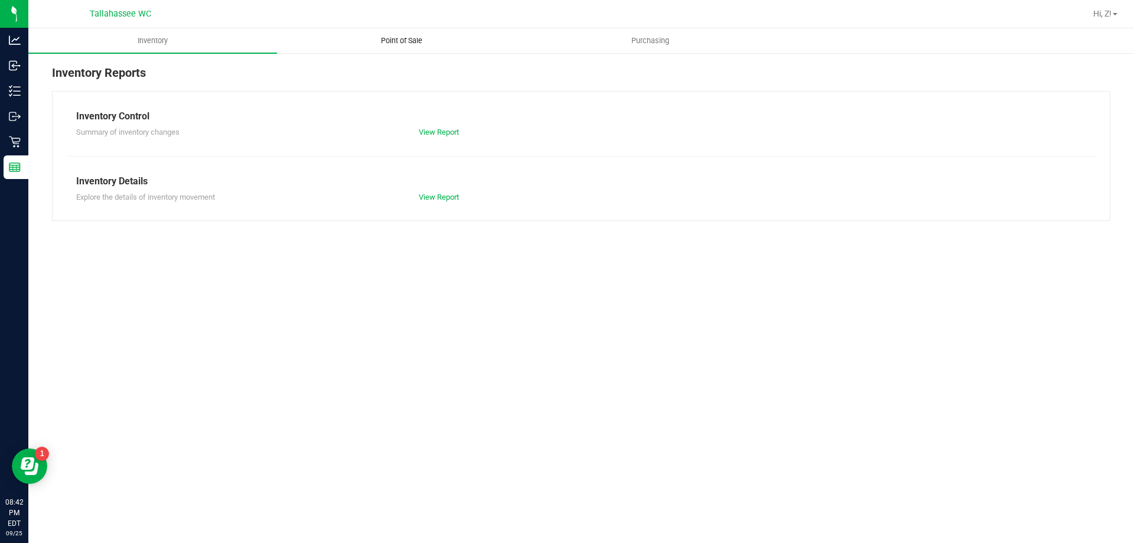
click at [413, 40] on span "Point of Sale" at bounding box center [401, 40] width 73 height 11
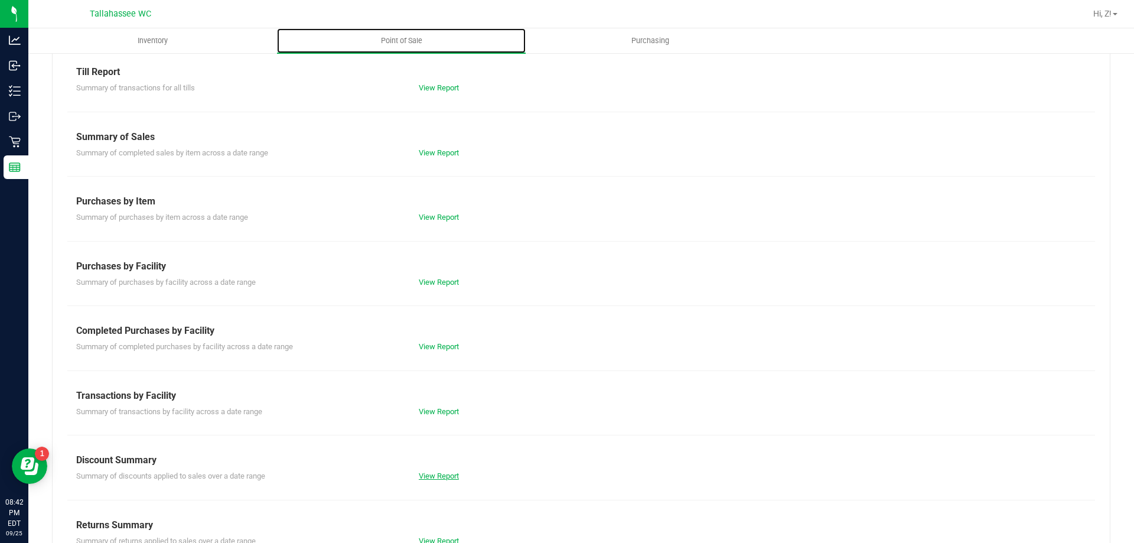
scroll to position [78, 0]
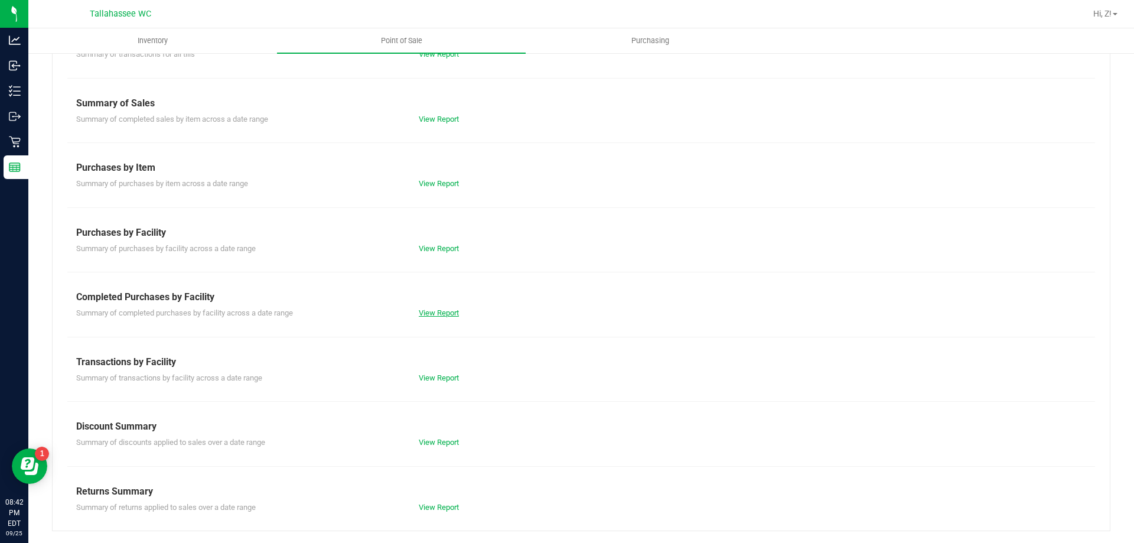
click at [444, 311] on link "View Report" at bounding box center [439, 312] width 40 height 9
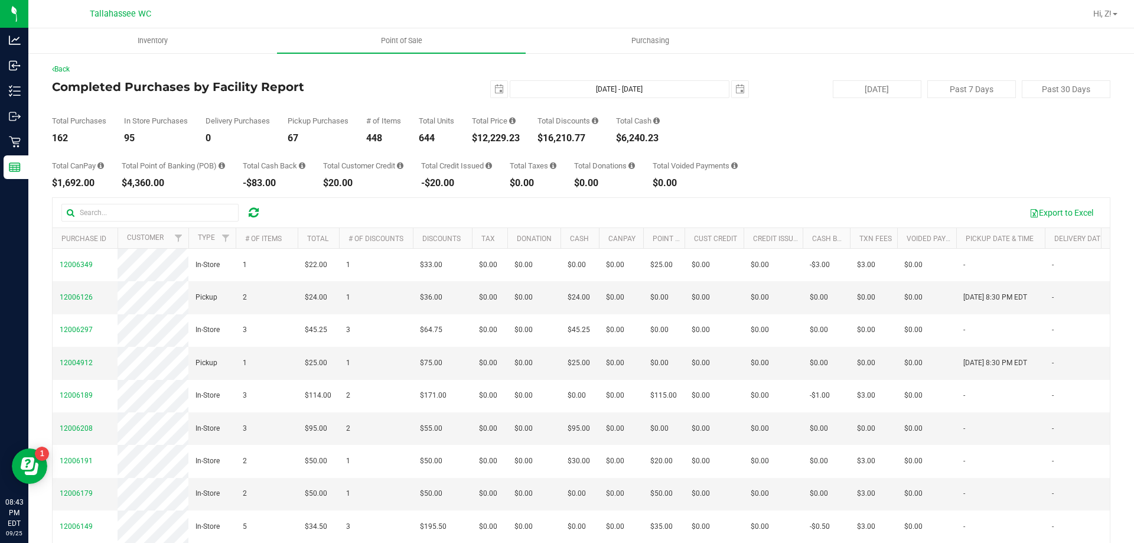
click at [149, 184] on div "$4,360.00" at bounding box center [173, 182] width 103 height 9
copy div "4,360.00"
